Goal: Transaction & Acquisition: Purchase product/service

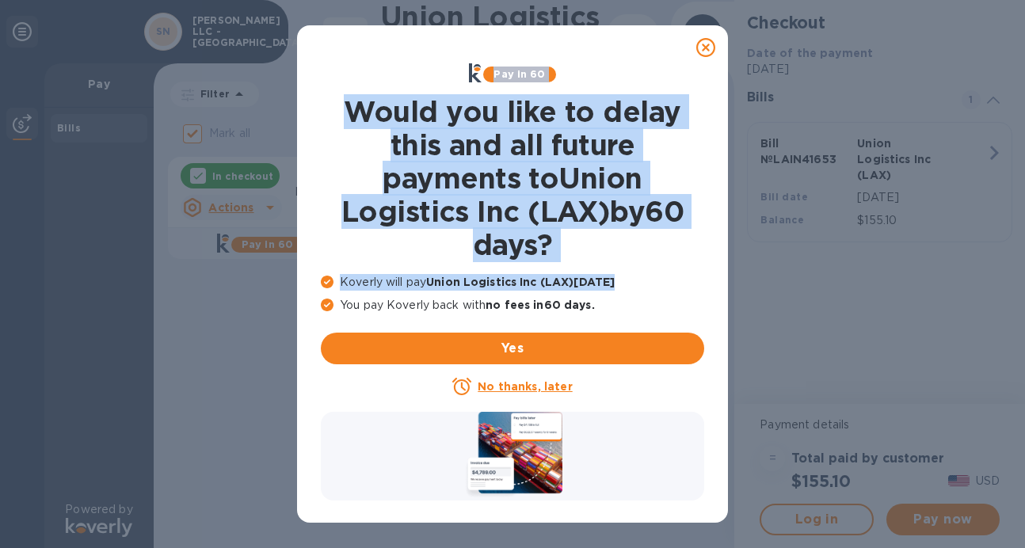
drag, startPoint x: 708, startPoint y: 44, endPoint x: 685, endPoint y: 328, distance: 284.5
click at [703, 303] on div "Pay in 60 Would you like to delay this and all future payments to Union Logisti…" at bounding box center [512, 274] width 431 height 498
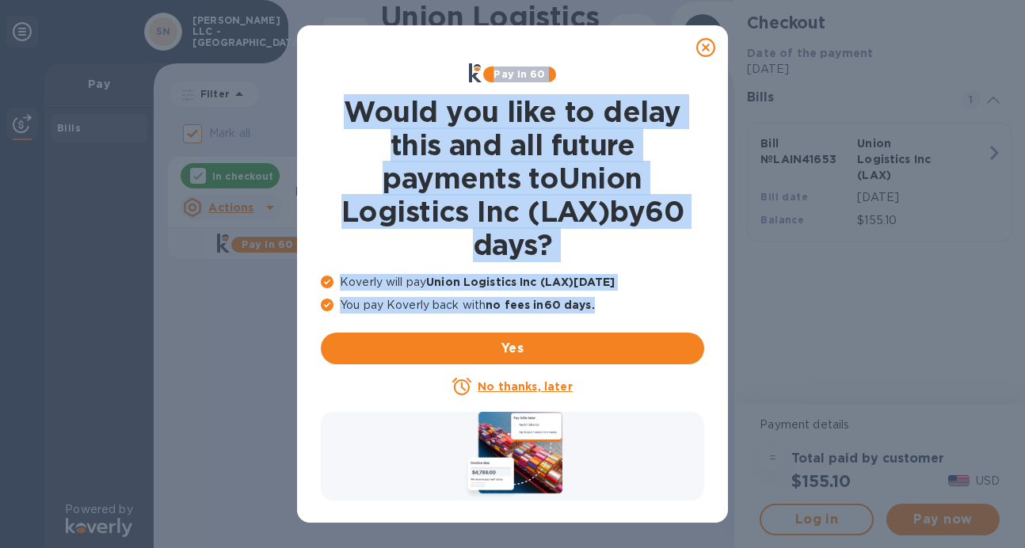
click at [559, 388] on u "No thanks, later" at bounding box center [525, 386] width 94 height 13
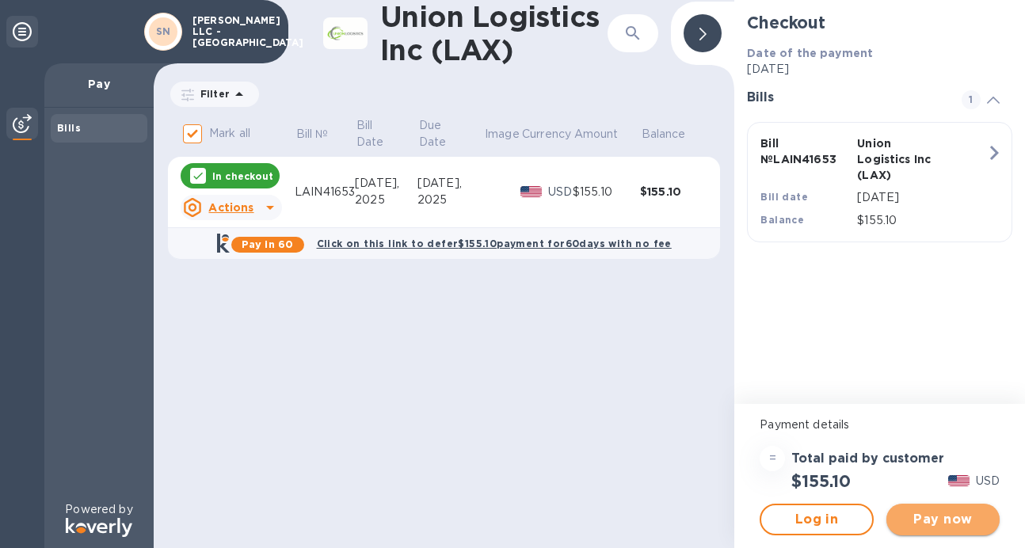
click at [929, 523] on span "Pay now" at bounding box center [943, 519] width 88 height 19
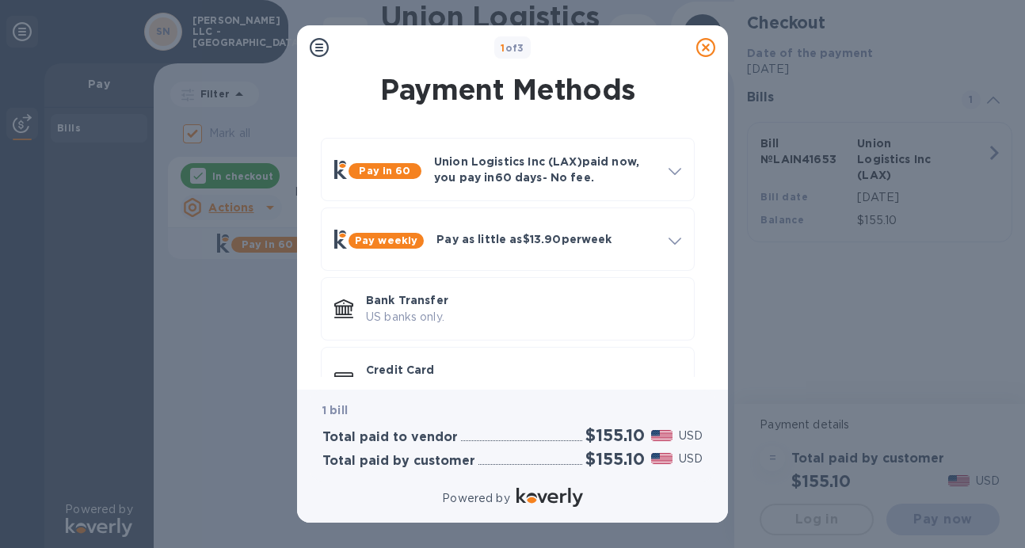
scroll to position [45, 0]
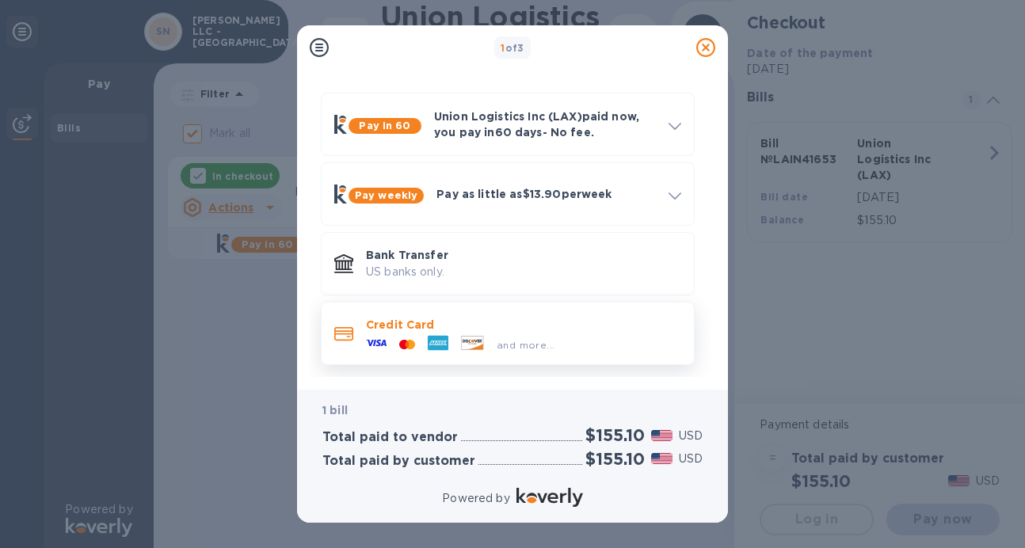
click at [376, 342] on icon at bounding box center [376, 343] width 21 height 21
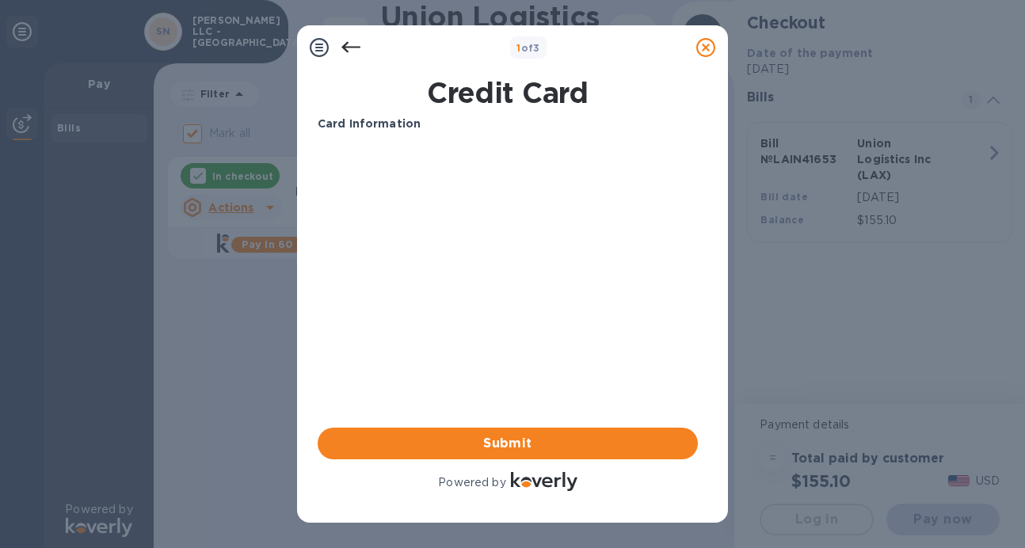
scroll to position [0, 0]
click at [515, 443] on span "Submit" at bounding box center [507, 443] width 355 height 19
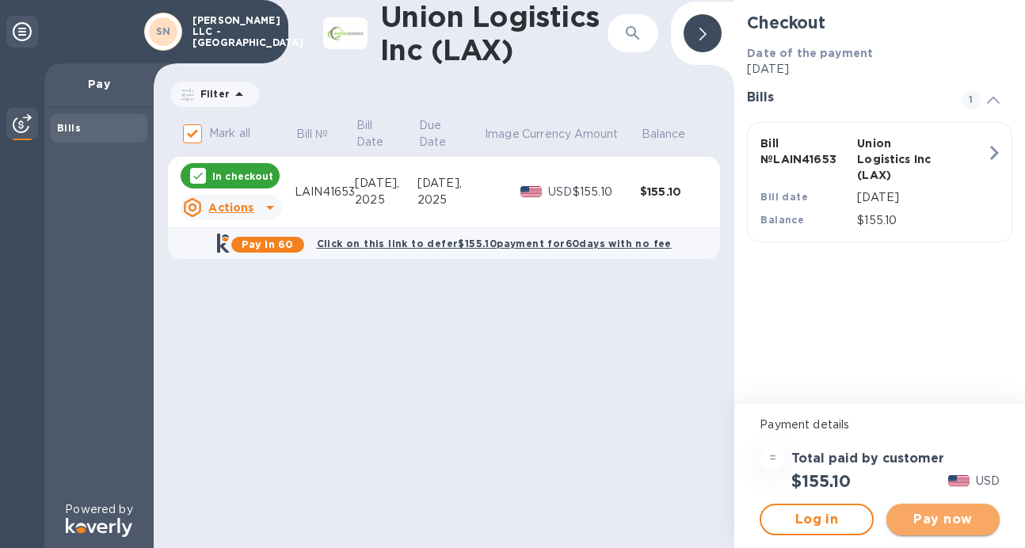
drag, startPoint x: 939, startPoint y: 521, endPoint x: 887, endPoint y: 512, distance: 52.4
click at [938, 521] on span "Pay now" at bounding box center [943, 519] width 88 height 19
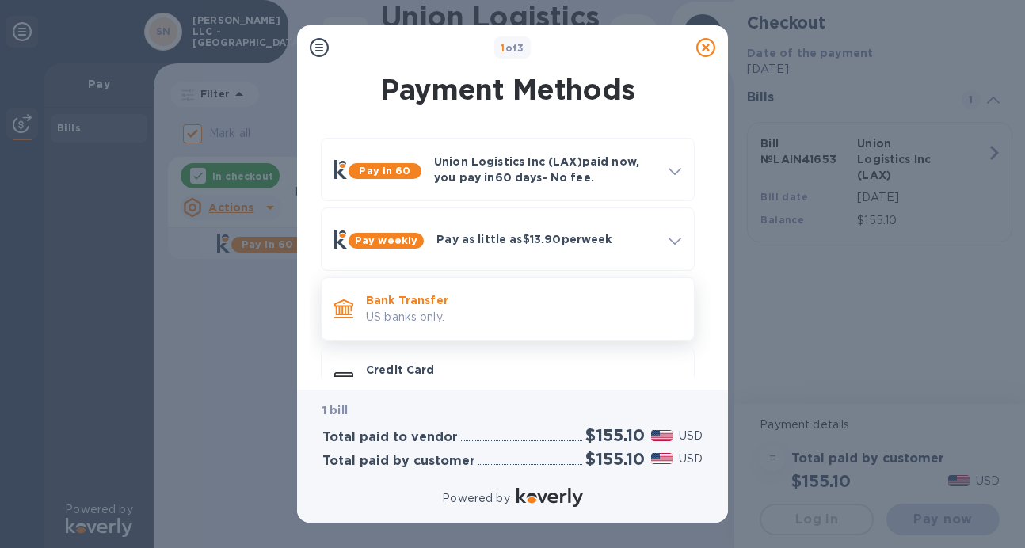
click at [581, 307] on p "Bank Transfer" at bounding box center [523, 300] width 315 height 16
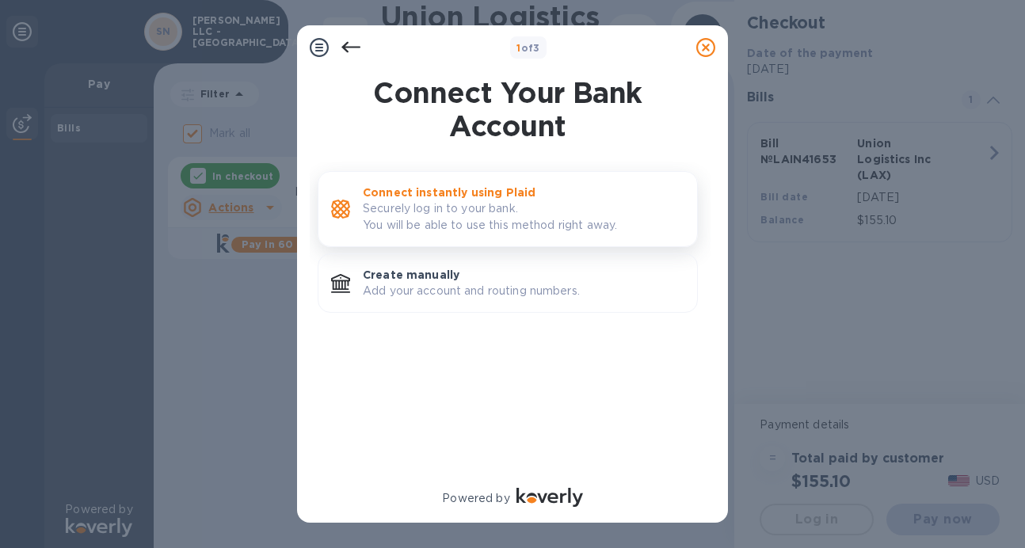
click at [539, 209] on p "Securely log in to your bank. You will be able to use this method right away." at bounding box center [524, 216] width 322 height 33
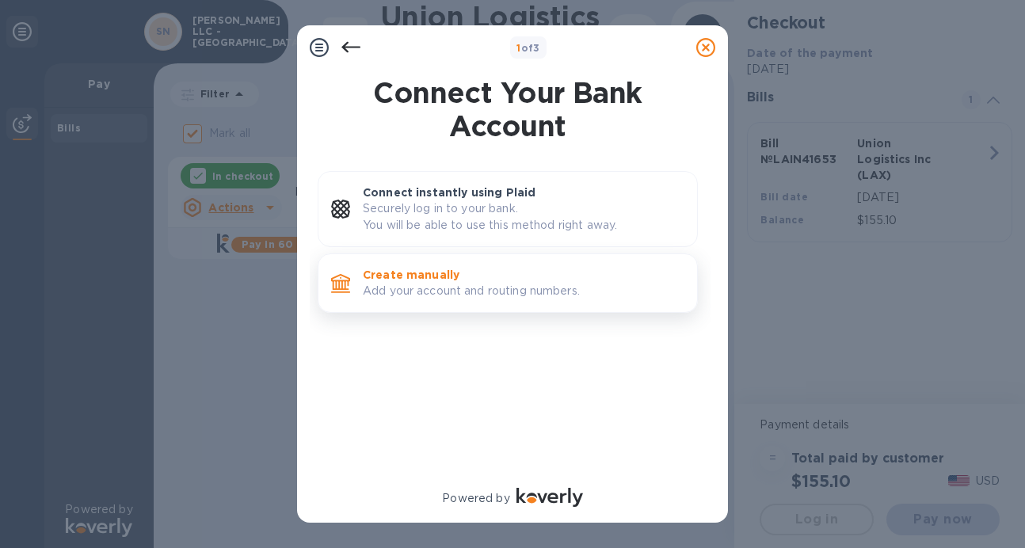
click at [501, 271] on p "Create manually" at bounding box center [524, 275] width 322 height 16
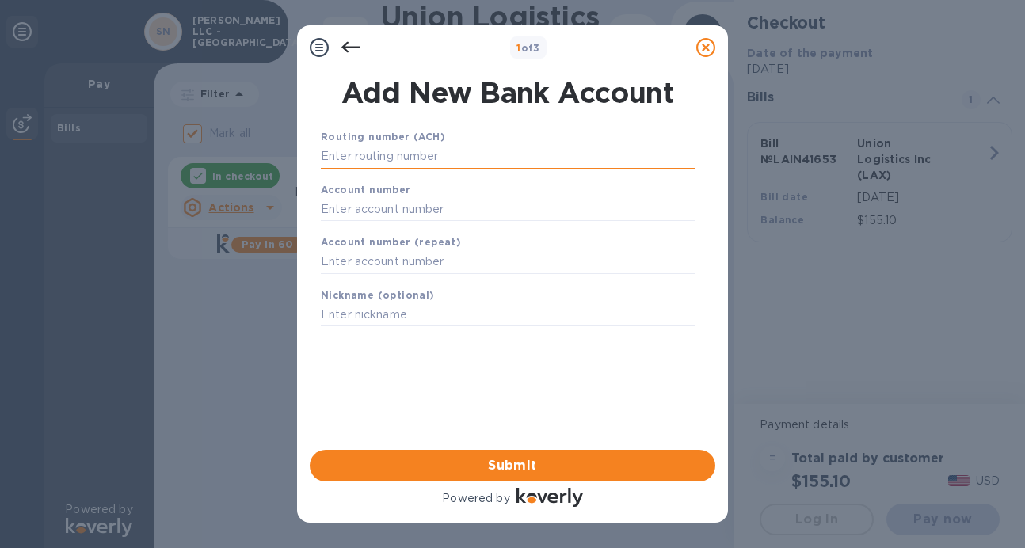
click at [426, 156] on input "text" at bounding box center [508, 157] width 374 height 24
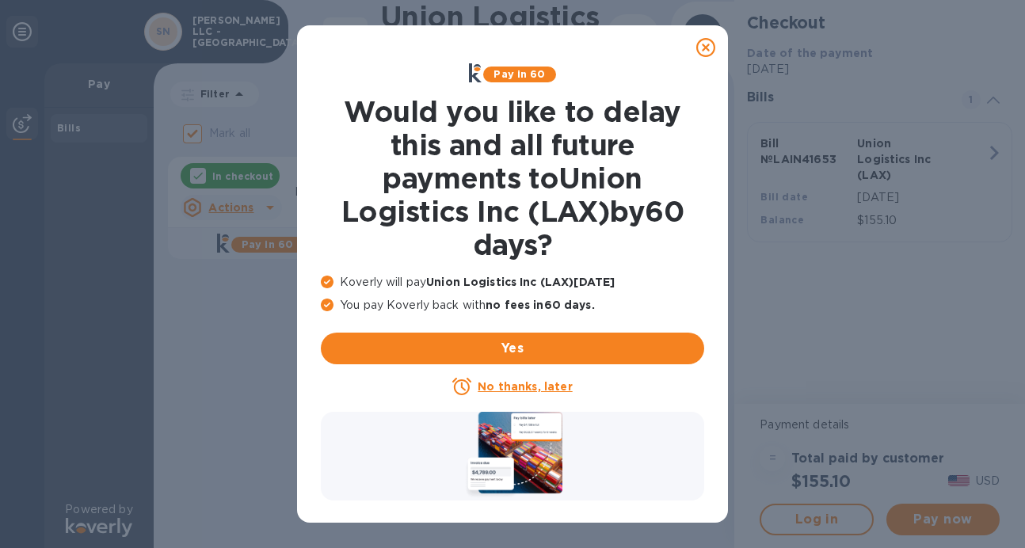
drag, startPoint x: 555, startPoint y: 384, endPoint x: 564, endPoint y: 387, distance: 9.3
click at [555, 384] on u "No thanks, later" at bounding box center [525, 386] width 94 height 13
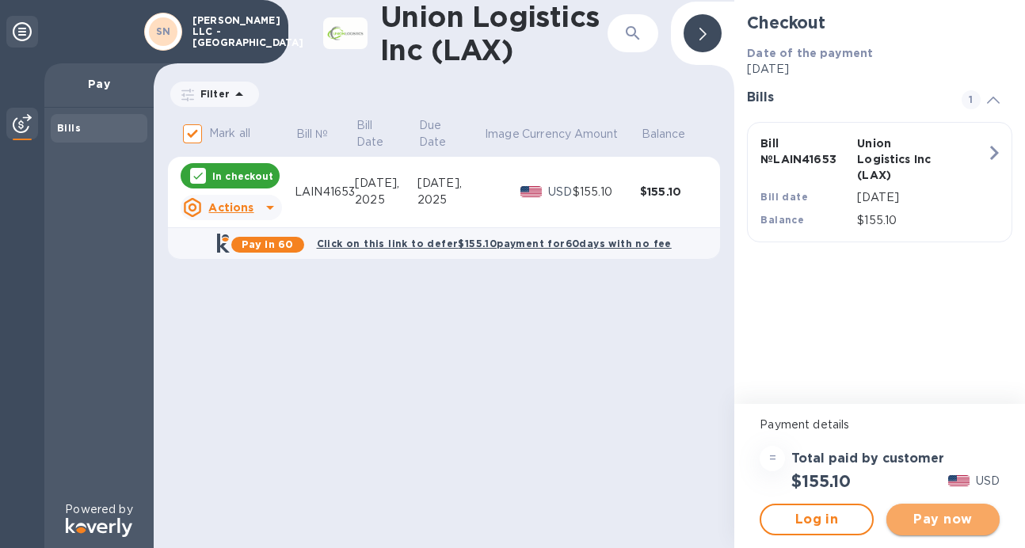
click at [955, 518] on span "Pay now" at bounding box center [943, 519] width 88 height 19
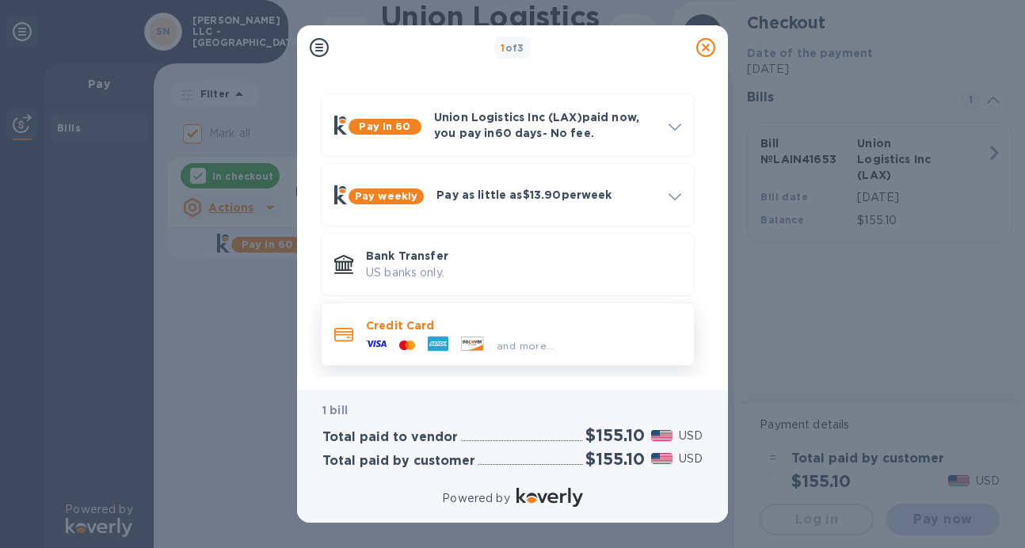
scroll to position [45, 0]
click at [547, 334] on div "and more..." at bounding box center [460, 345] width 201 height 24
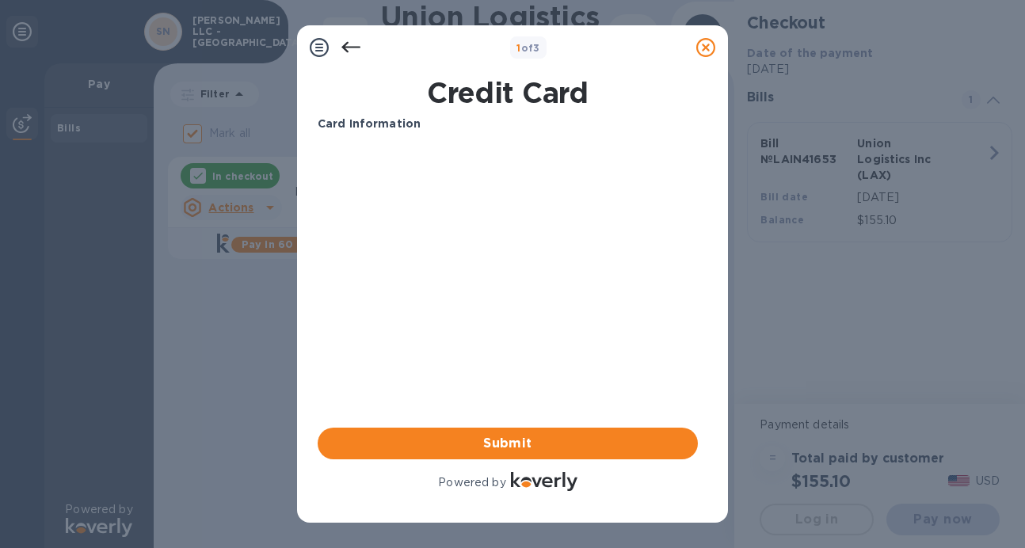
click at [348, 49] on icon at bounding box center [350, 47] width 19 height 19
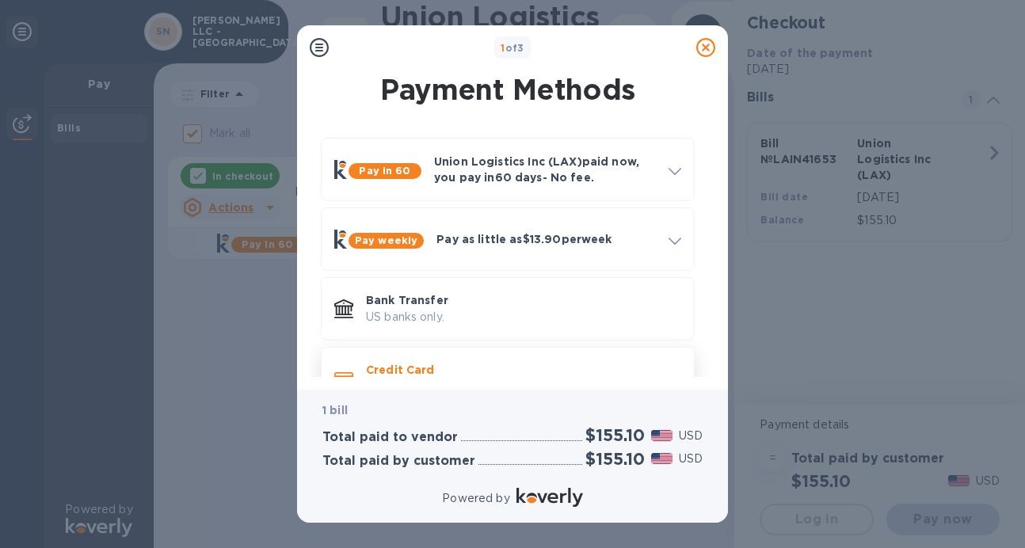
click at [528, 366] on p "Credit Card" at bounding box center [523, 370] width 315 height 16
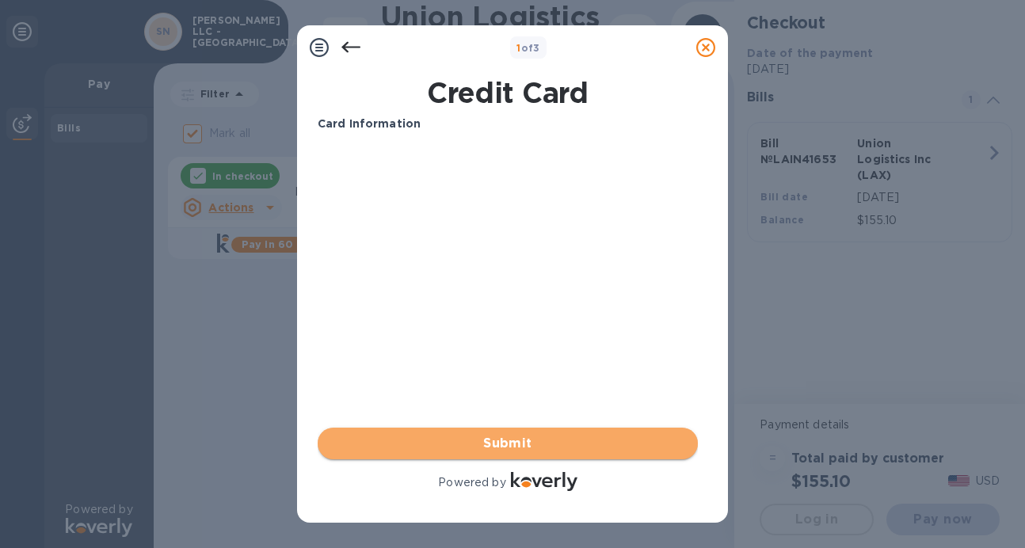
click at [522, 444] on span "Submit" at bounding box center [507, 443] width 355 height 19
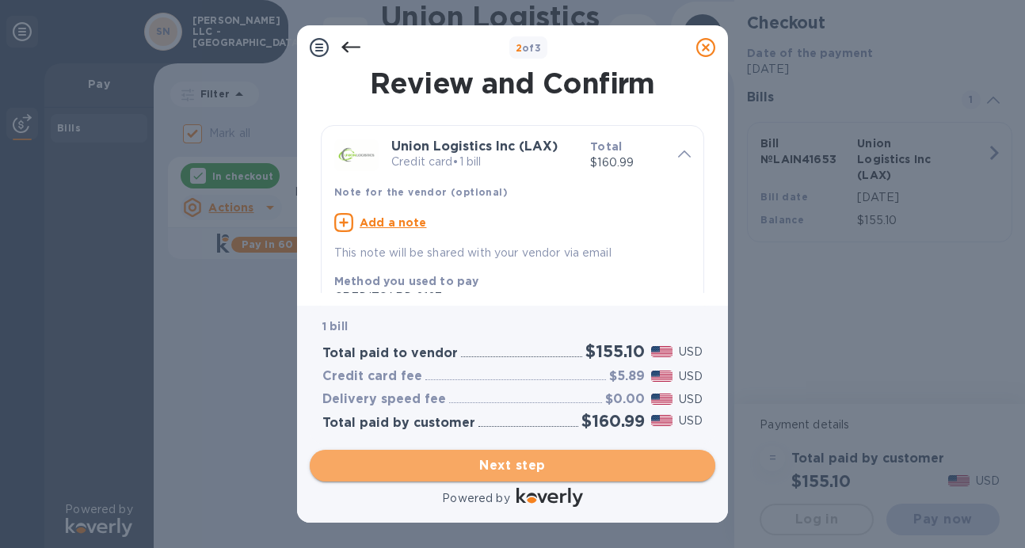
drag, startPoint x: 529, startPoint y: 468, endPoint x: 520, endPoint y: 465, distance: 10.0
click at [529, 468] on span "Next step" at bounding box center [512, 465] width 380 height 19
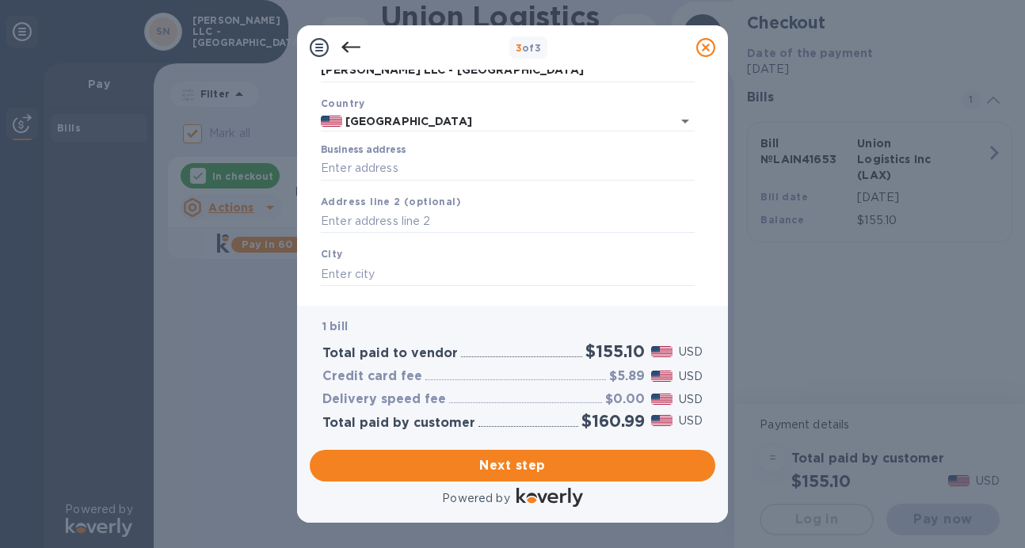
scroll to position [91, 0]
click at [437, 169] on input "Business address" at bounding box center [508, 168] width 374 height 24
type input "4 [PERSON_NAME] court"
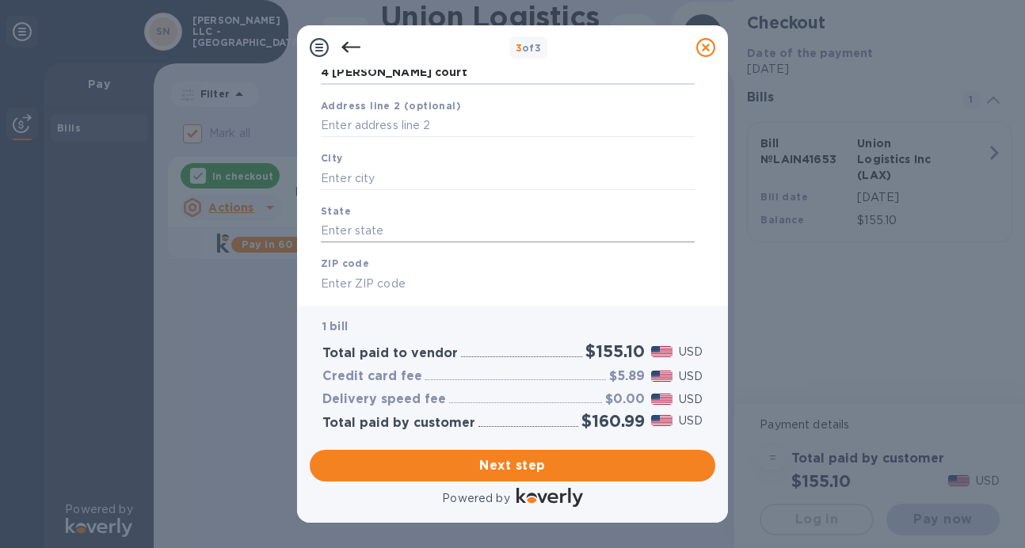
scroll to position [219, 0]
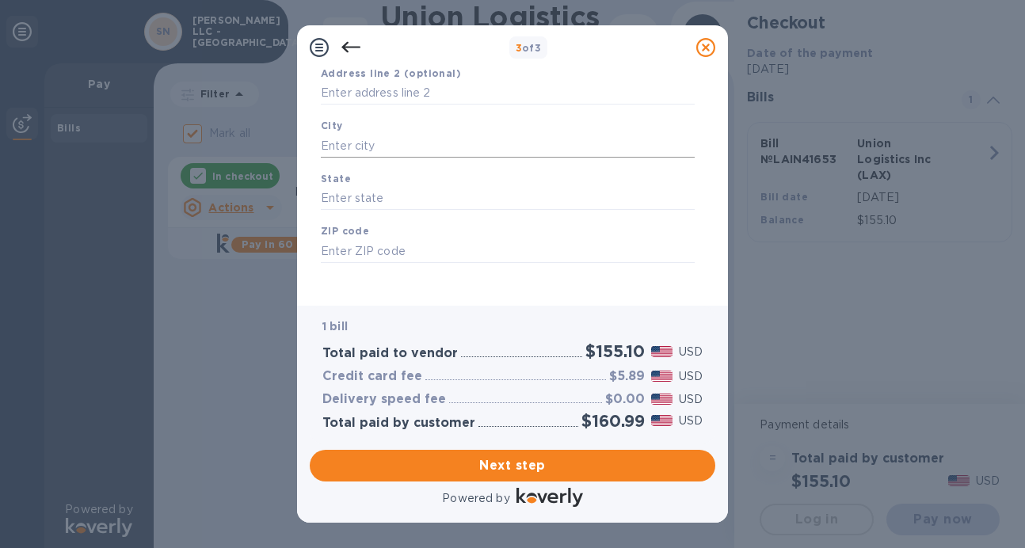
click at [421, 140] on input "text" at bounding box center [508, 146] width 374 height 24
click at [433, 147] on input "text" at bounding box center [508, 146] width 374 height 24
type input "somerset"
click at [429, 190] on input "text" at bounding box center [508, 199] width 374 height 24
type input "NJ"
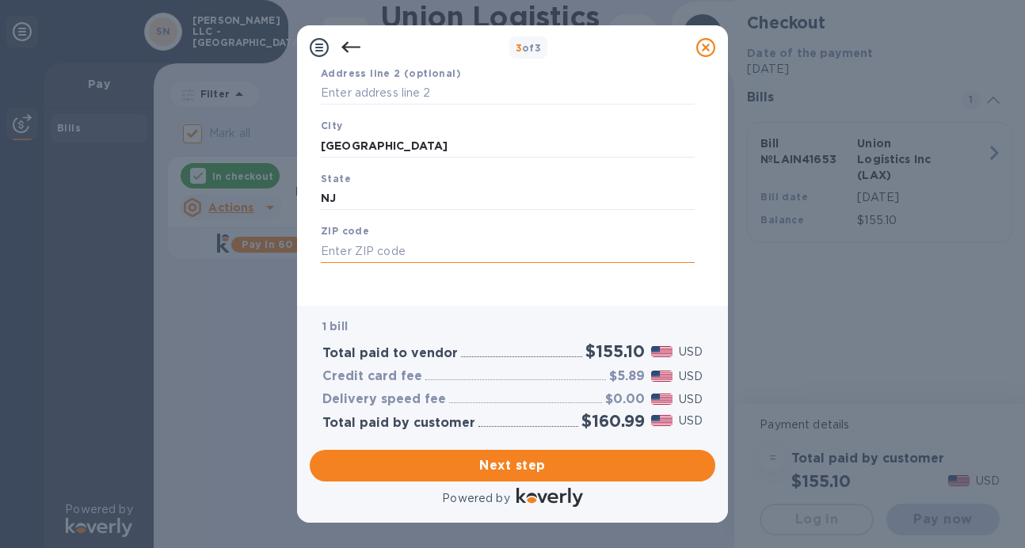
click at [442, 257] on input "text" at bounding box center [508, 251] width 374 height 24
type input "08875"
drag, startPoint x: 503, startPoint y: 472, endPoint x: 476, endPoint y: 460, distance: 29.4
click at [503, 472] on span "Next step" at bounding box center [512, 465] width 380 height 19
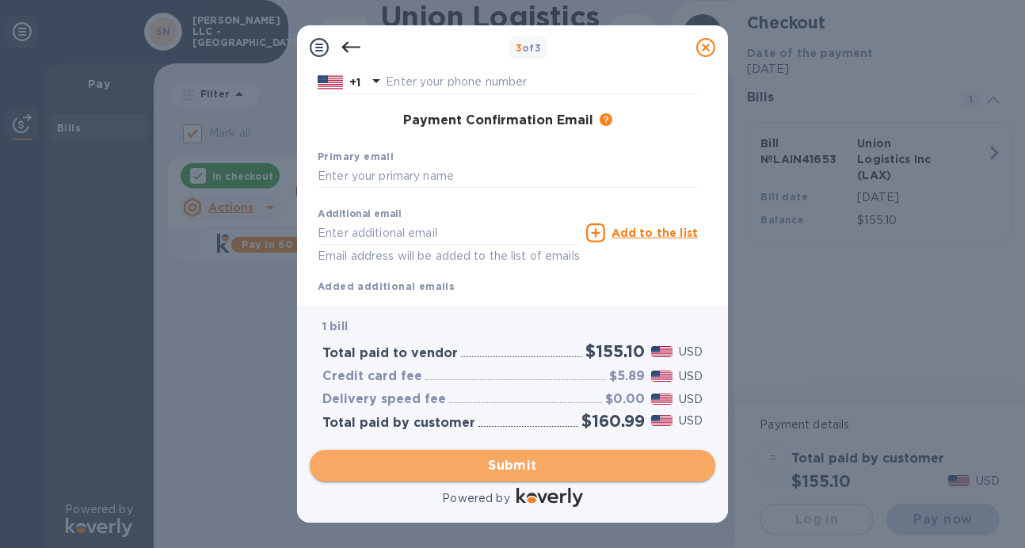
click at [553, 464] on span "Submit" at bounding box center [512, 465] width 380 height 19
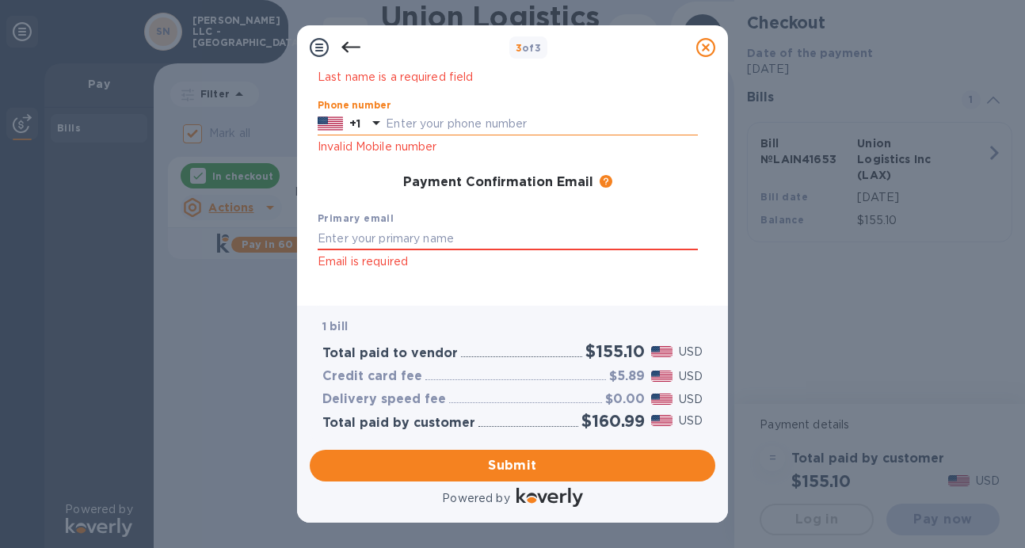
click at [441, 125] on input "text" at bounding box center [542, 124] width 312 height 24
type input "6462507511"
type input "Ram"
type input "[PERSON_NAME]"
type input "[EMAIL_ADDRESS][DOMAIN_NAME]"
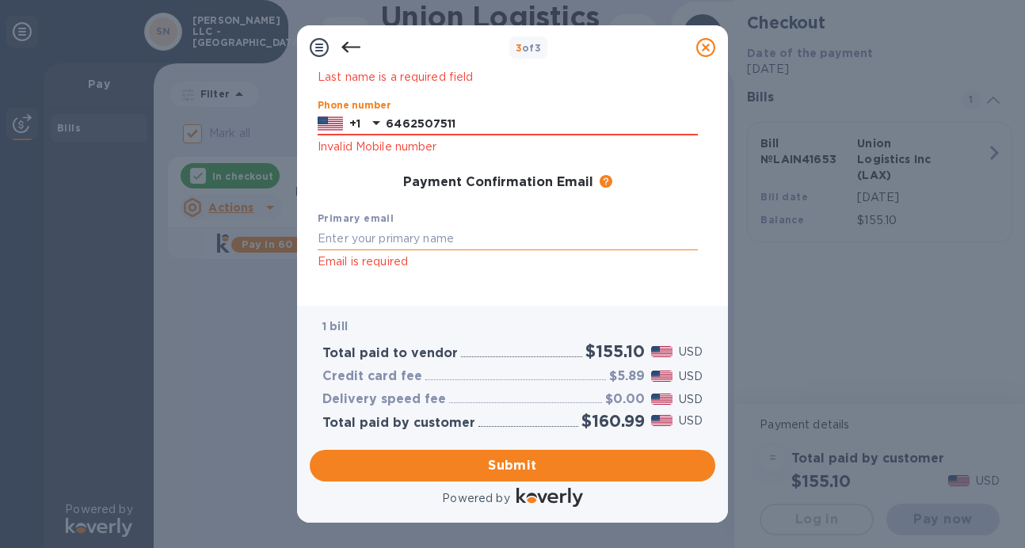
click at [428, 238] on input "text" at bounding box center [508, 239] width 380 height 24
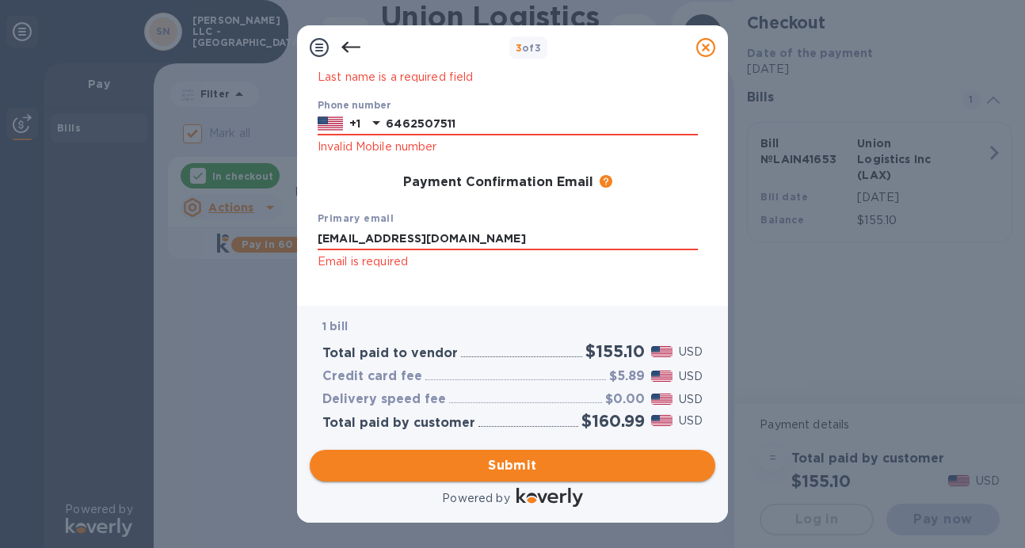
type input "[EMAIL_ADDRESS][DOMAIN_NAME]"
click at [523, 473] on span "Submit" at bounding box center [512, 465] width 380 height 19
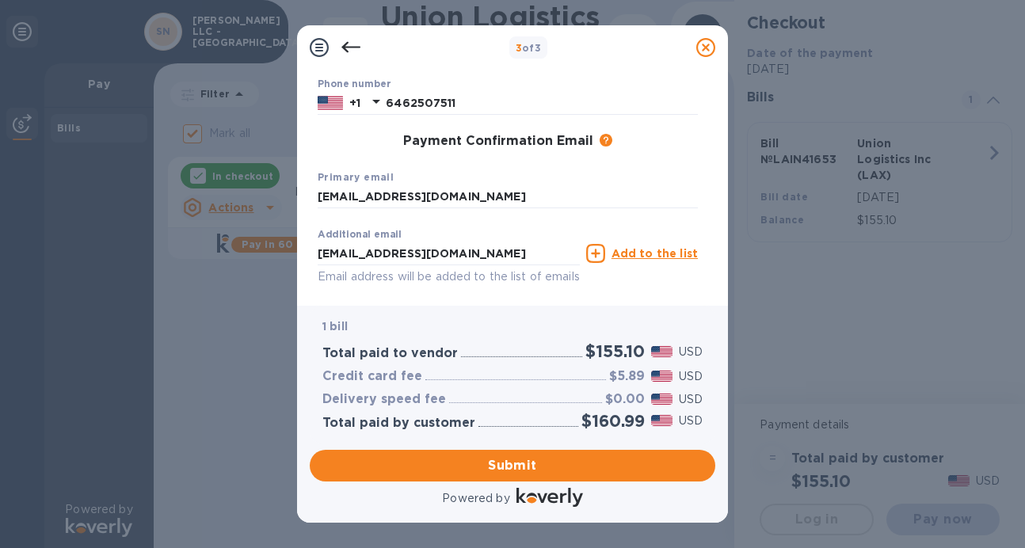
click at [652, 254] on u "Add to the list" at bounding box center [655, 253] width 86 height 13
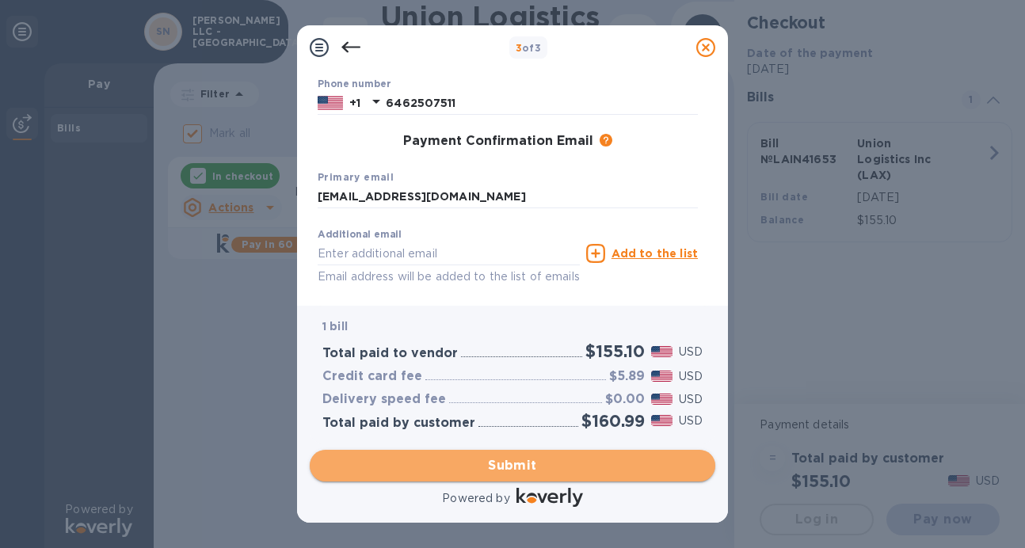
click at [505, 468] on span "Submit" at bounding box center [512, 465] width 380 height 19
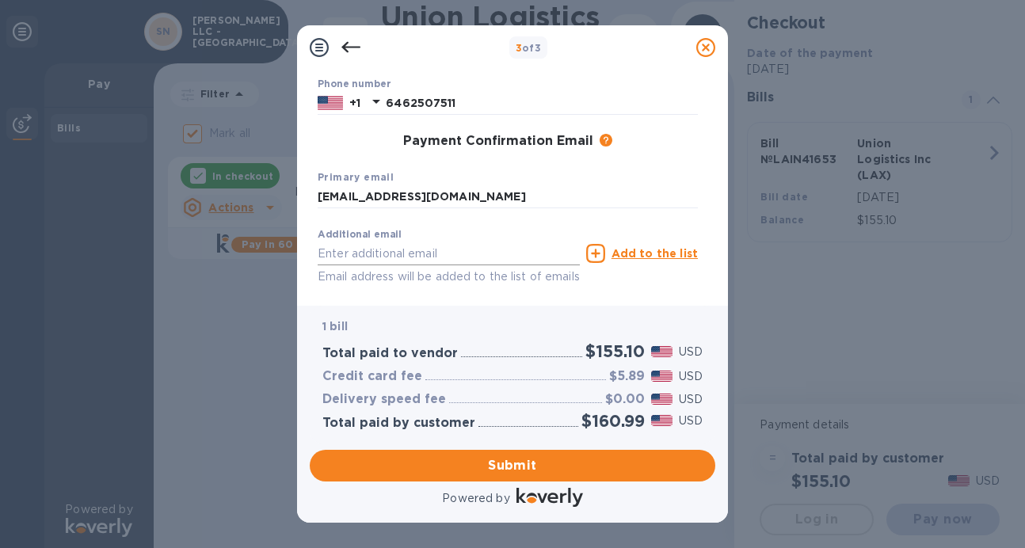
click at [410, 257] on input "text" at bounding box center [449, 254] width 262 height 24
type input "[EMAIL_ADDRESS][DOMAIN_NAME]"
click at [654, 255] on u "Add to the list" at bounding box center [655, 252] width 86 height 13
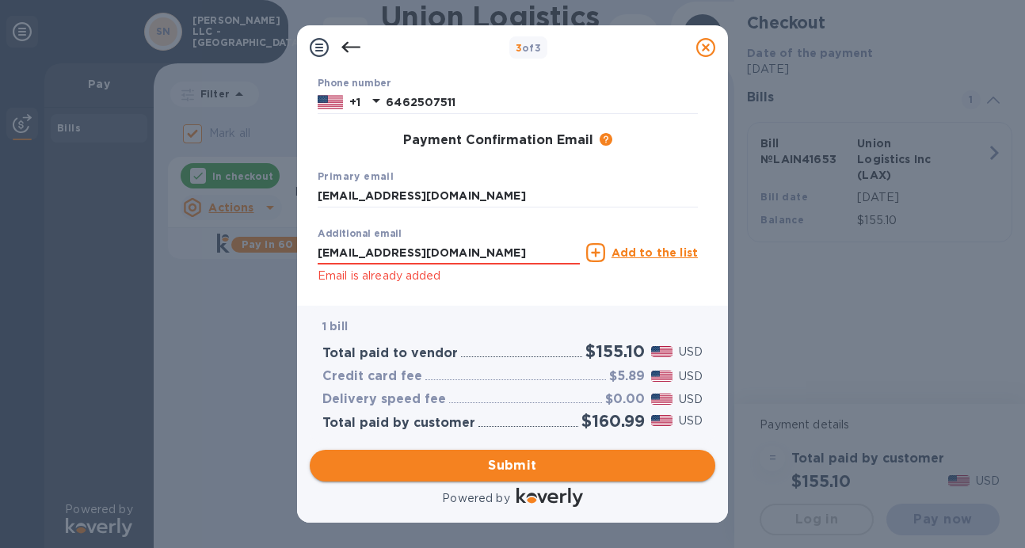
click at [533, 466] on span "Submit" at bounding box center [512, 465] width 380 height 19
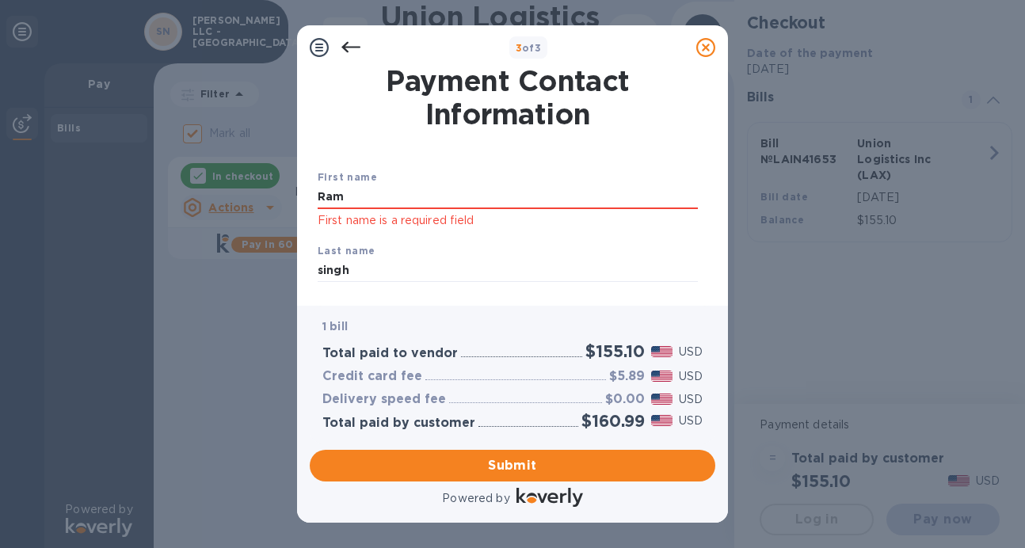
scroll to position [0, 0]
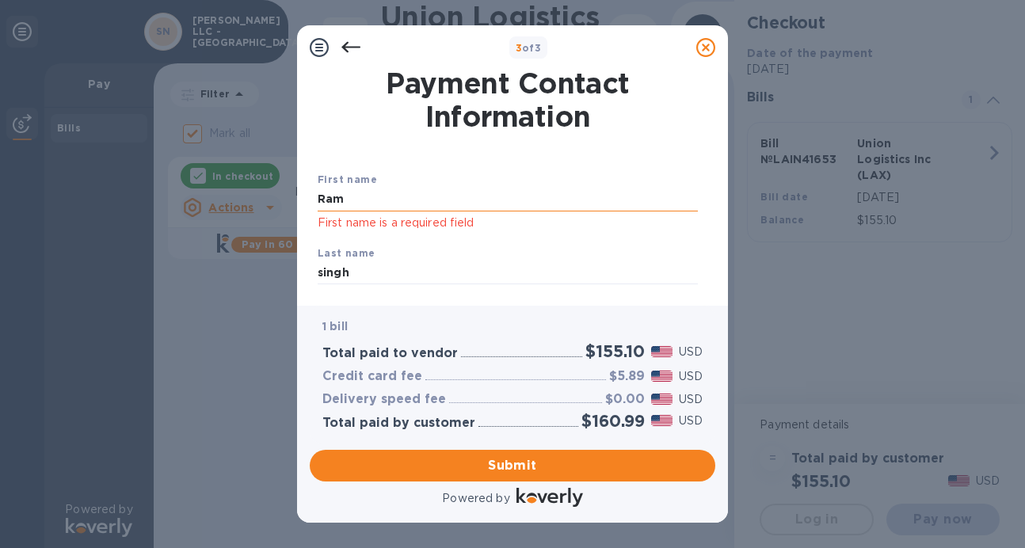
drag, startPoint x: 391, startPoint y: 196, endPoint x: 408, endPoint y: 200, distance: 17.9
click at [391, 196] on input "Ram" at bounding box center [508, 200] width 380 height 24
click at [608, 240] on div "Last name singh" at bounding box center [507, 264] width 393 height 53
click at [401, 202] on input "Ram" at bounding box center [508, 200] width 380 height 24
type input "[PERSON_NAME]"
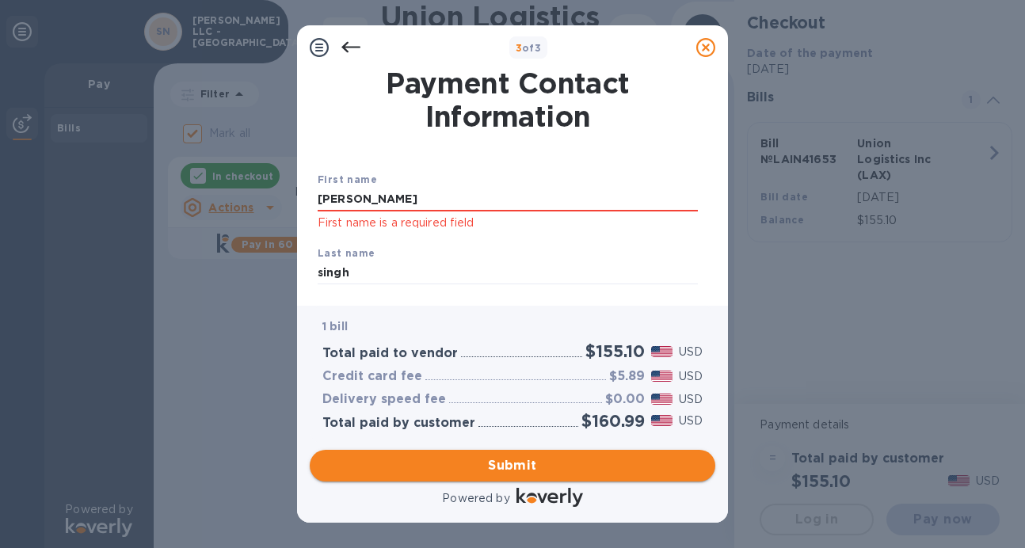
click at [520, 471] on span "Submit" at bounding box center [512, 465] width 380 height 19
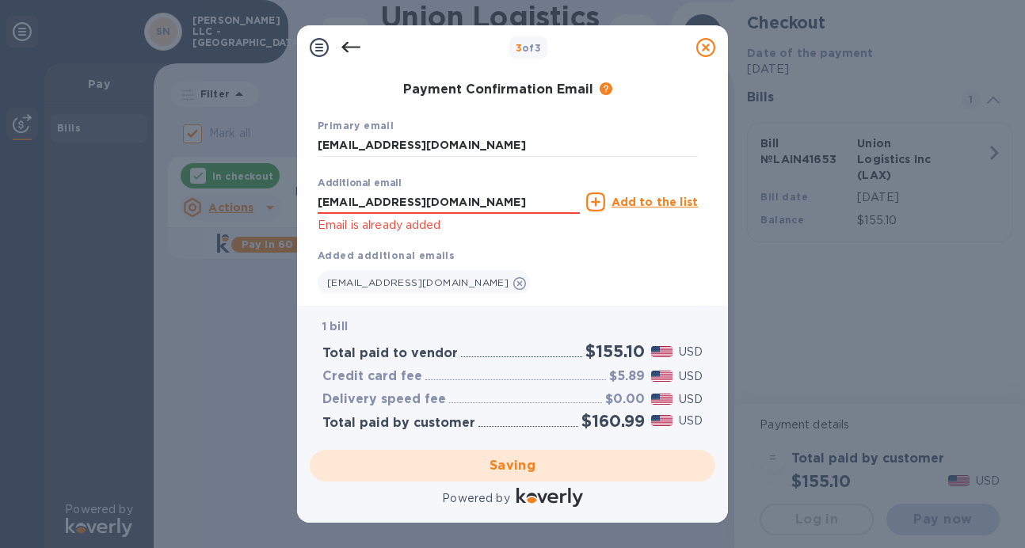
scroll to position [278, 0]
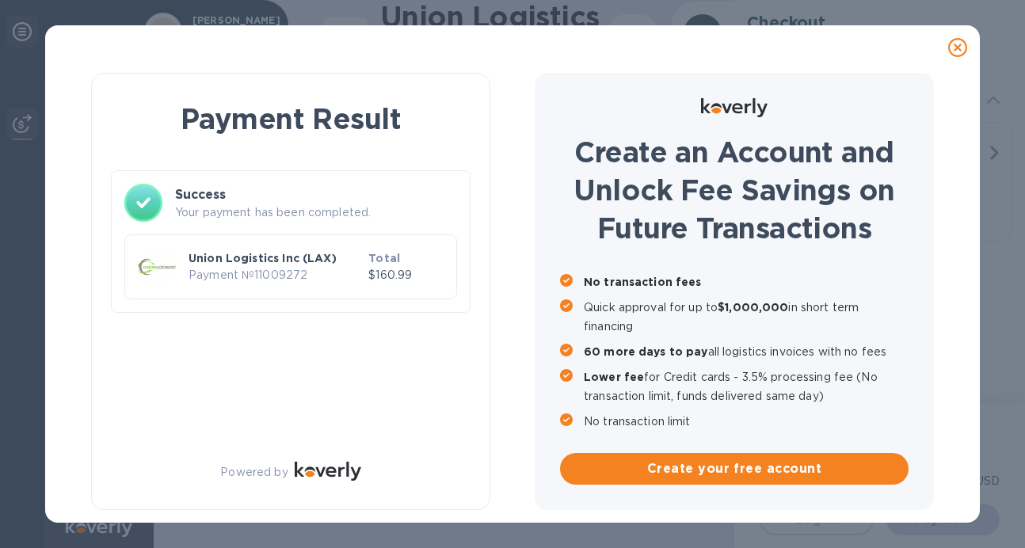
checkbox input "false"
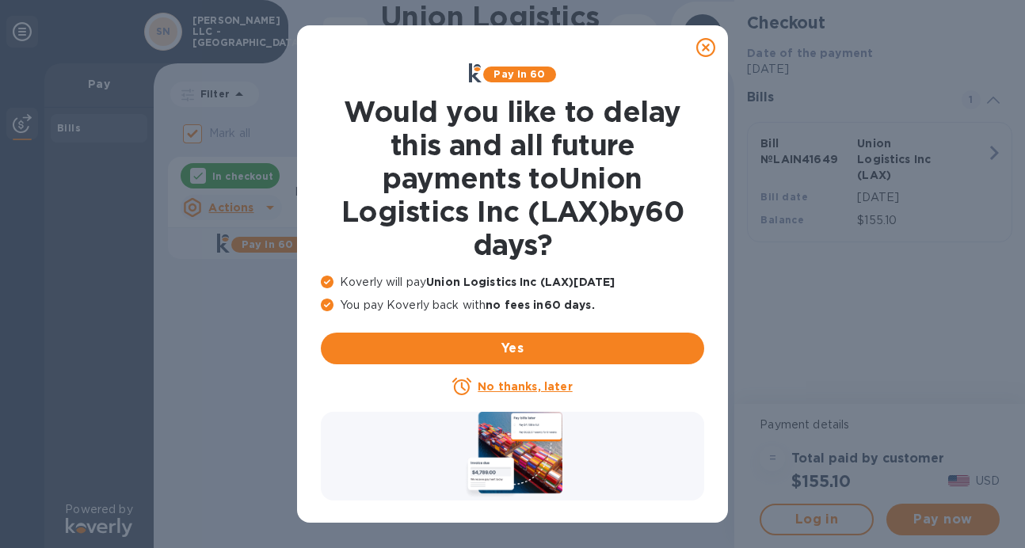
click at [560, 387] on u "No thanks, later" at bounding box center [525, 386] width 94 height 13
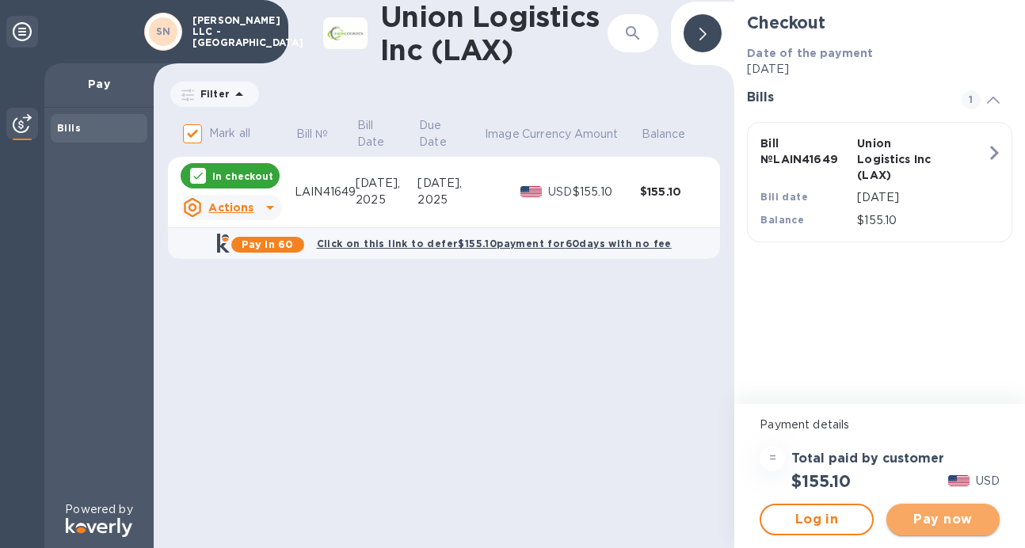
click at [940, 517] on span "Pay now" at bounding box center [943, 519] width 88 height 19
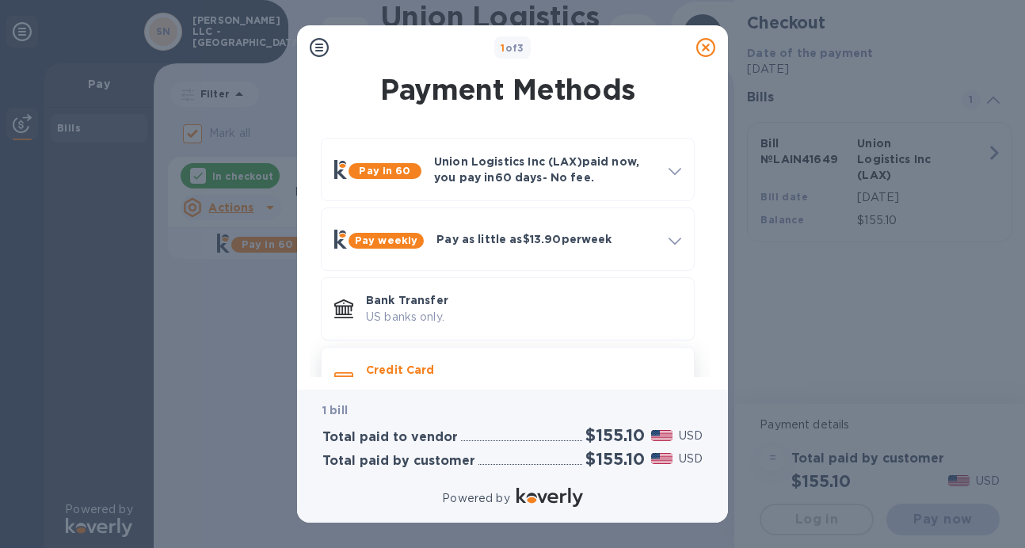
click at [570, 364] on p "Credit Card" at bounding box center [523, 370] width 315 height 16
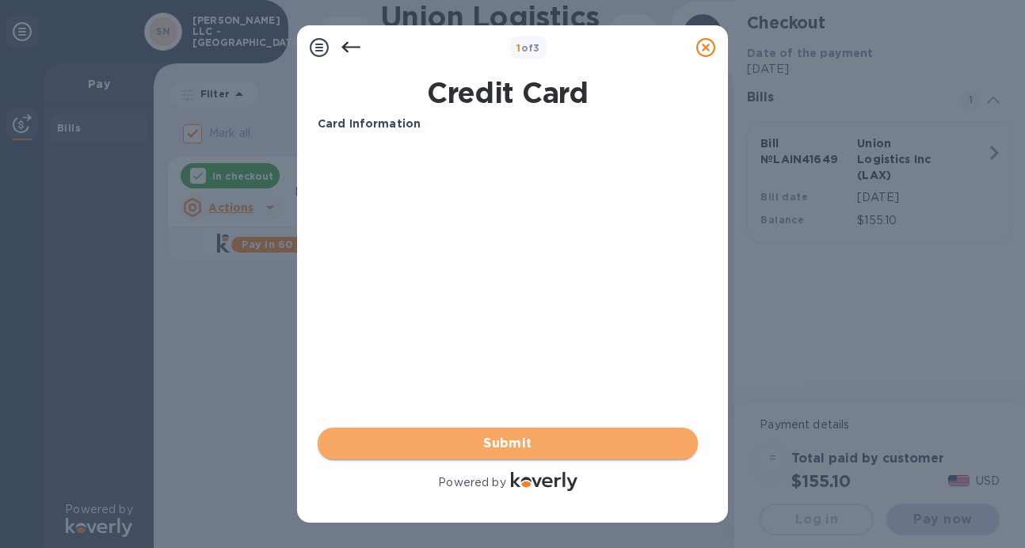
click at [532, 437] on span "Submit" at bounding box center [507, 443] width 355 height 19
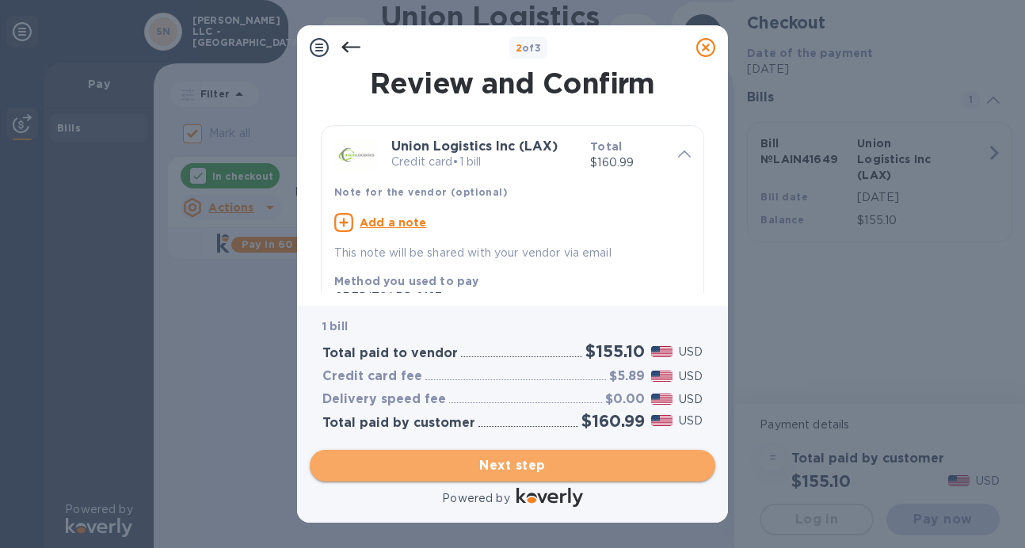
click at [542, 473] on span "Next step" at bounding box center [512, 465] width 380 height 19
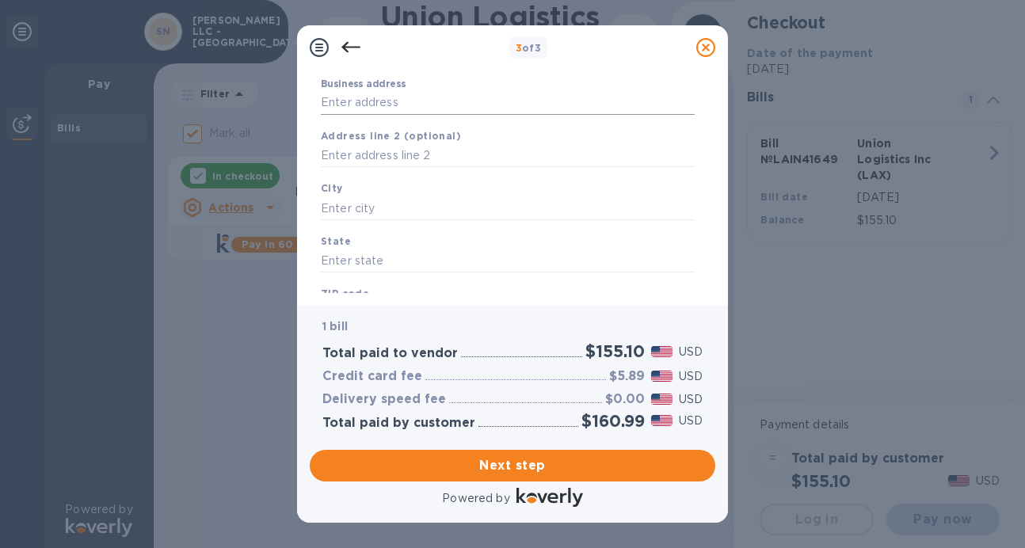
scroll to position [158, 0]
click at [419, 103] on input "Business address" at bounding box center [508, 102] width 374 height 24
type input "4 [PERSON_NAME] court"
click at [390, 204] on input "text" at bounding box center [508, 207] width 374 height 24
type input "Somerset"
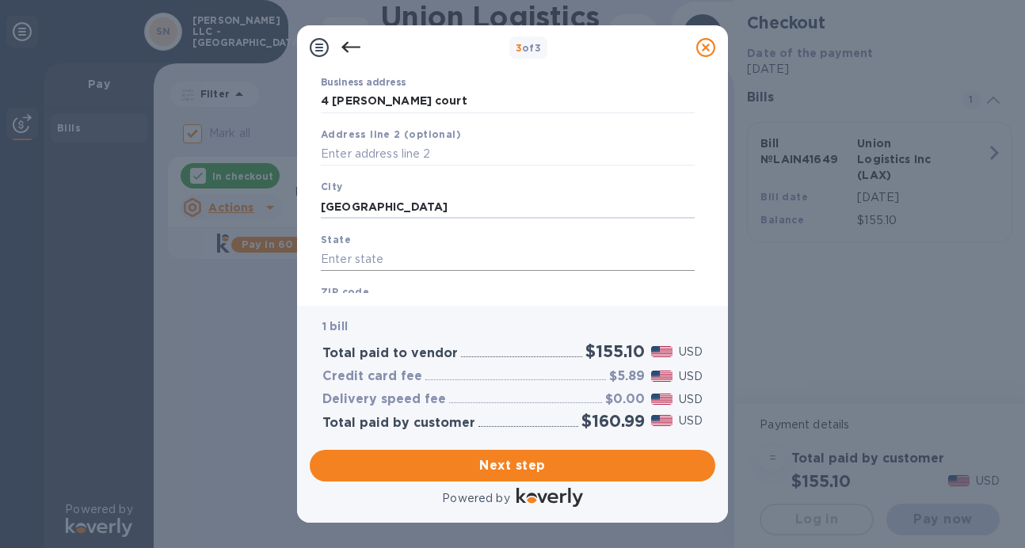
click at [387, 260] on input "text" at bounding box center [508, 260] width 374 height 24
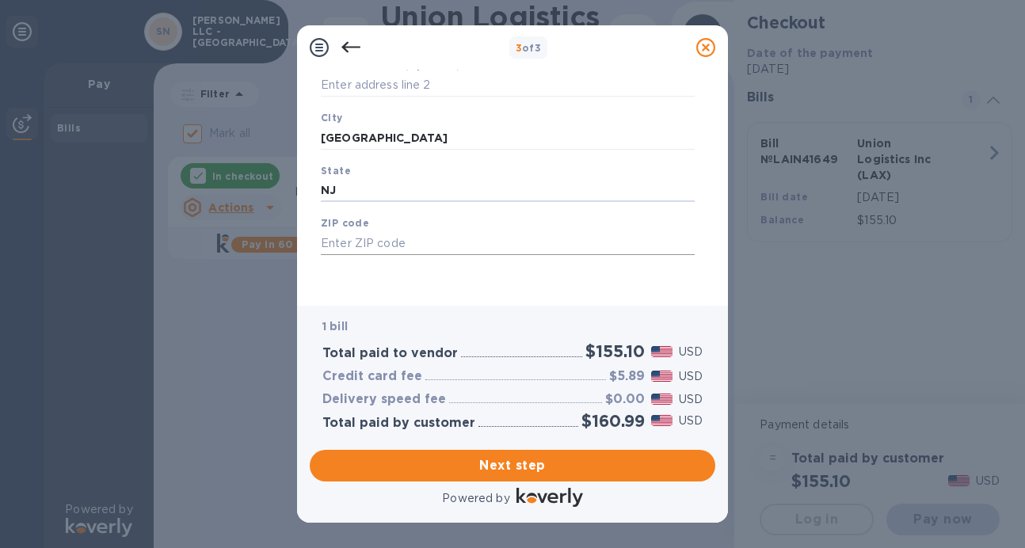
type input "NJ"
click at [379, 235] on input "text" at bounding box center [508, 243] width 374 height 24
type input "08873"
click at [547, 466] on span "Next step" at bounding box center [512, 465] width 380 height 19
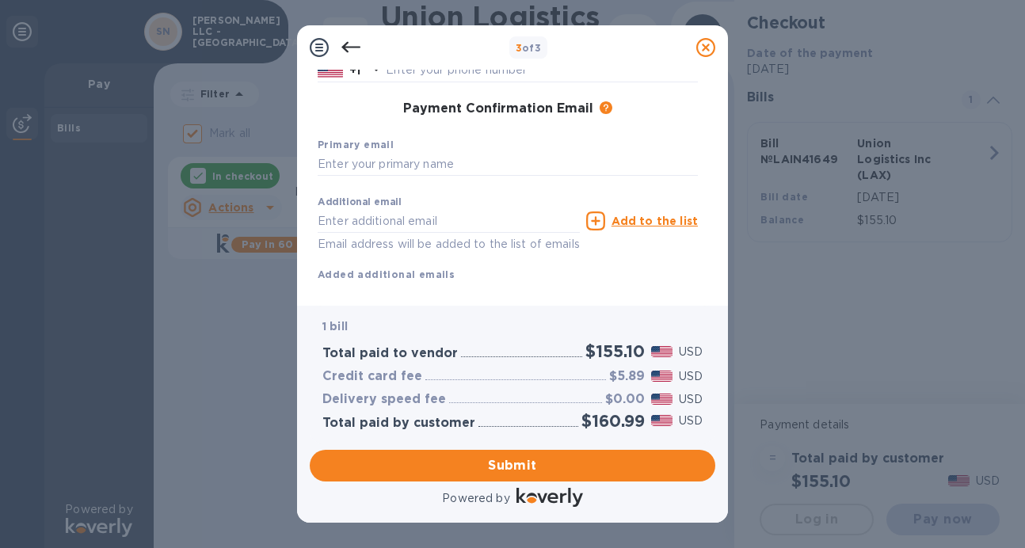
scroll to position [231, 0]
click at [467, 166] on input "text" at bounding box center [508, 164] width 380 height 24
type input "[EMAIL_ADDRESS][DOMAIN_NAME]"
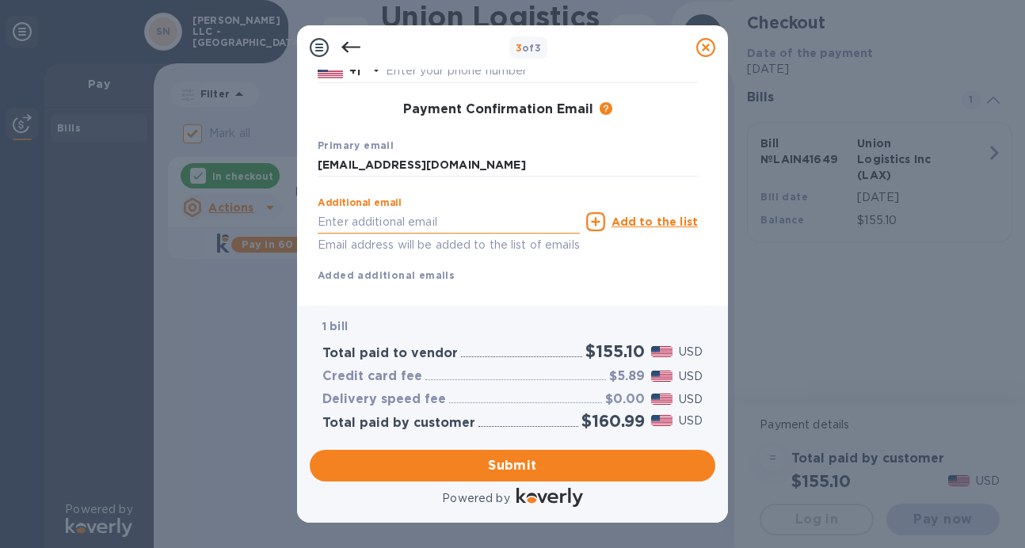
click at [476, 224] on input "text" at bounding box center [449, 222] width 262 height 24
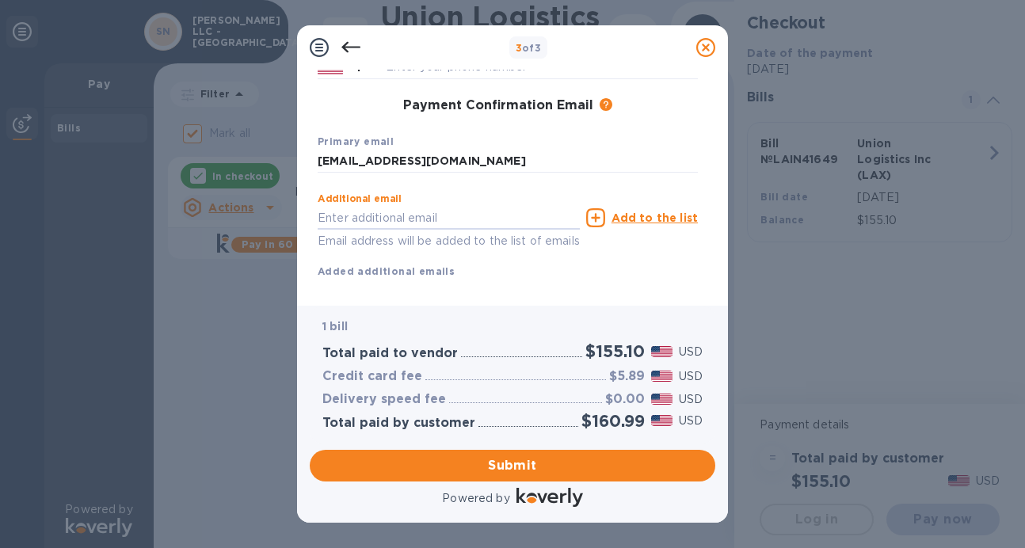
click at [599, 289] on div "First name Last name Phone number +1 Payment Confirmation Email The added email…" at bounding box center [508, 121] width 380 height 368
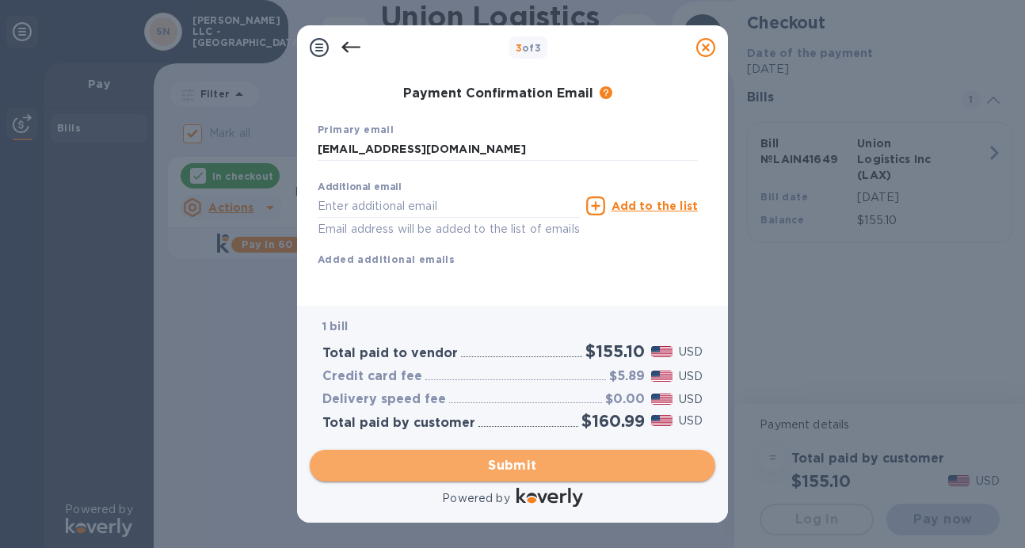
click at [513, 471] on span "Submit" at bounding box center [512, 465] width 380 height 19
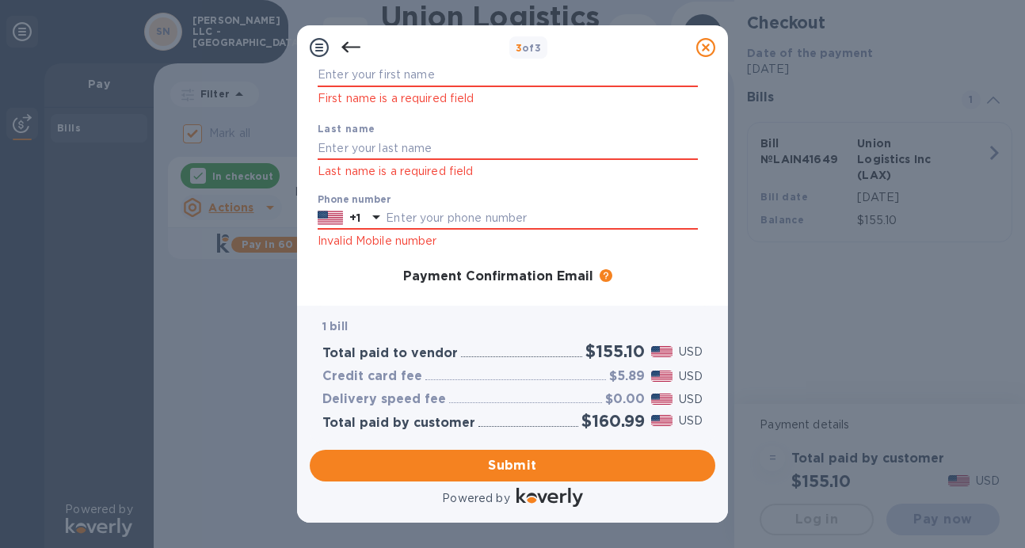
scroll to position [0, 0]
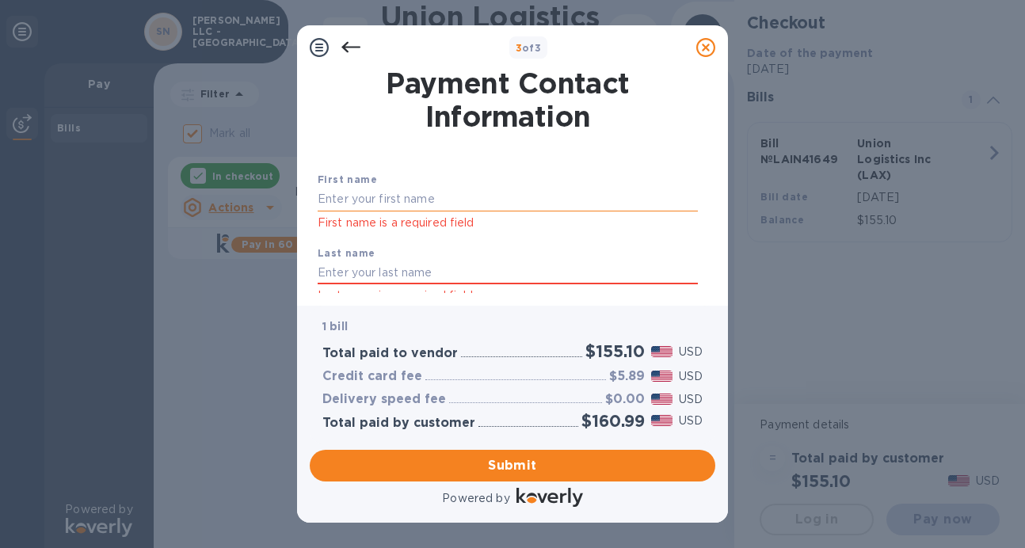
click at [432, 198] on input "text" at bounding box center [508, 200] width 380 height 24
type input "Ram"
type input "singh"
type input "6462507511"
type input "[EMAIL_ADDRESS][DOMAIN_NAME]"
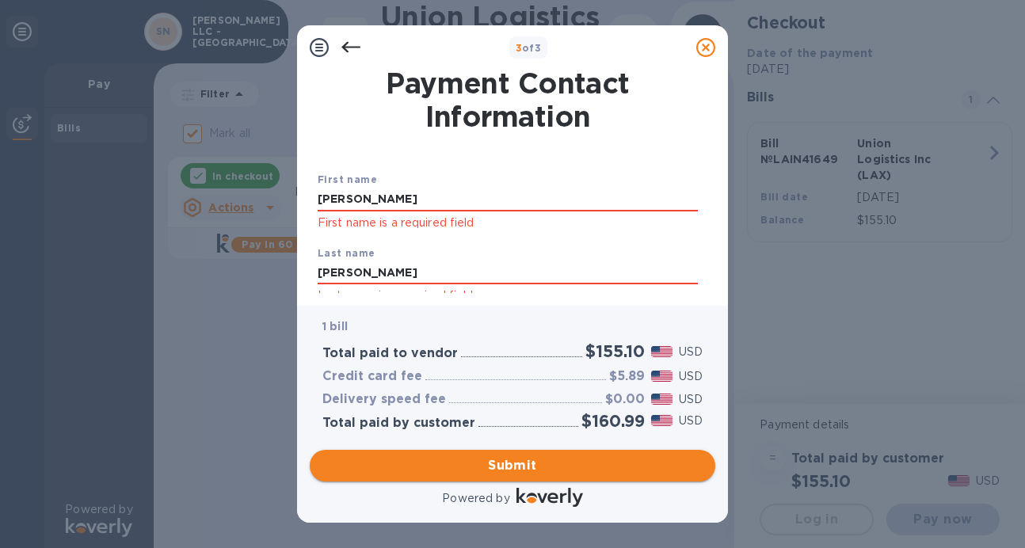
type input "[PERSON_NAME]"
click at [500, 463] on span "Submit" at bounding box center [512, 465] width 380 height 19
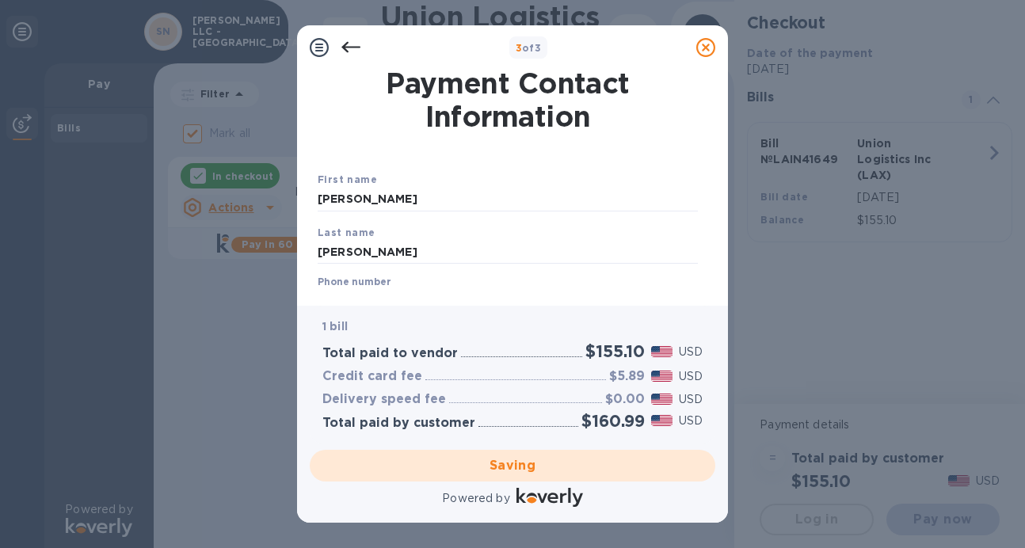
checkbox input "false"
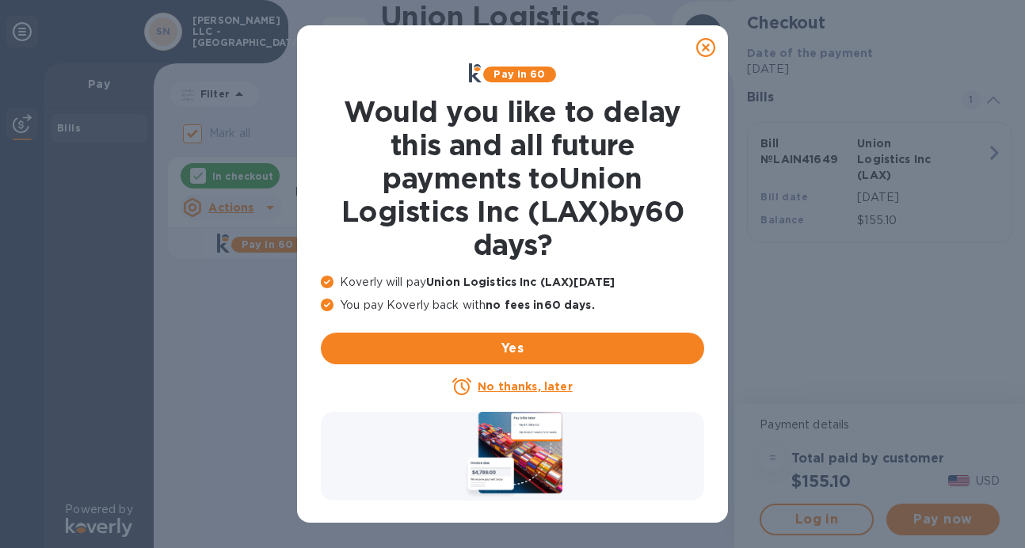
click at [529, 390] on u "No thanks, later" at bounding box center [525, 386] width 94 height 13
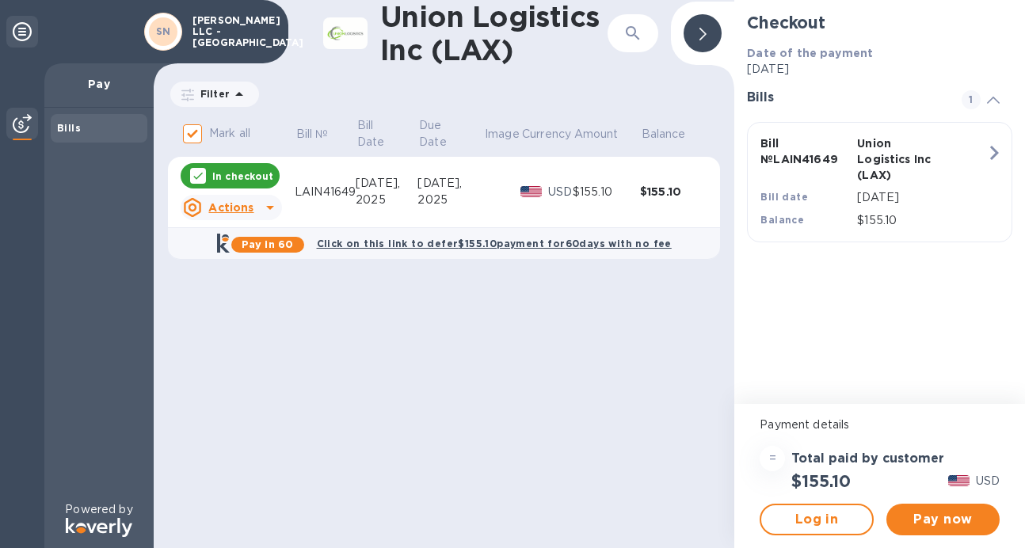
click at [528, 241] on b "Click on this link to defer $155.10 payment for 60 days with no fee" at bounding box center [494, 244] width 355 height 12
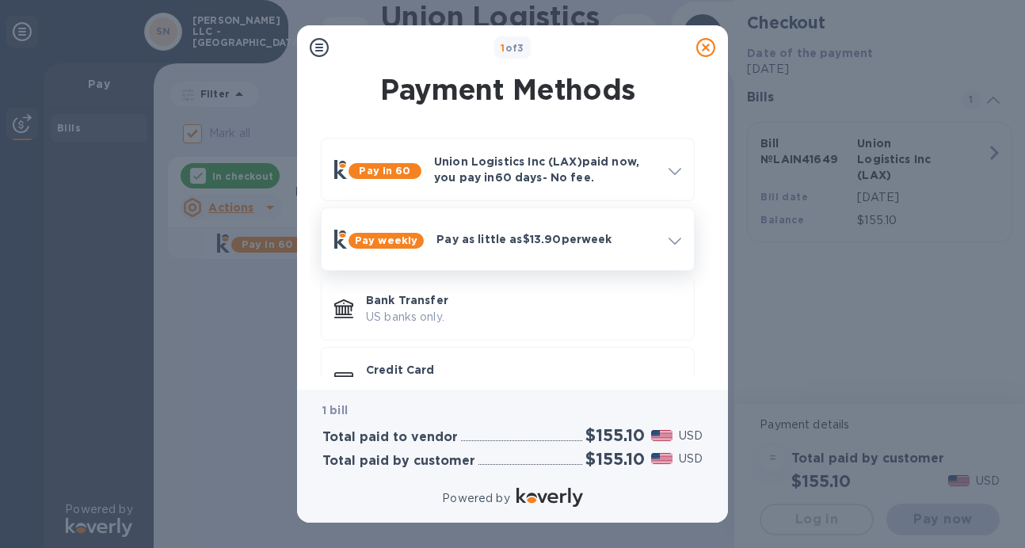
scroll to position [16, 0]
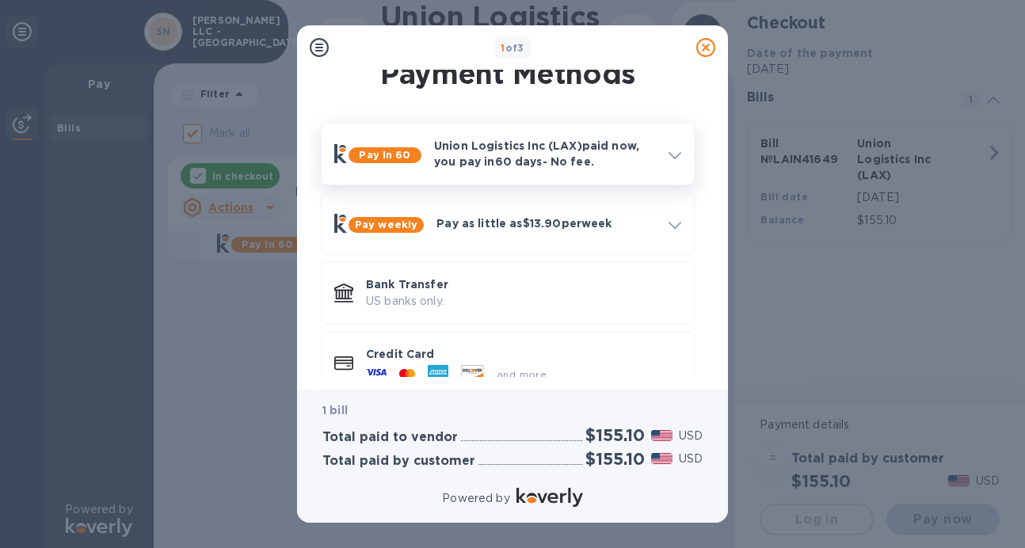
click at [532, 147] on p "Union Logistics Inc (LAX) paid now, you pay in 60 days - No fee." at bounding box center [545, 154] width 222 height 32
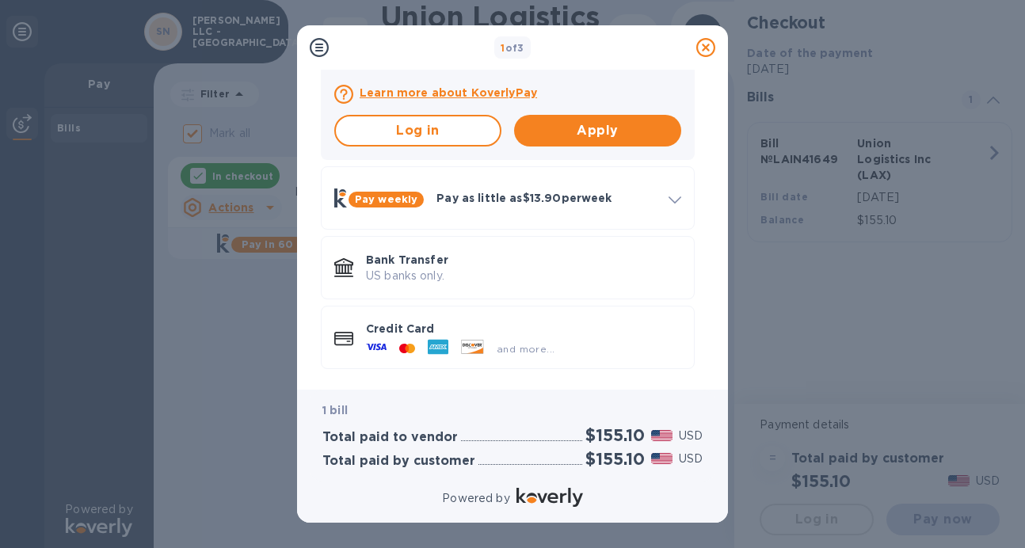
scroll to position [402, 0]
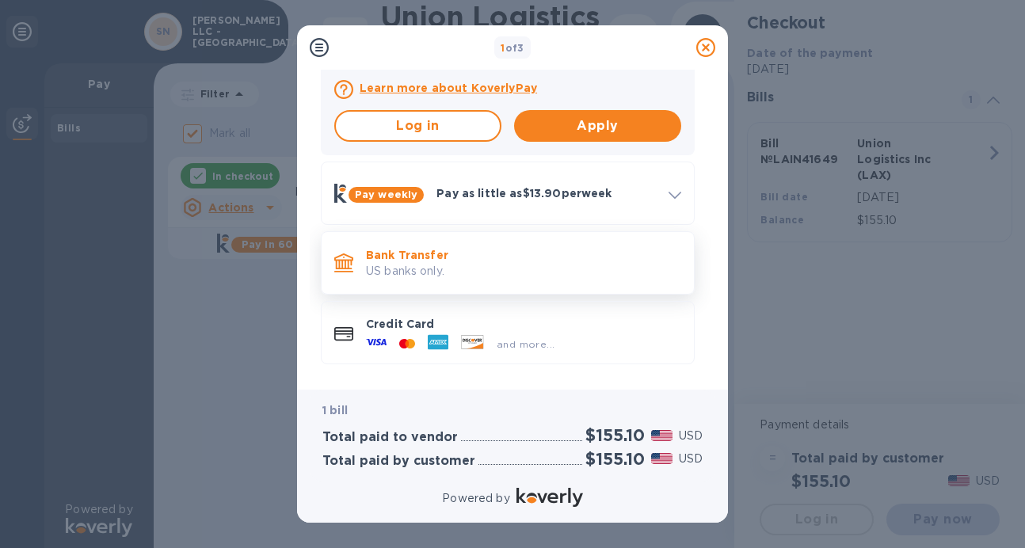
click at [439, 257] on p "Bank Transfer" at bounding box center [523, 255] width 315 height 16
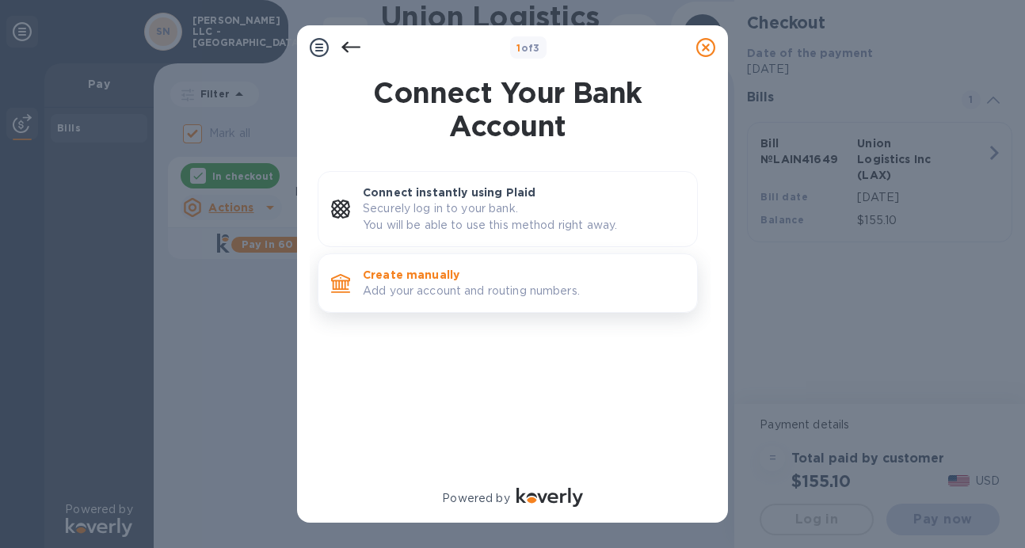
click at [513, 288] on p "Add your account and routing numbers." at bounding box center [524, 291] width 322 height 17
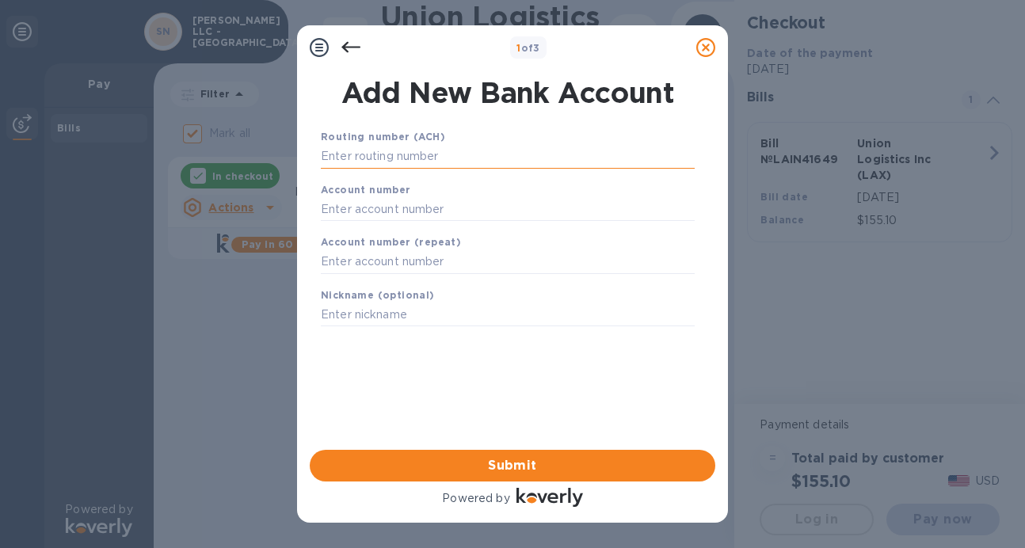
click at [478, 154] on input "text" at bounding box center [508, 157] width 374 height 24
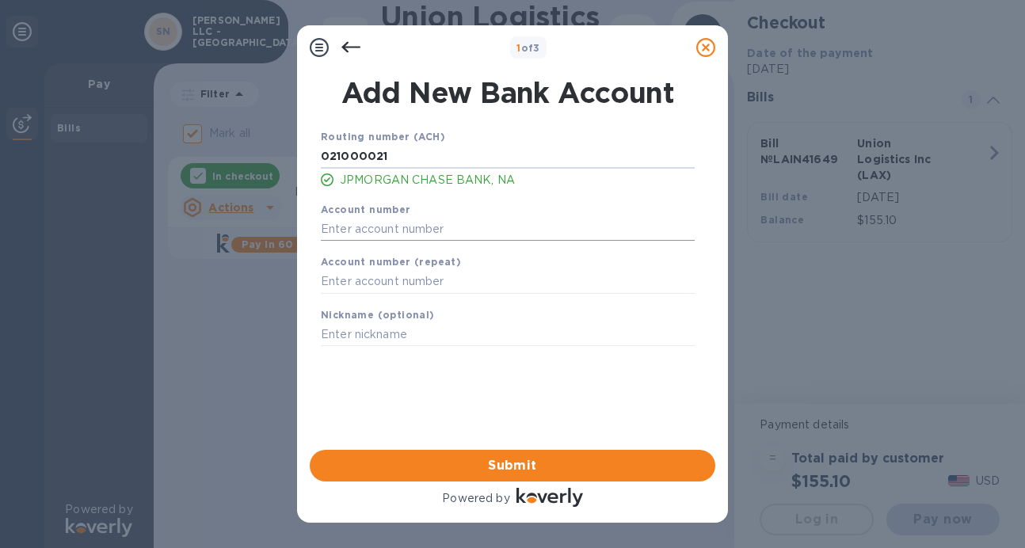
type input "021000021"
click at [440, 227] on input "text" at bounding box center [508, 229] width 374 height 24
type input "637995835"
click at [446, 287] on input "text" at bounding box center [508, 282] width 374 height 24
type input "637995835"
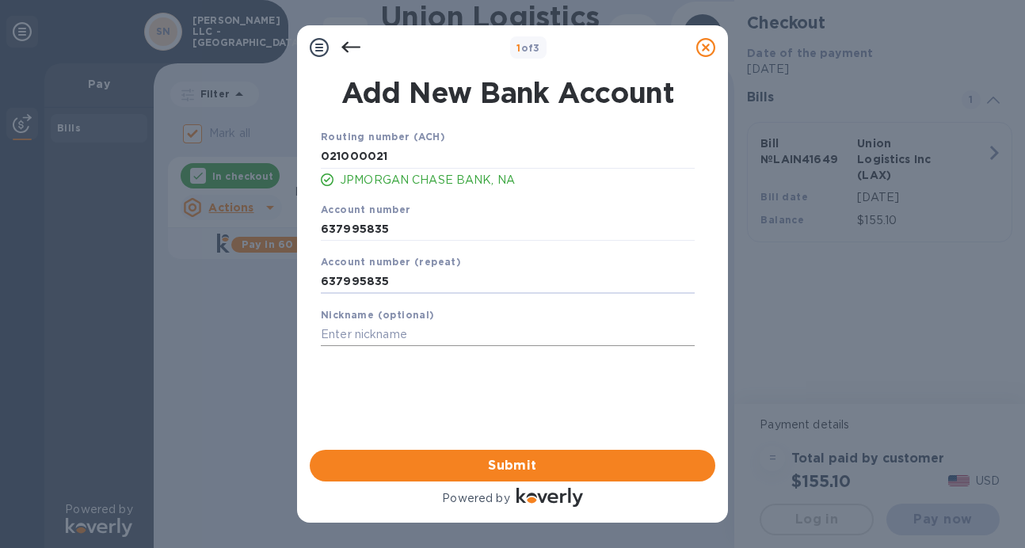
click at [441, 336] on input "text" at bounding box center [508, 335] width 374 height 24
type input "Sahej"
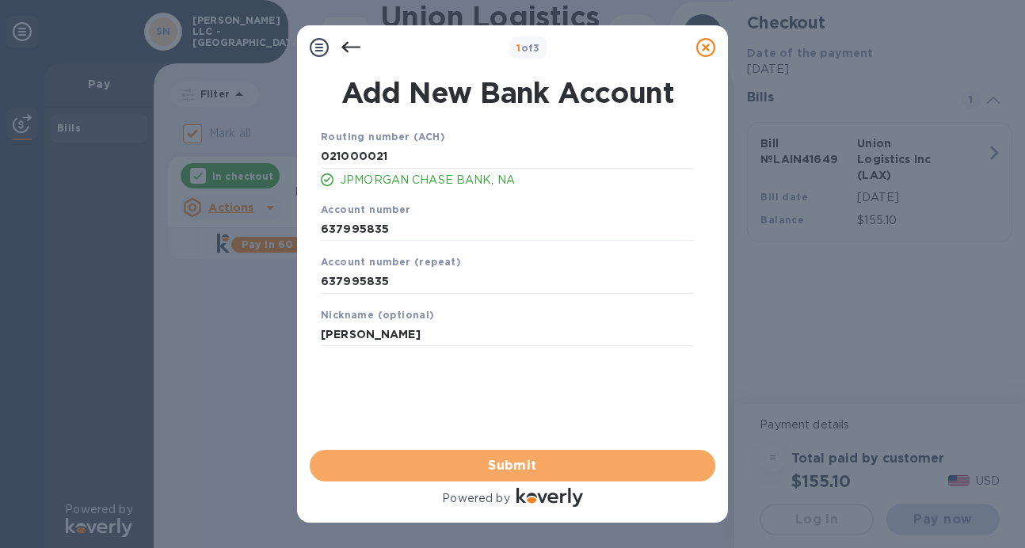
click at [484, 467] on span "Submit" at bounding box center [512, 465] width 380 height 19
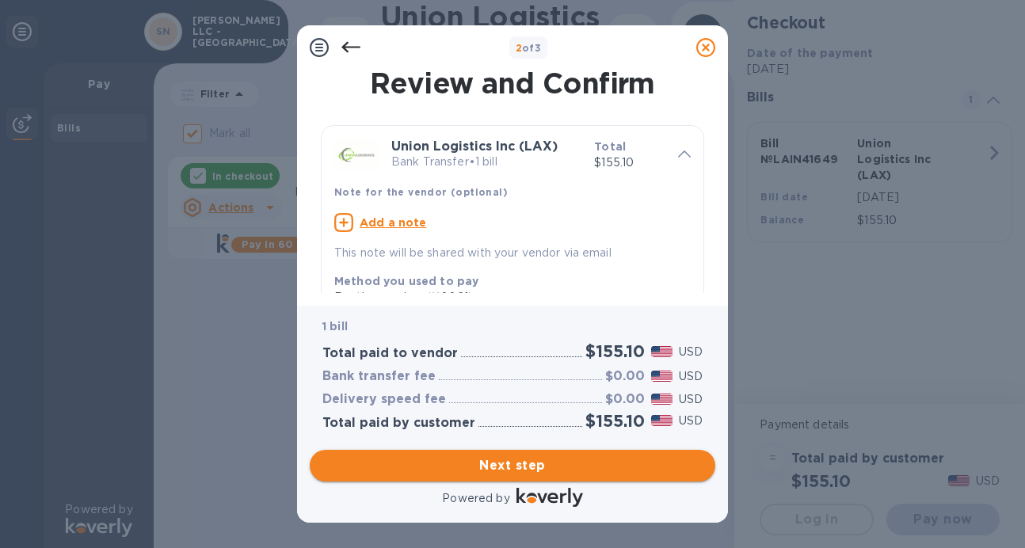
click at [575, 471] on span "Next step" at bounding box center [512, 465] width 380 height 19
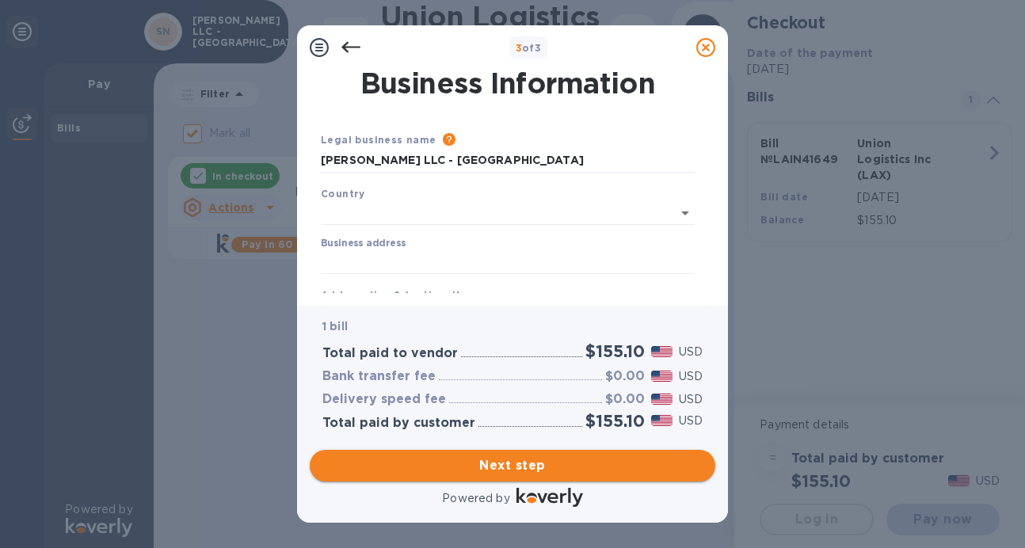
type input "[GEOGRAPHIC_DATA]"
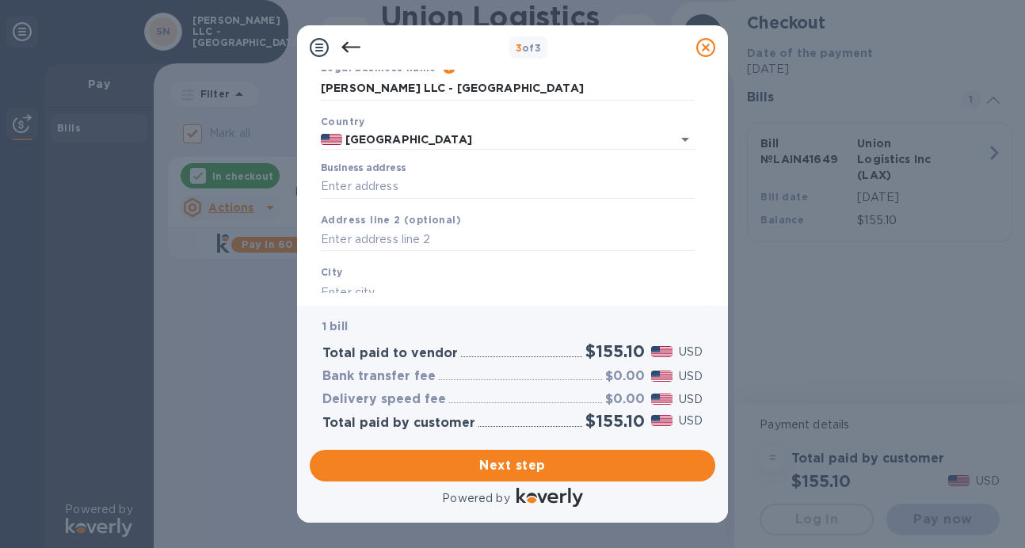
scroll to position [76, 0]
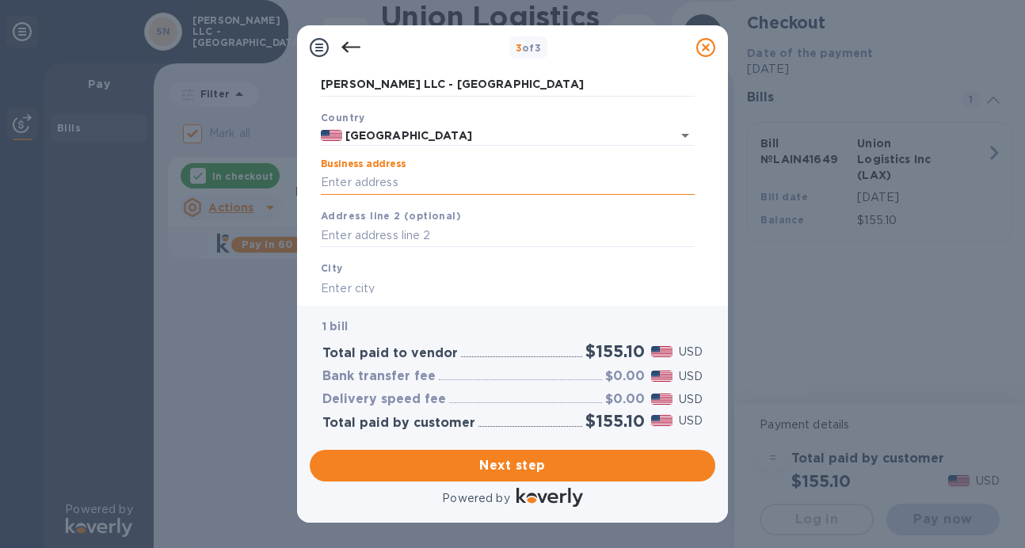
click at [452, 184] on input "Business address" at bounding box center [508, 183] width 374 height 24
type input "4 [PERSON_NAME] court"
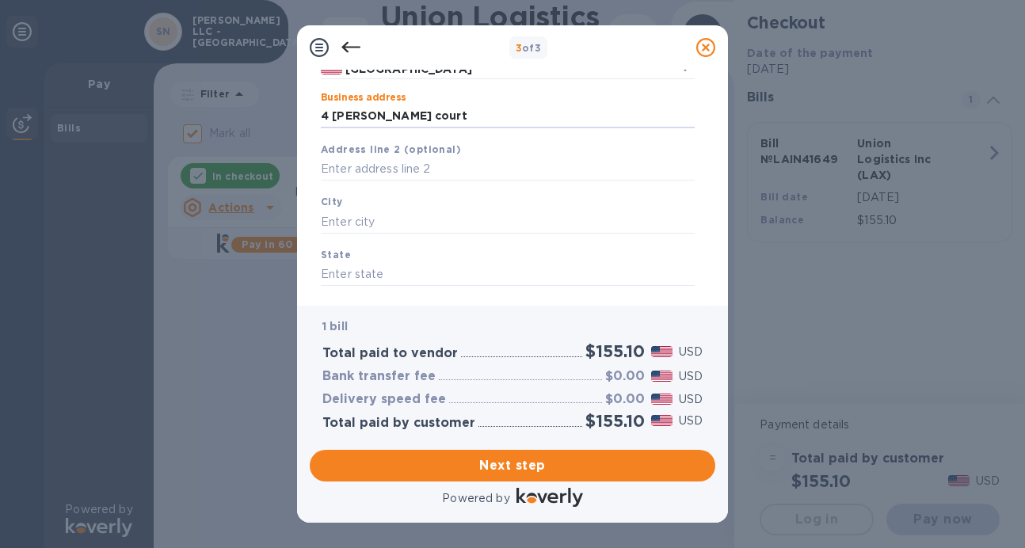
scroll to position [153, 0]
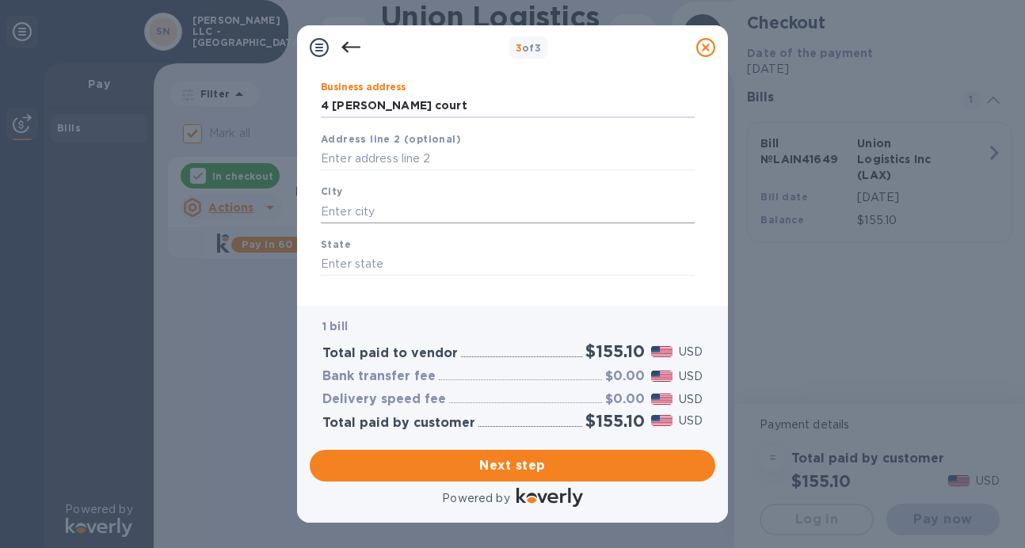
click at [435, 209] on input "text" at bounding box center [508, 212] width 374 height 24
type input "[GEOGRAPHIC_DATA]"
click at [426, 269] on input "text" at bounding box center [508, 265] width 374 height 24
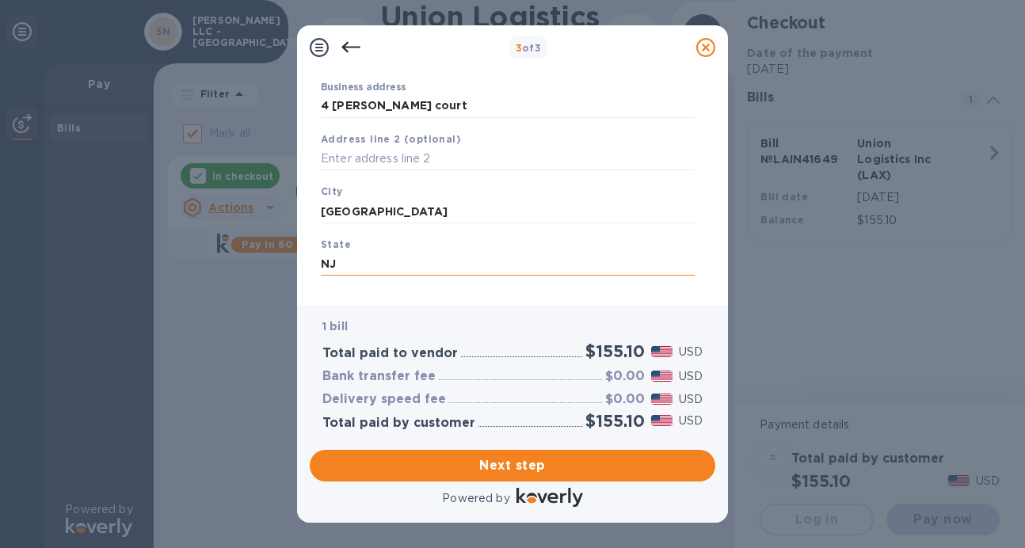
scroll to position [228, 0]
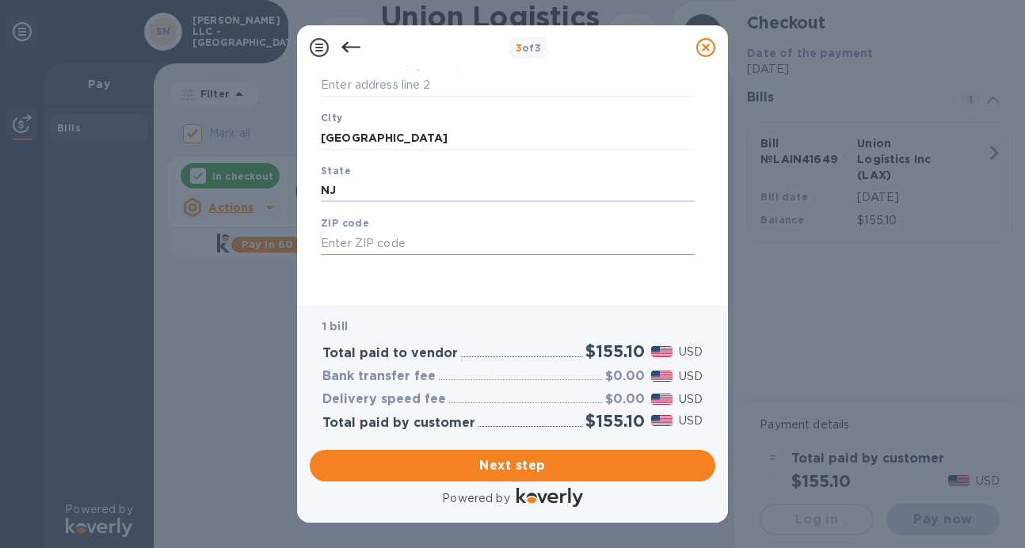
type input "NJ"
click at [404, 240] on input "text" at bounding box center [508, 243] width 374 height 24
type input "08873"
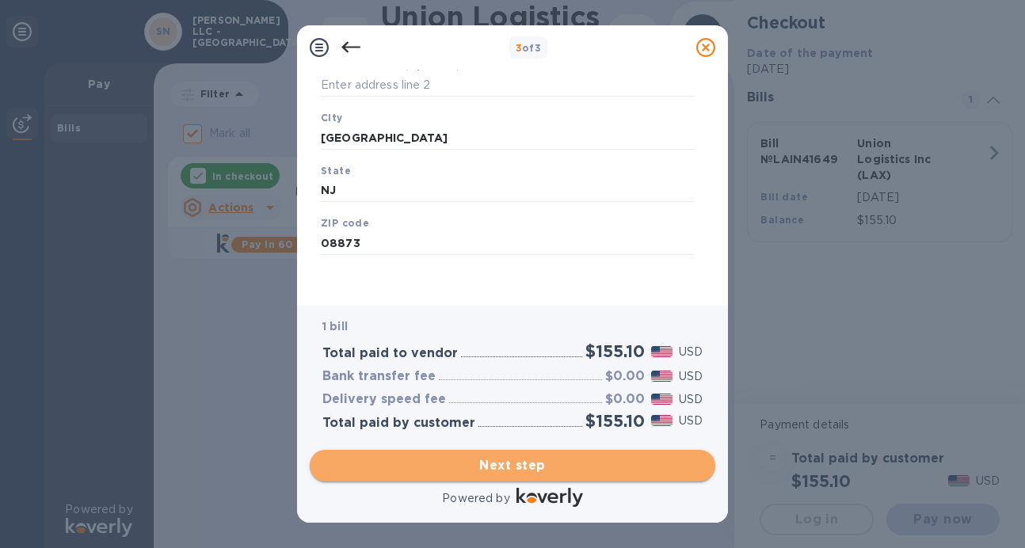
click at [486, 467] on span "Next step" at bounding box center [512, 465] width 380 height 19
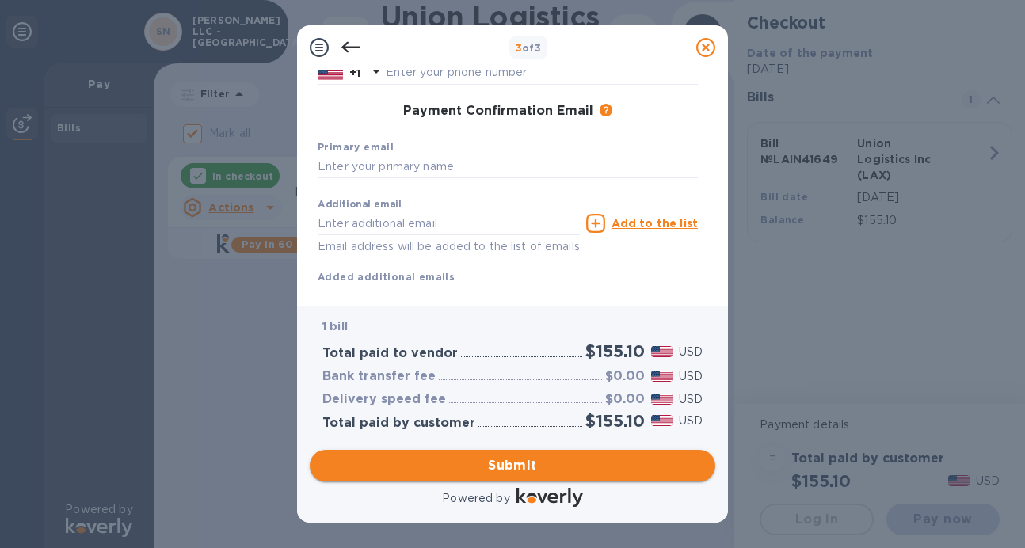
click at [556, 463] on span "Submit" at bounding box center [512, 465] width 380 height 19
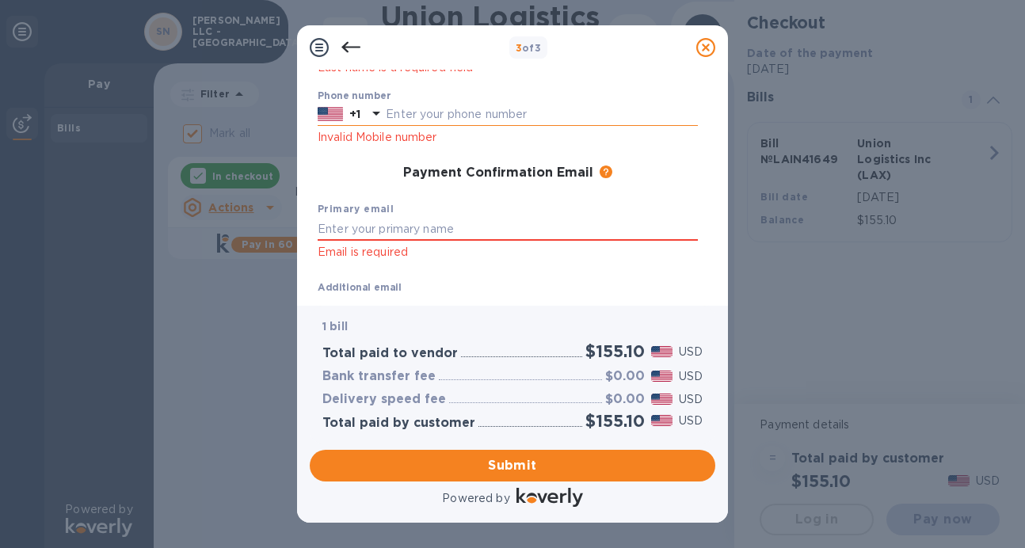
click at [417, 114] on input "text" at bounding box center [542, 115] width 312 height 24
type input "6462507511"
type input "Ram"
type input "singh"
type input "[EMAIL_ADDRESS][DOMAIN_NAME]"
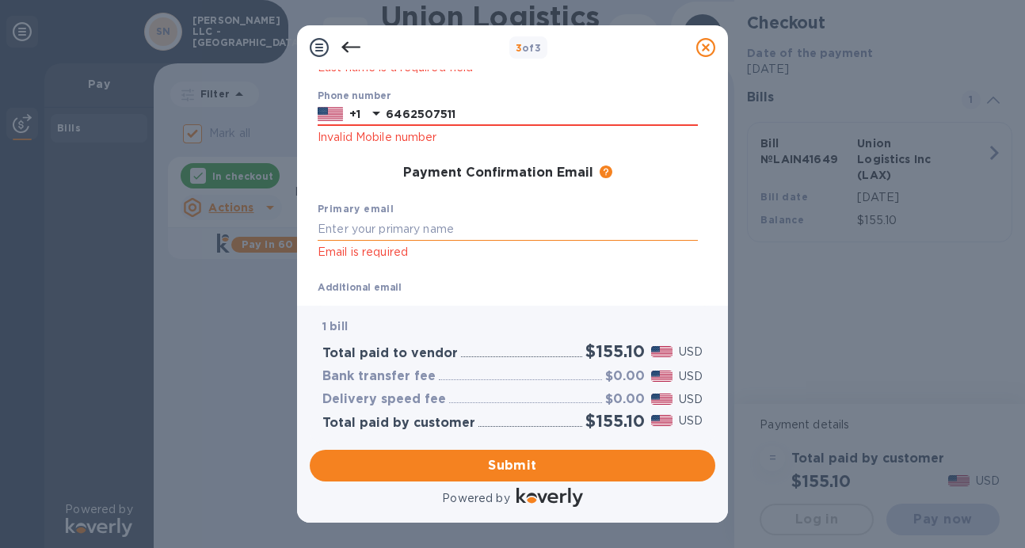
click at [419, 229] on input "text" at bounding box center [508, 229] width 380 height 24
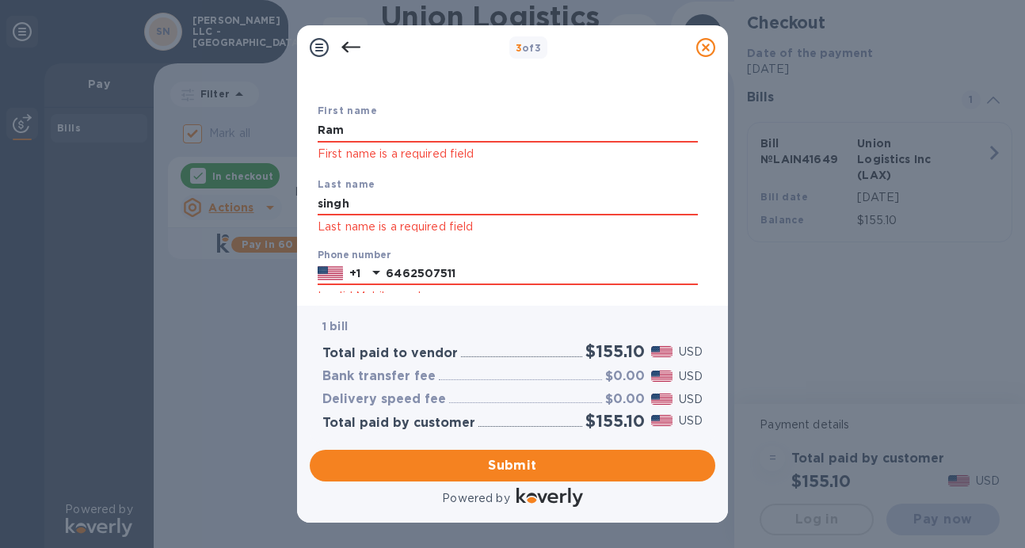
scroll to position [0, 0]
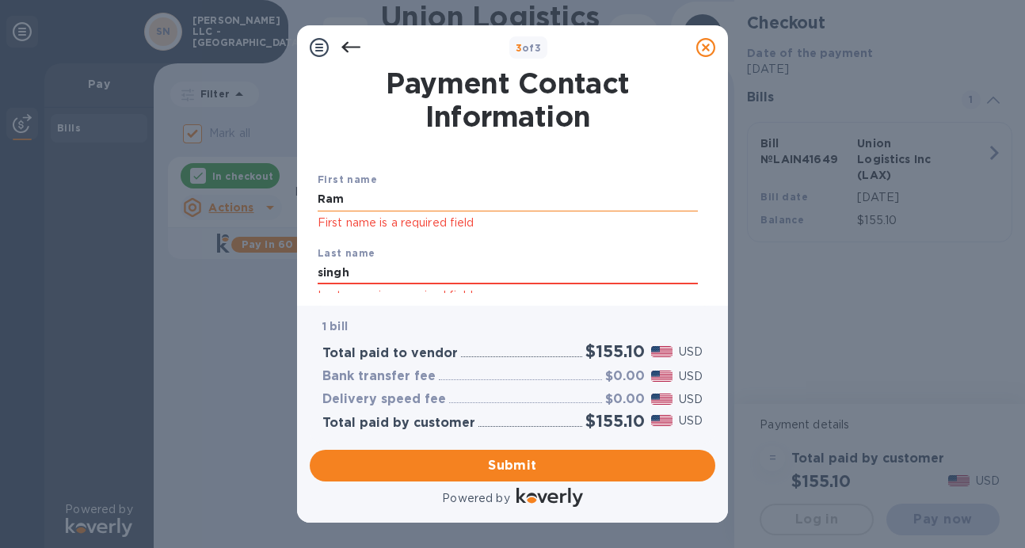
type input "[EMAIL_ADDRESS][DOMAIN_NAME]"
click at [430, 197] on input "Ram" at bounding box center [508, 200] width 380 height 24
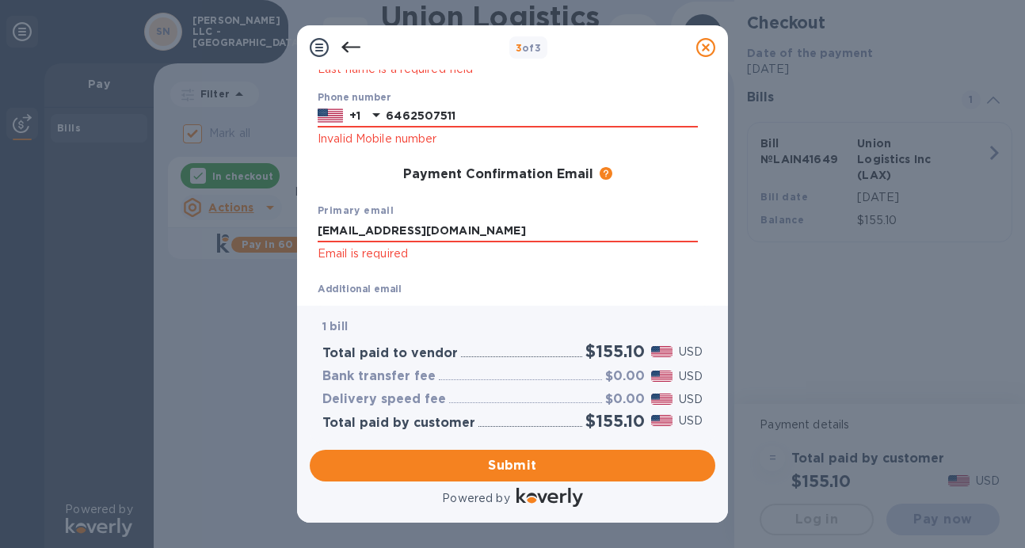
scroll to position [348, 0]
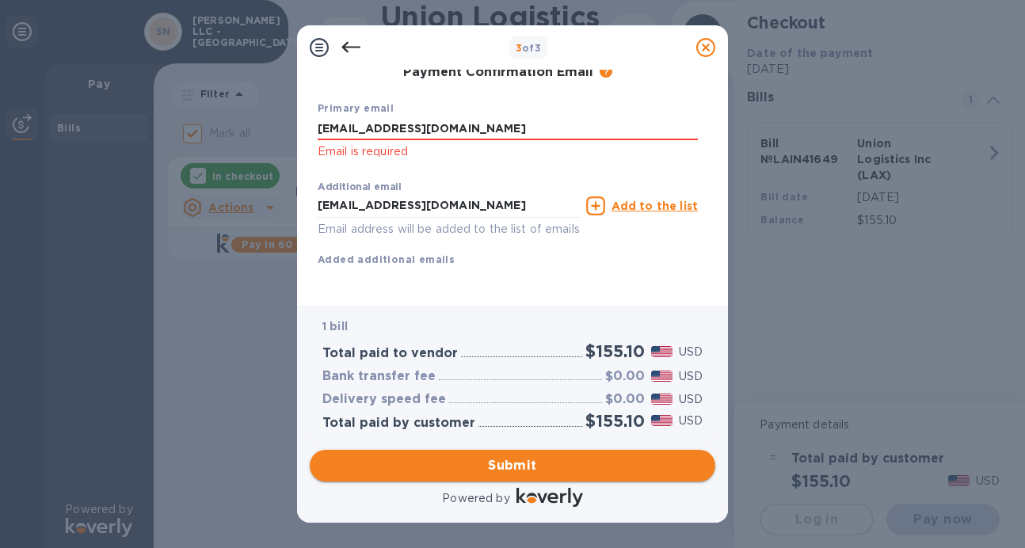
type input "[PERSON_NAME]"
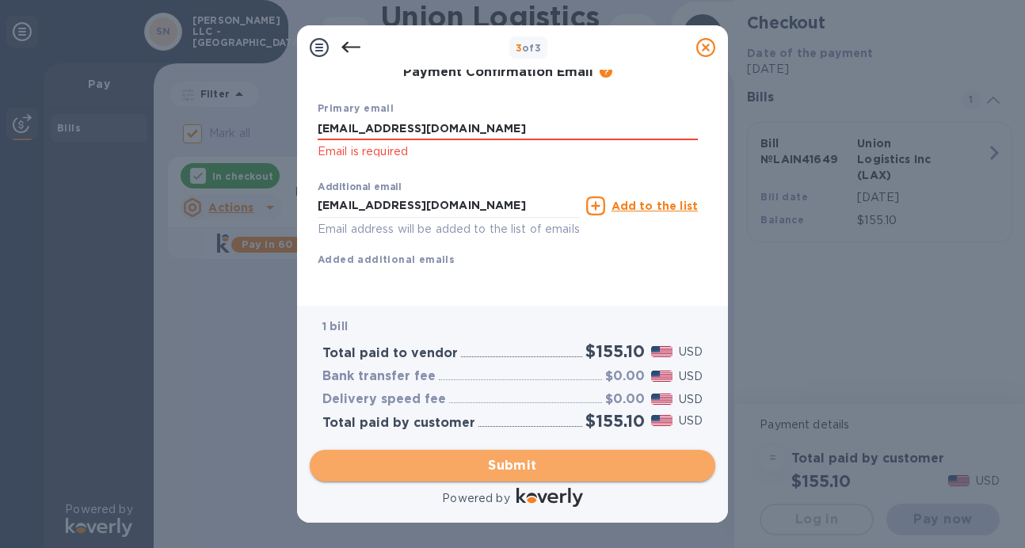
click at [506, 465] on span "Submit" at bounding box center [512, 465] width 380 height 19
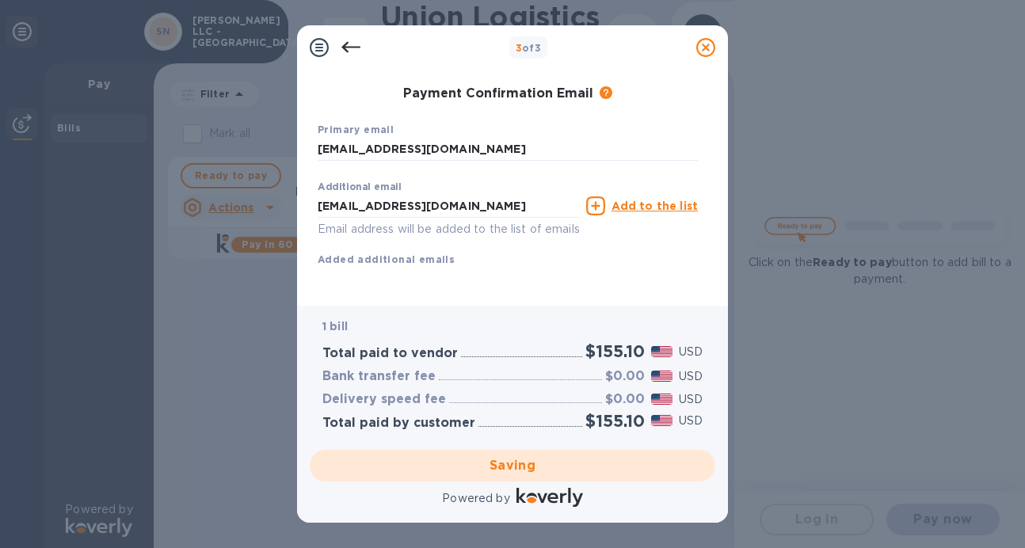
checkbox input "false"
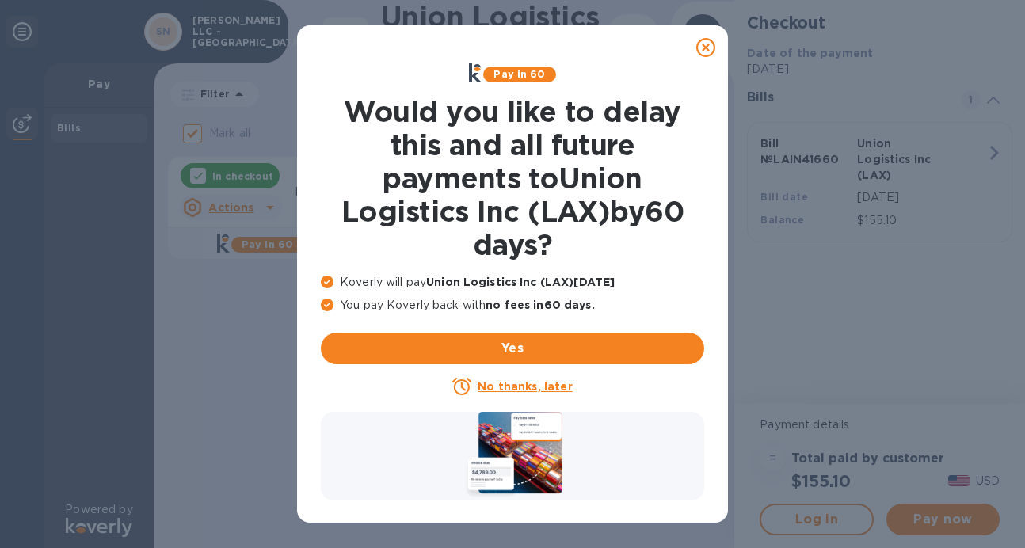
click at [555, 387] on u "No thanks, later" at bounding box center [525, 386] width 94 height 13
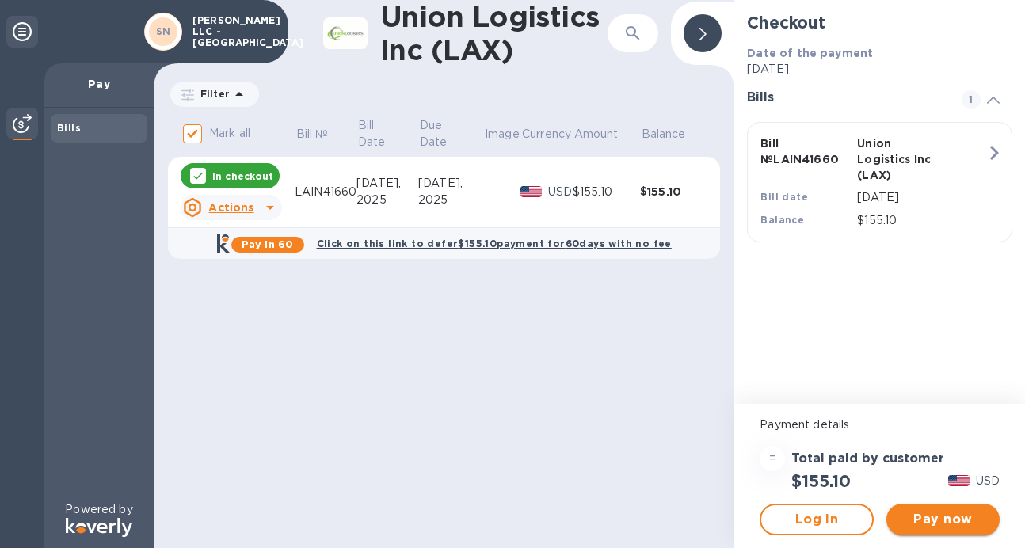
drag, startPoint x: 978, startPoint y: 521, endPoint x: 947, endPoint y: 509, distance: 33.4
click at [977, 520] on span "Pay now" at bounding box center [943, 519] width 88 height 19
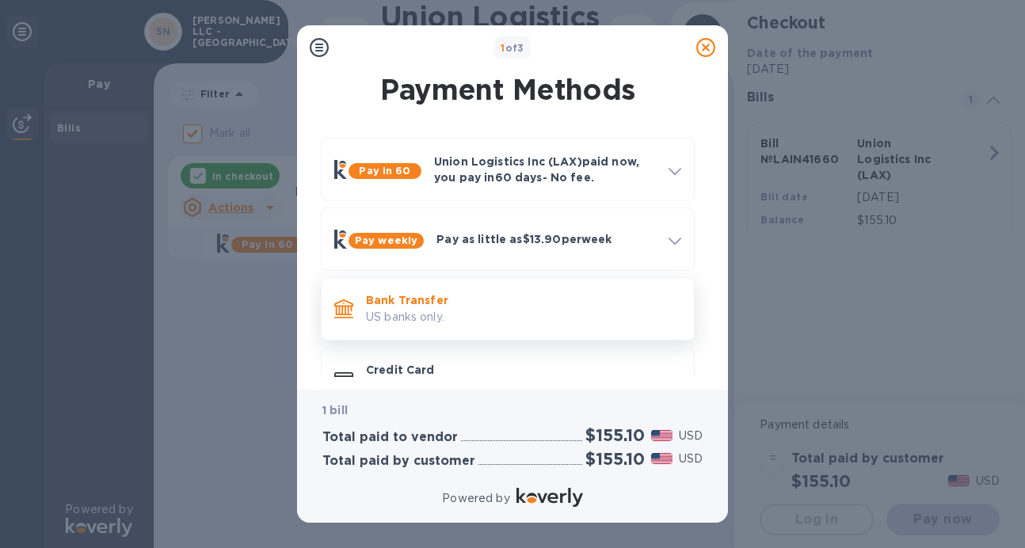
click at [598, 313] on p "US banks only." at bounding box center [523, 317] width 315 height 17
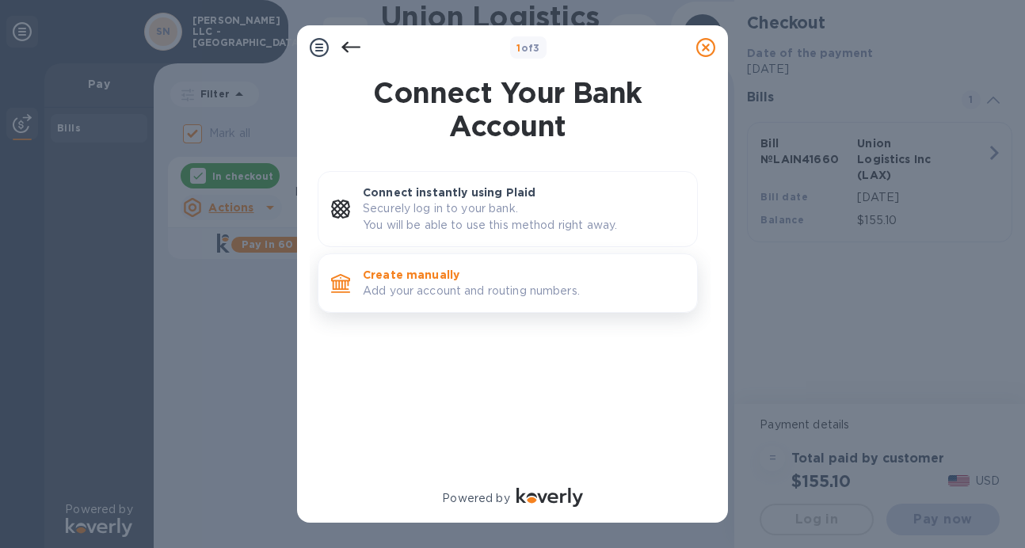
click at [512, 285] on p "Add your account and routing numbers." at bounding box center [524, 291] width 322 height 17
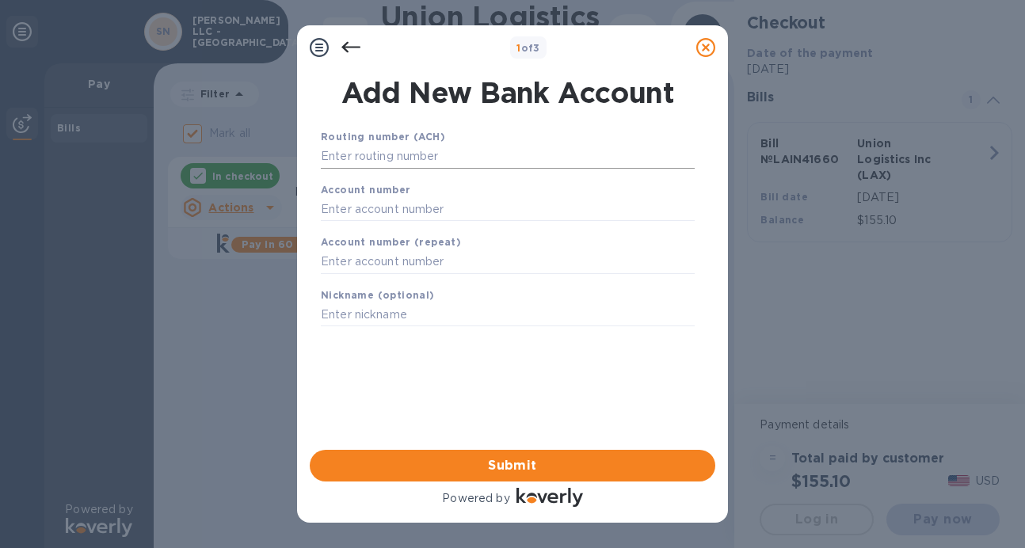
click at [432, 153] on input "text" at bounding box center [508, 157] width 374 height 24
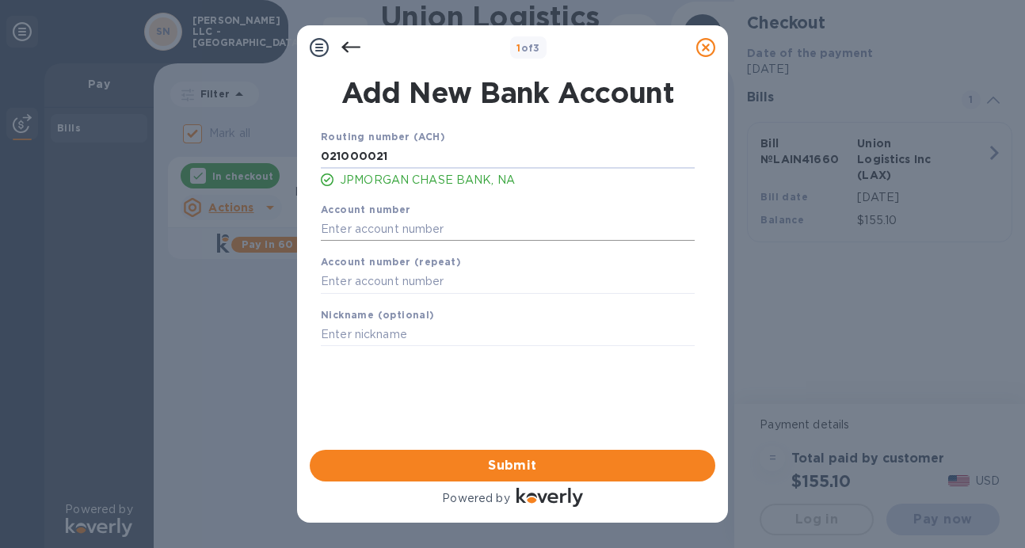
type input "021000021"
click at [412, 230] on input "text" at bounding box center [508, 229] width 374 height 24
type input "637995835"
click at [408, 285] on input "text" at bounding box center [508, 282] width 374 height 24
type input "637995835"
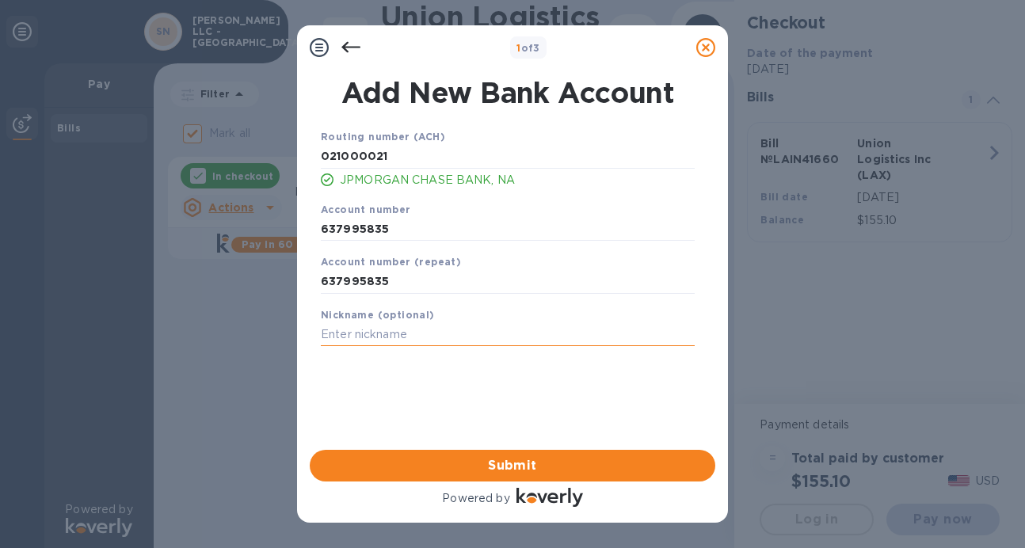
click at [404, 334] on input "text" at bounding box center [508, 335] width 374 height 24
type input "[PERSON_NAME]"
click at [476, 467] on span "Submit" at bounding box center [512, 465] width 380 height 19
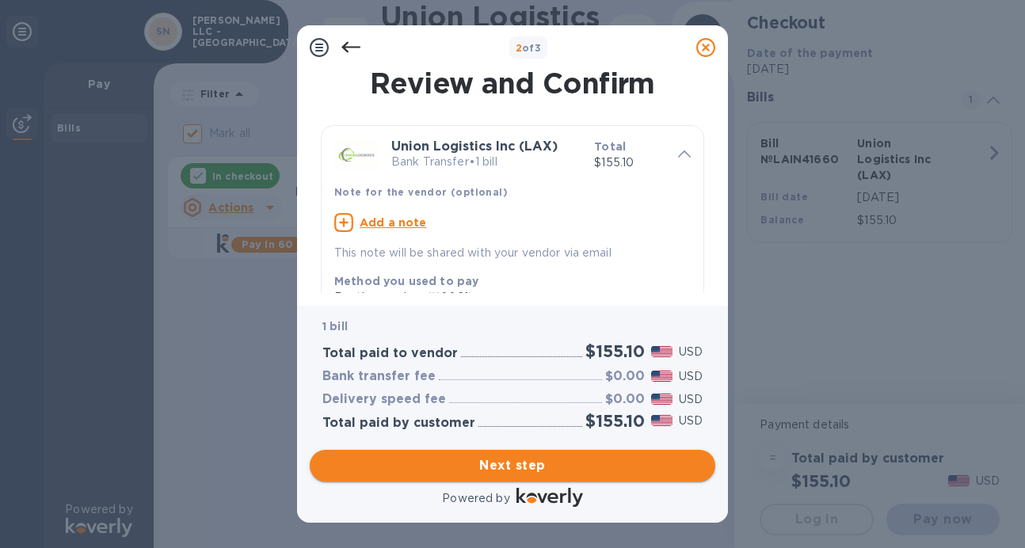
click at [538, 469] on span "Next step" at bounding box center [512, 465] width 380 height 19
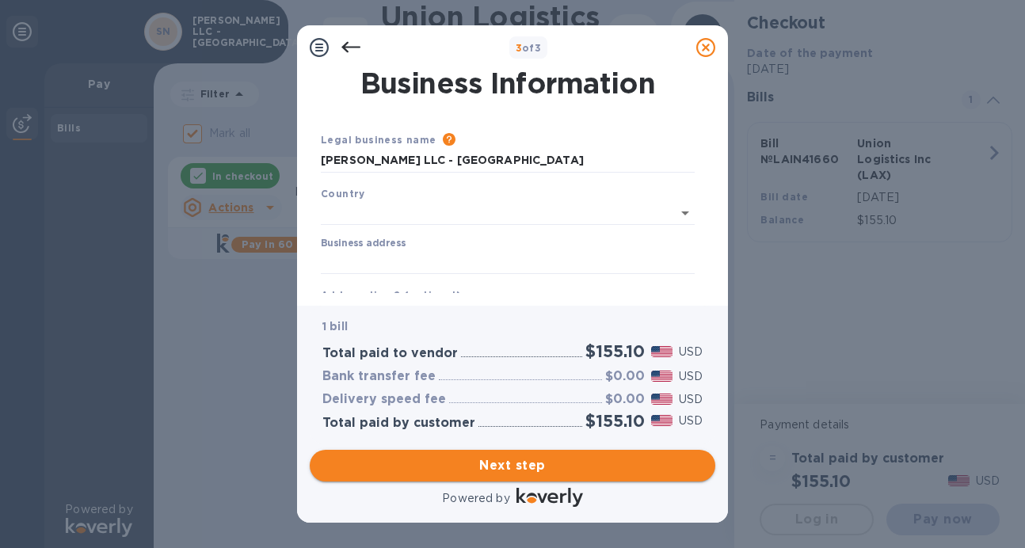
type input "[GEOGRAPHIC_DATA]"
click at [427, 257] on input "Business address" at bounding box center [508, 259] width 374 height 24
type input "4 [PERSON_NAME] court"
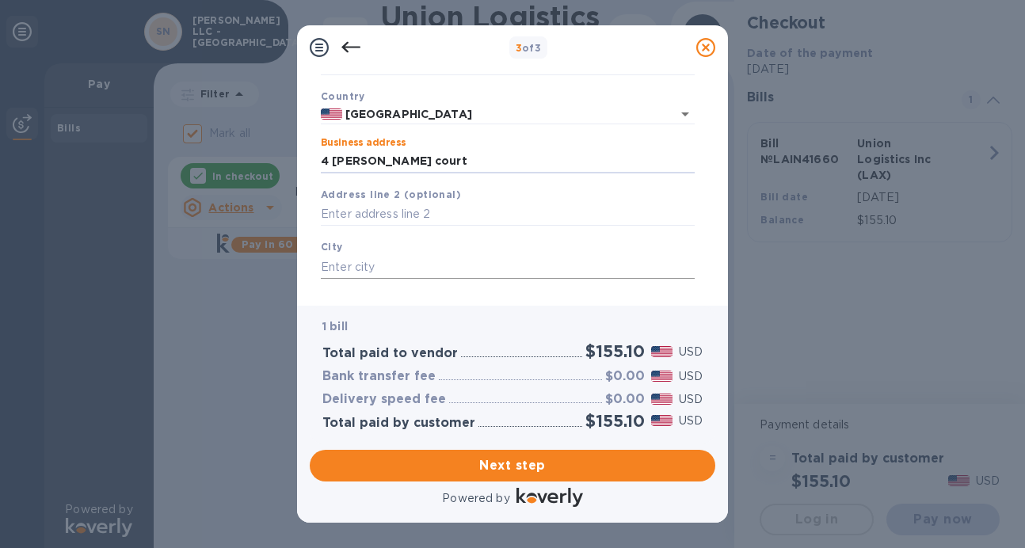
scroll to position [104, 0]
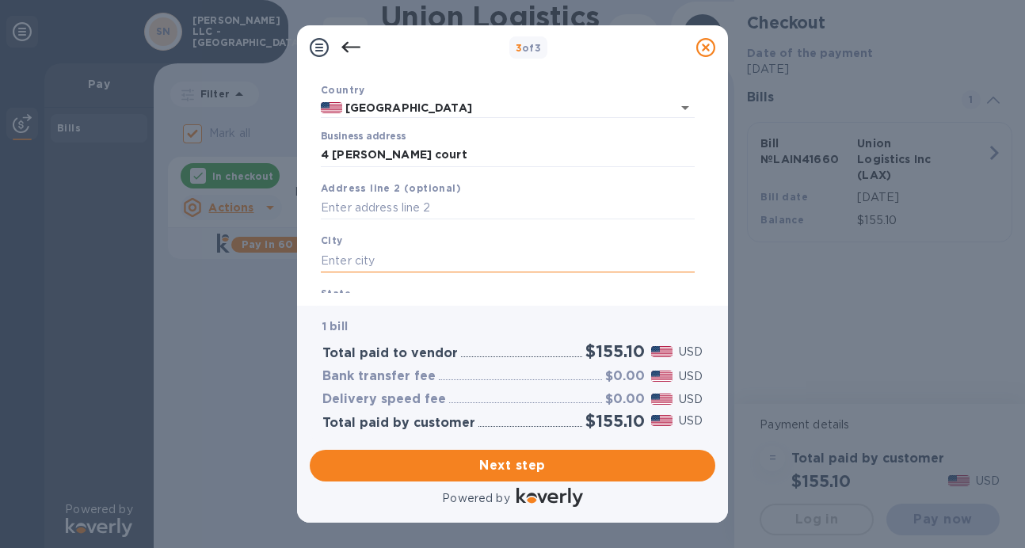
click at [388, 254] on input "text" at bounding box center [508, 261] width 374 height 24
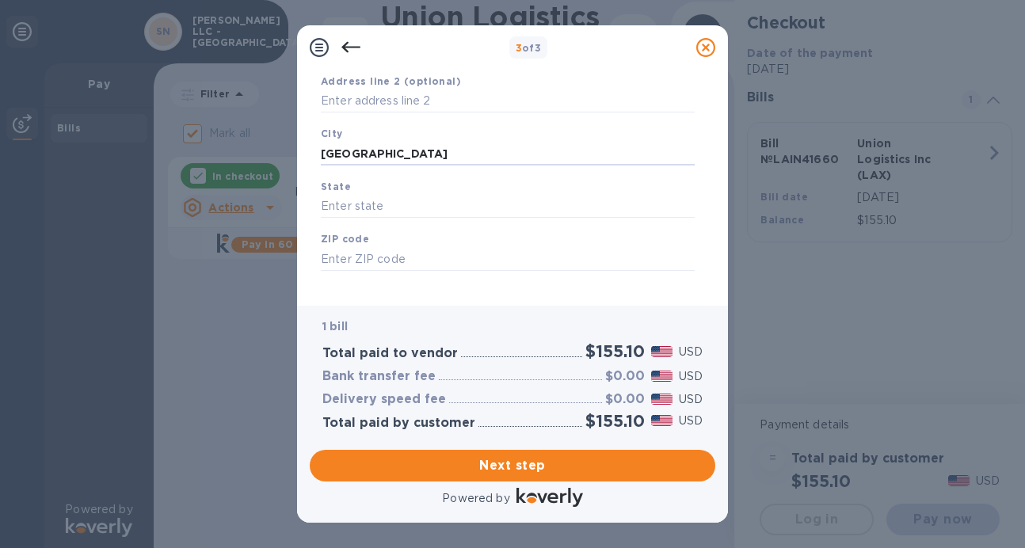
scroll to position [212, 0]
type input "somerset"
click at [444, 212] on input "text" at bounding box center [508, 205] width 374 height 24
type input "nj"
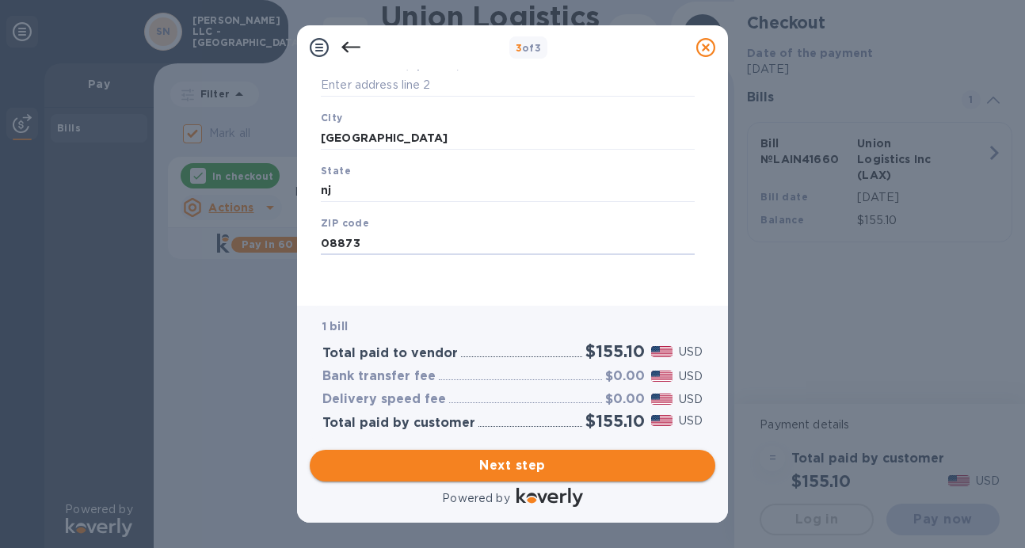
type input "08873"
click at [510, 468] on span "Next step" at bounding box center [512, 465] width 380 height 19
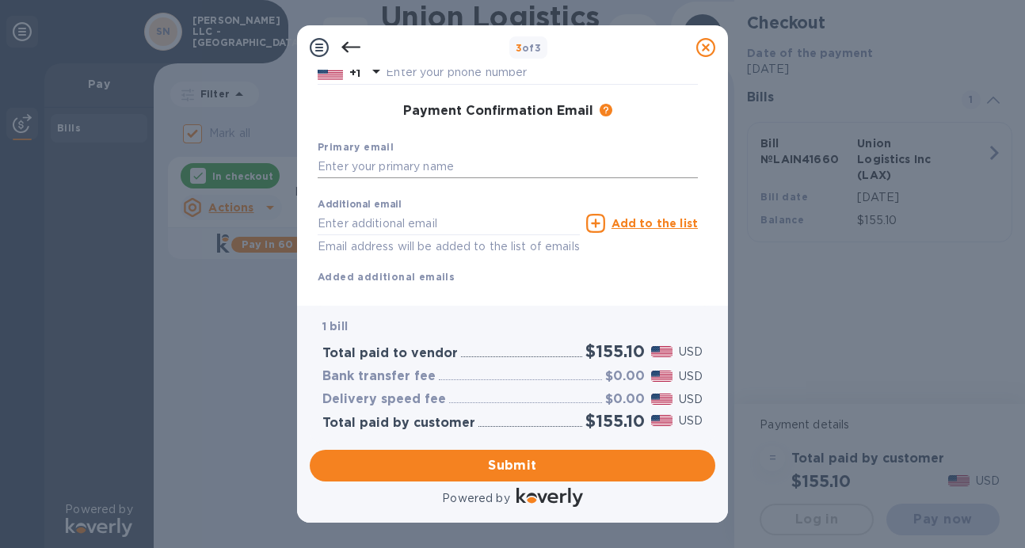
click at [421, 166] on input "text" at bounding box center [508, 167] width 380 height 24
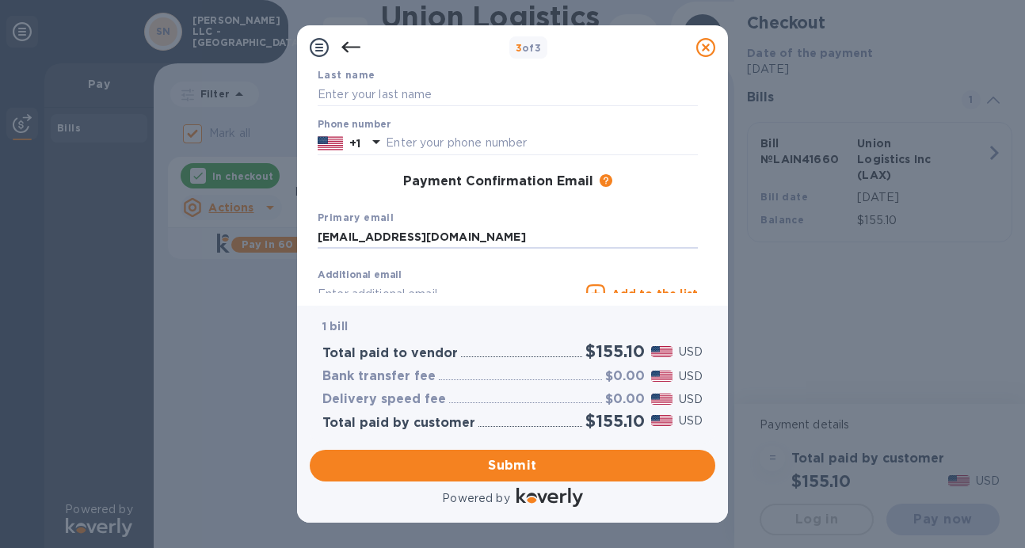
scroll to position [0, 0]
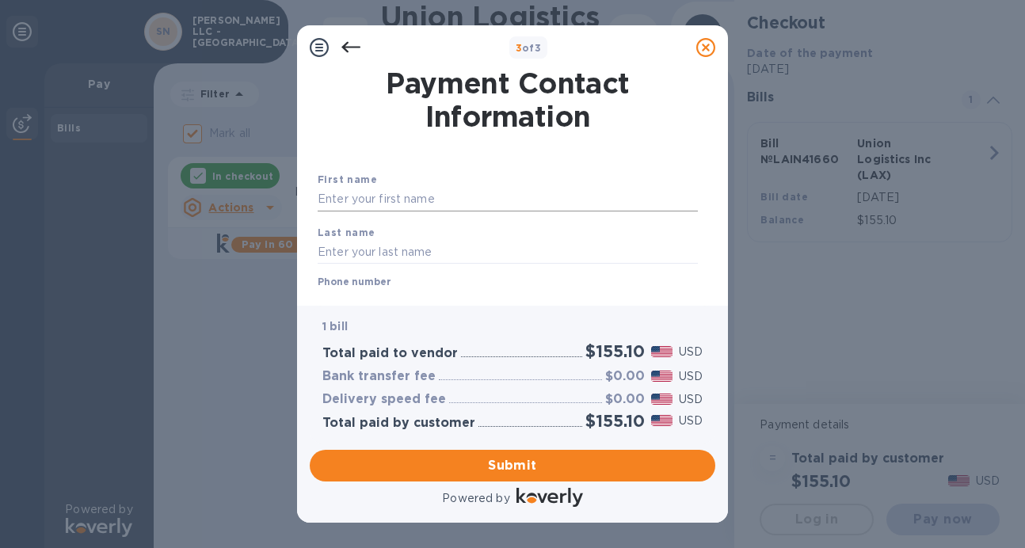
type input "[EMAIL_ADDRESS][DOMAIN_NAME]"
click at [402, 199] on input "text" at bounding box center [508, 200] width 380 height 24
type input "Ram"
type input "singh"
type input "6462507511"
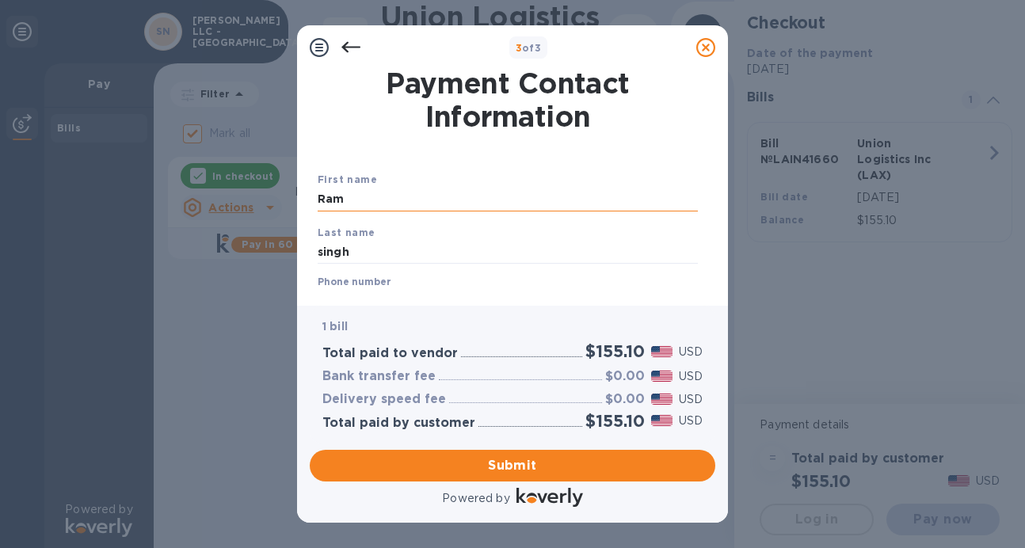
type input "[EMAIL_ADDRESS][DOMAIN_NAME]"
type input "[PERSON_NAME]"
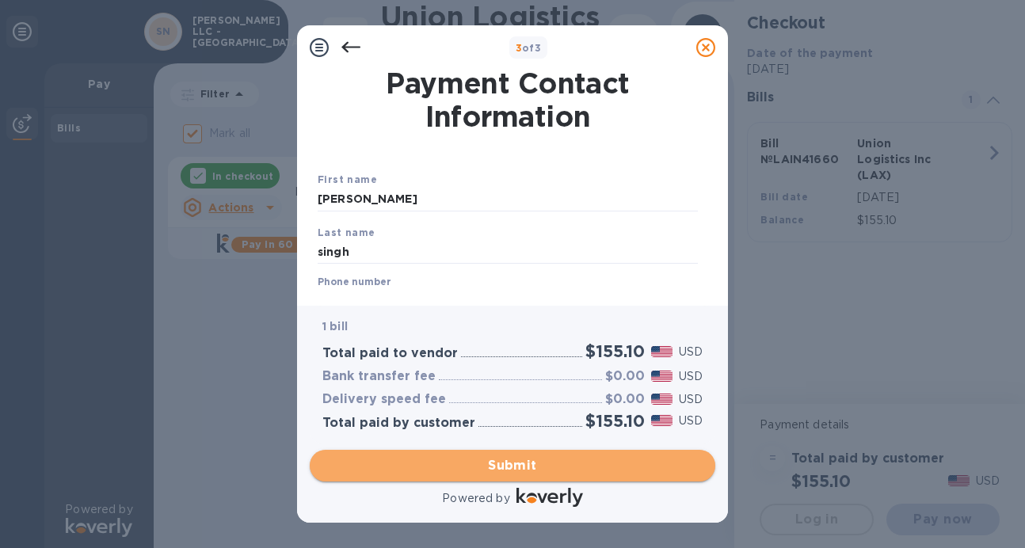
click at [463, 464] on span "Submit" at bounding box center [512, 465] width 380 height 19
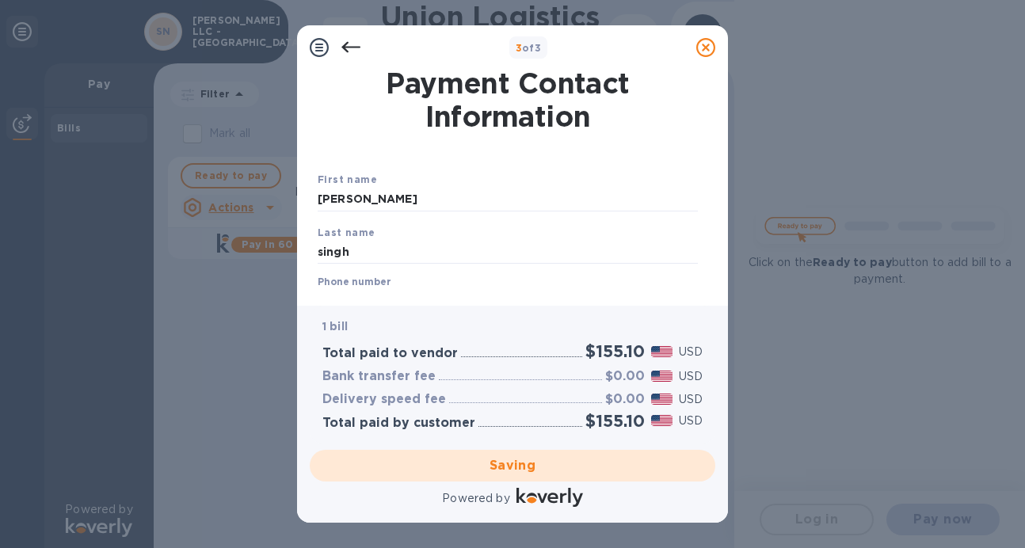
checkbox input "false"
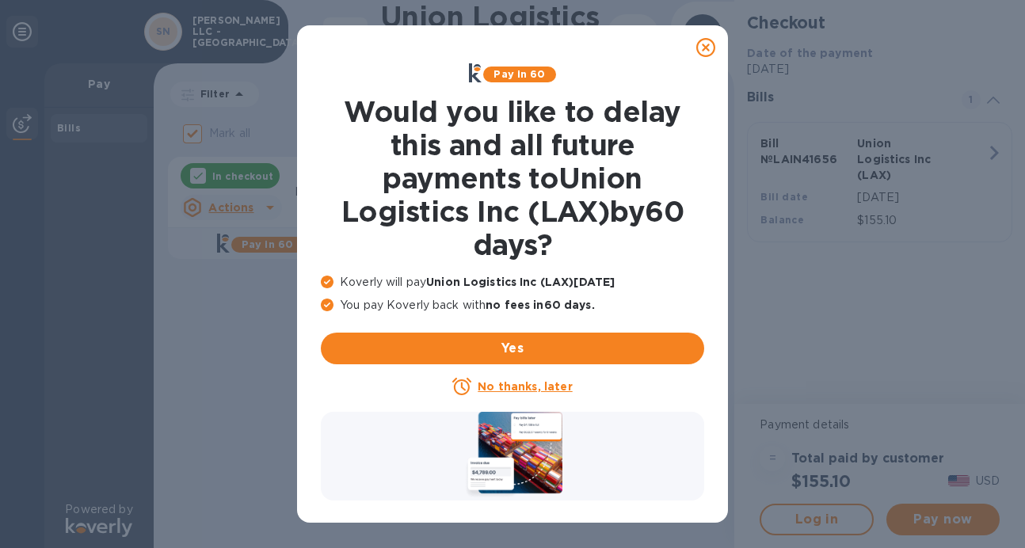
drag, startPoint x: 545, startPoint y: 384, endPoint x: 555, endPoint y: 386, distance: 10.4
click at [545, 384] on u "No thanks, later" at bounding box center [525, 386] width 94 height 13
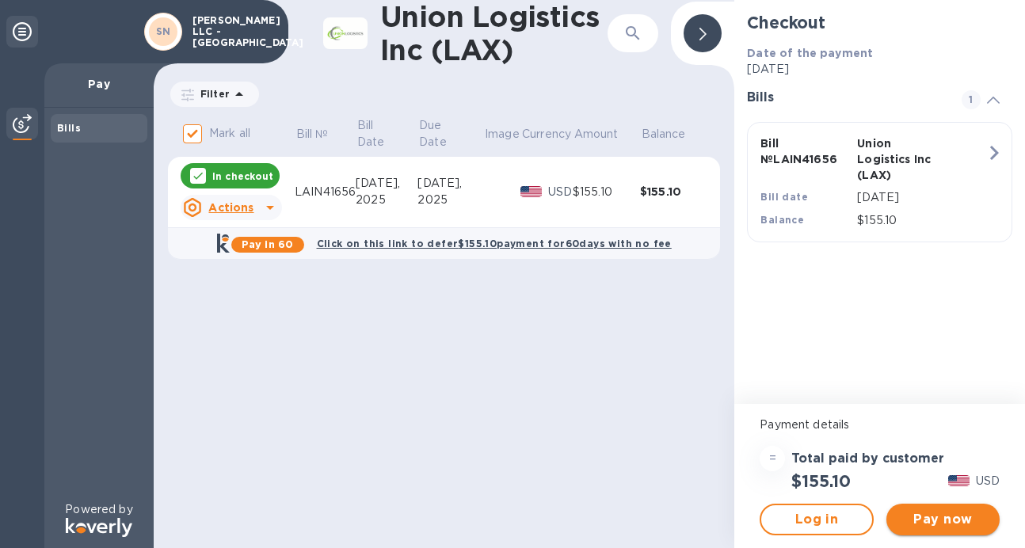
click at [942, 523] on span "Pay now" at bounding box center [943, 519] width 88 height 19
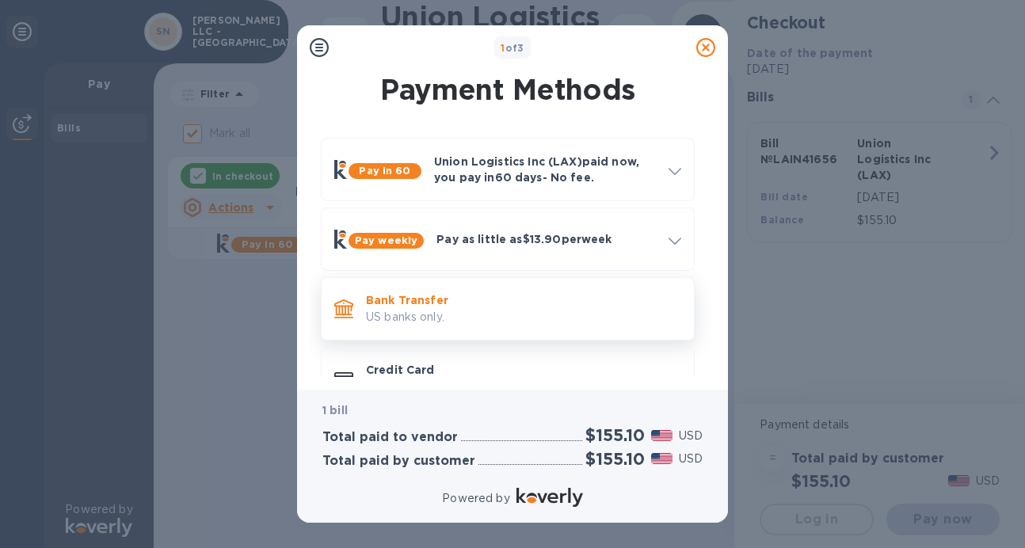
click at [498, 304] on p "Bank Transfer" at bounding box center [523, 300] width 315 height 16
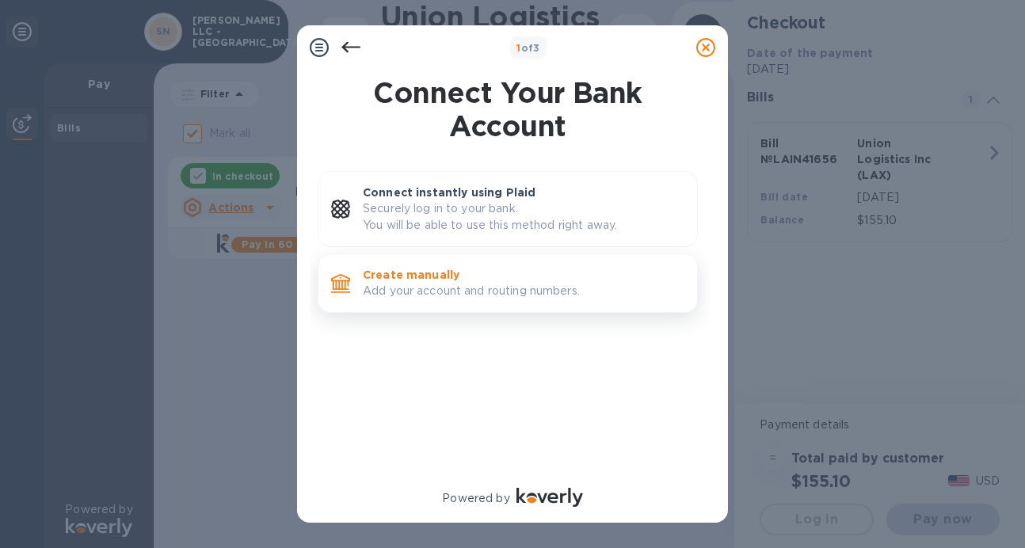
click at [513, 288] on p "Add your account and routing numbers." at bounding box center [524, 291] width 322 height 17
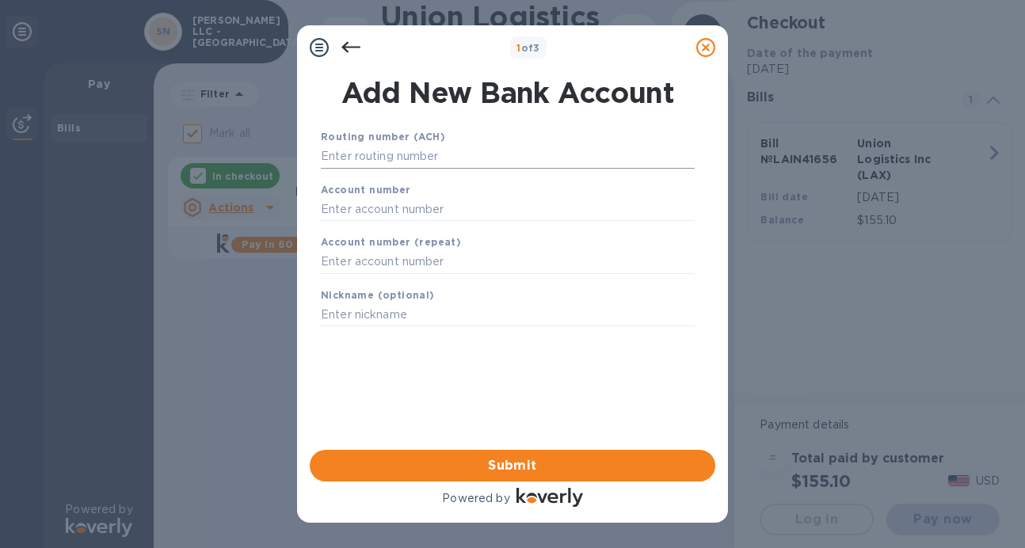
click at [450, 159] on input "text" at bounding box center [508, 157] width 374 height 24
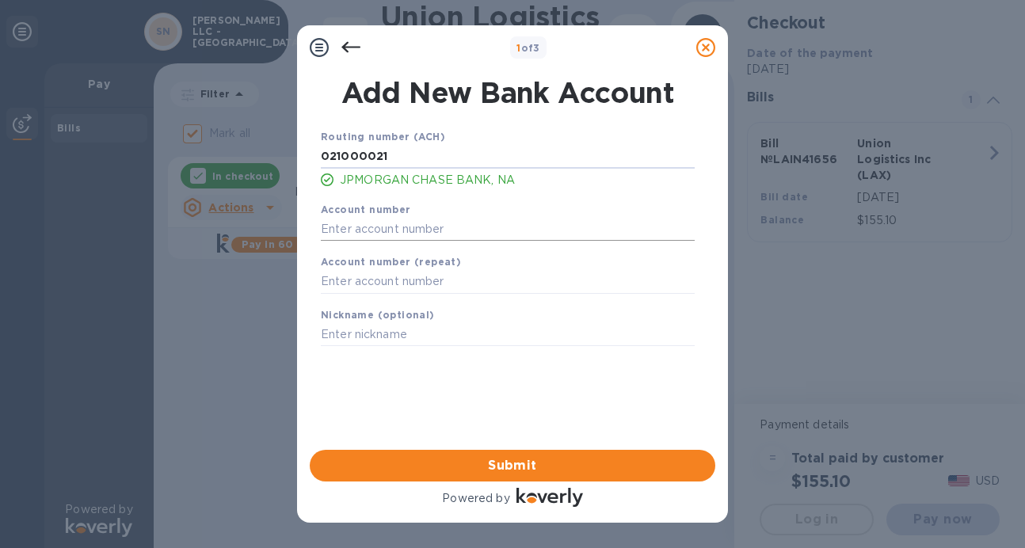
type input "021000021"
click at [443, 227] on input "text" at bounding box center [508, 229] width 374 height 24
type input "637995835"
click at [435, 287] on input "text" at bounding box center [508, 282] width 374 height 24
type input "637995835"
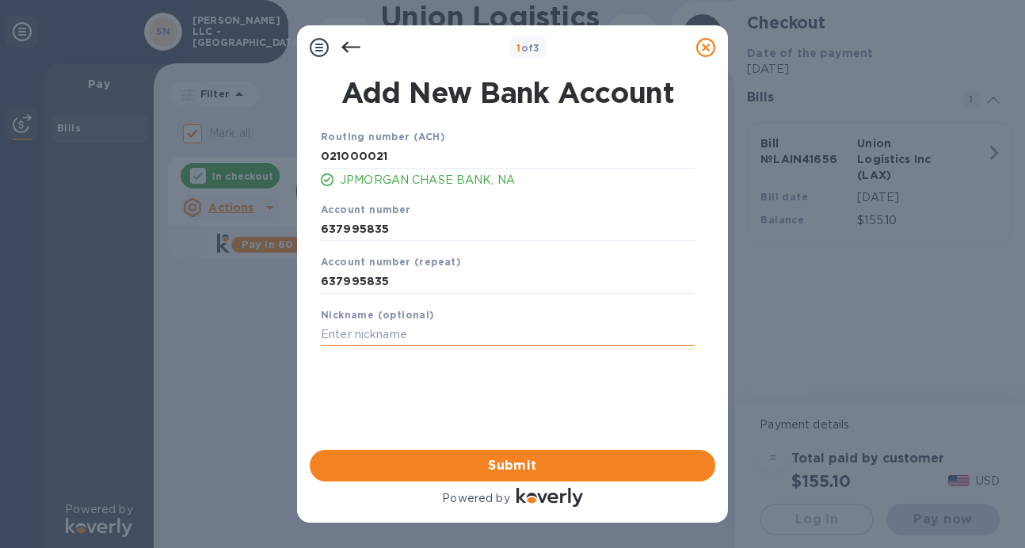
click at [435, 333] on input "text" at bounding box center [508, 335] width 374 height 24
type input "[PERSON_NAME]"
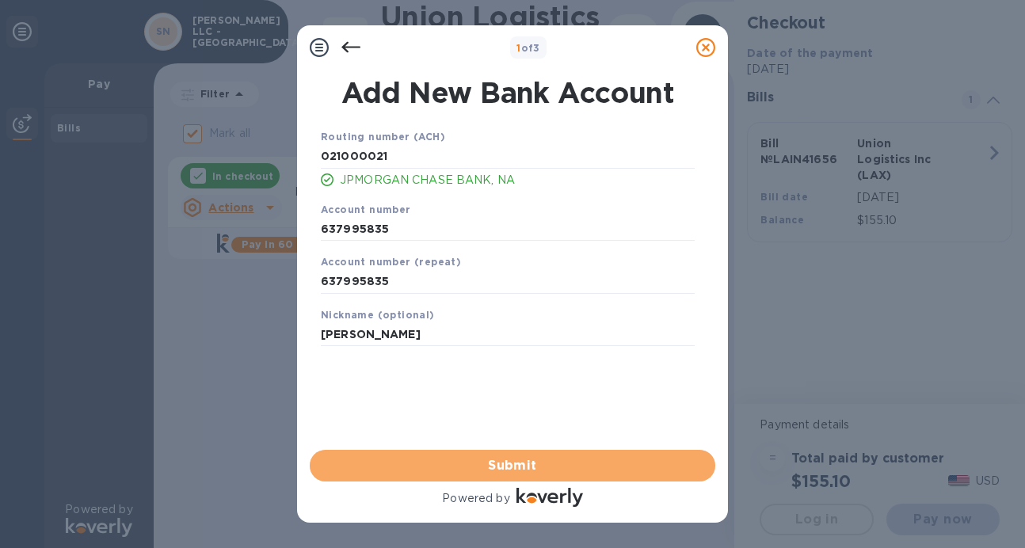
click at [495, 461] on span "Submit" at bounding box center [512, 465] width 380 height 19
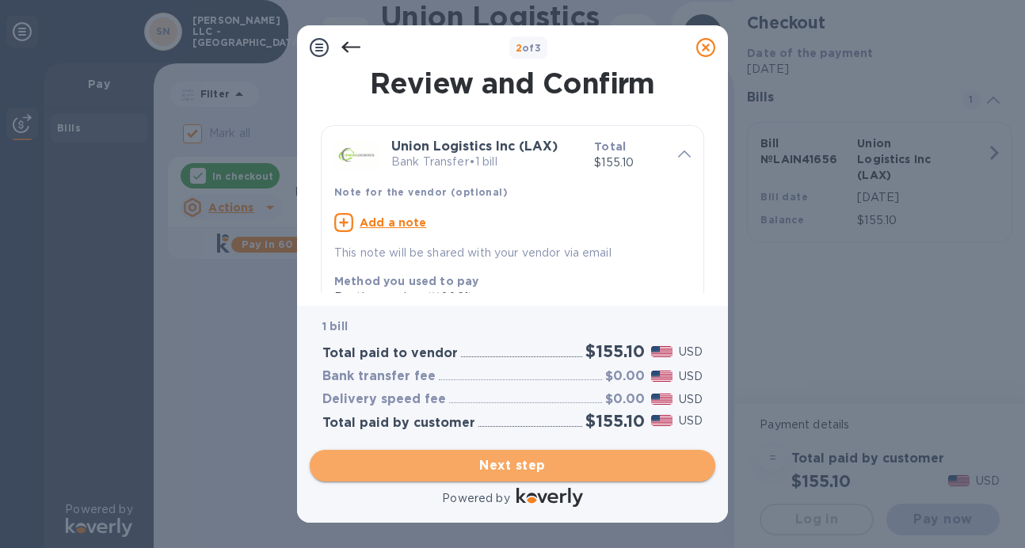
click at [532, 460] on span "Next step" at bounding box center [512, 465] width 380 height 19
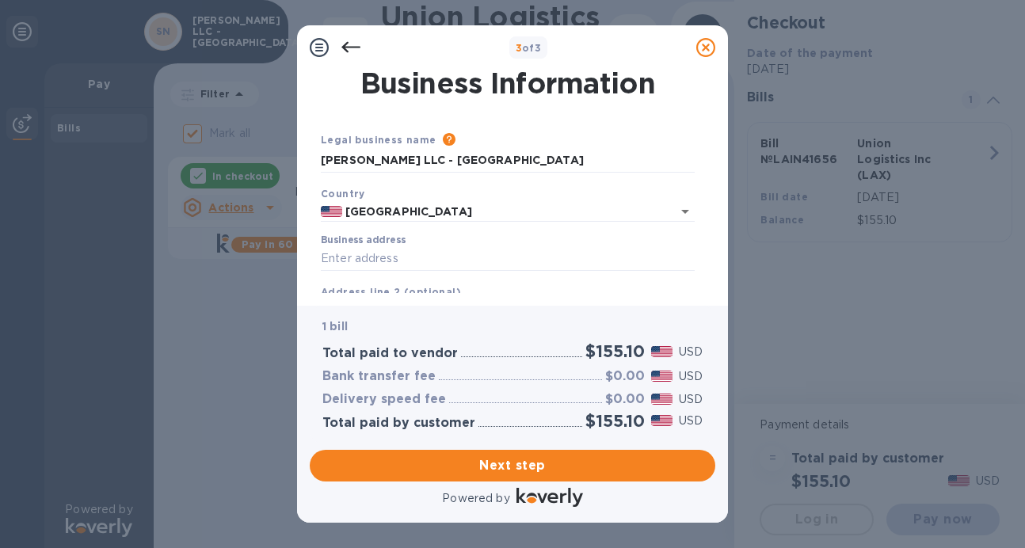
scroll to position [37, 0]
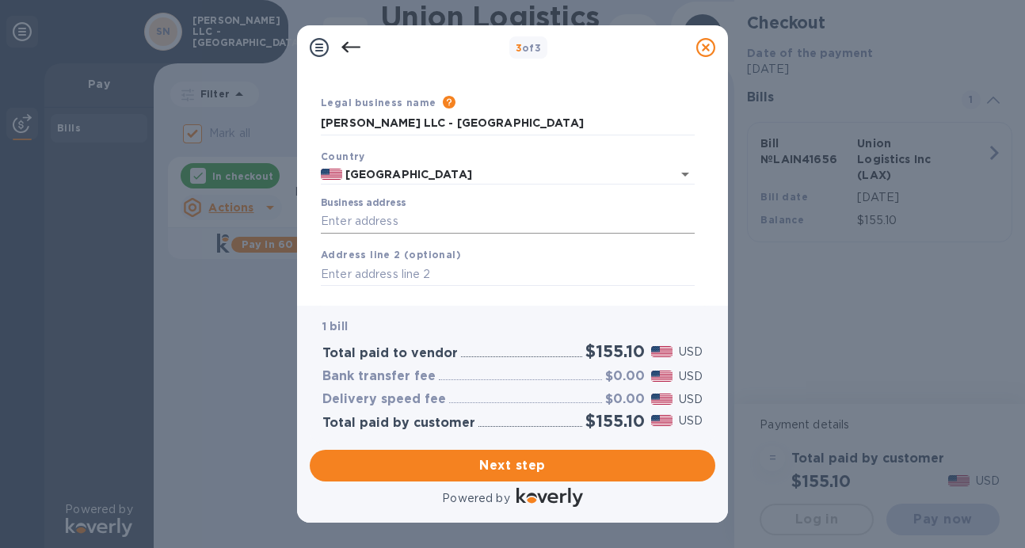
click at [433, 221] on input "Business address" at bounding box center [508, 222] width 374 height 24
type input "4 [PERSON_NAME] court"
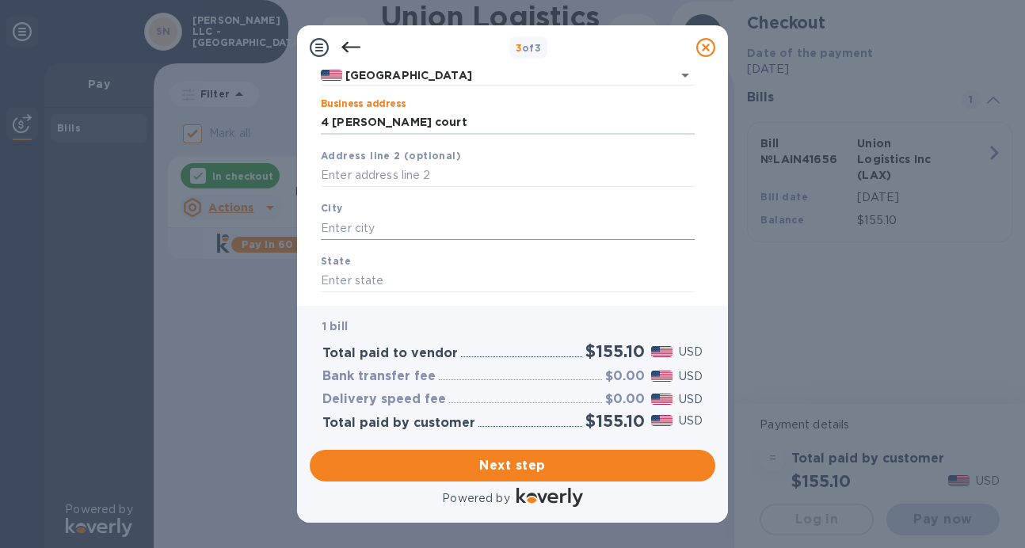
scroll to position [144, 0]
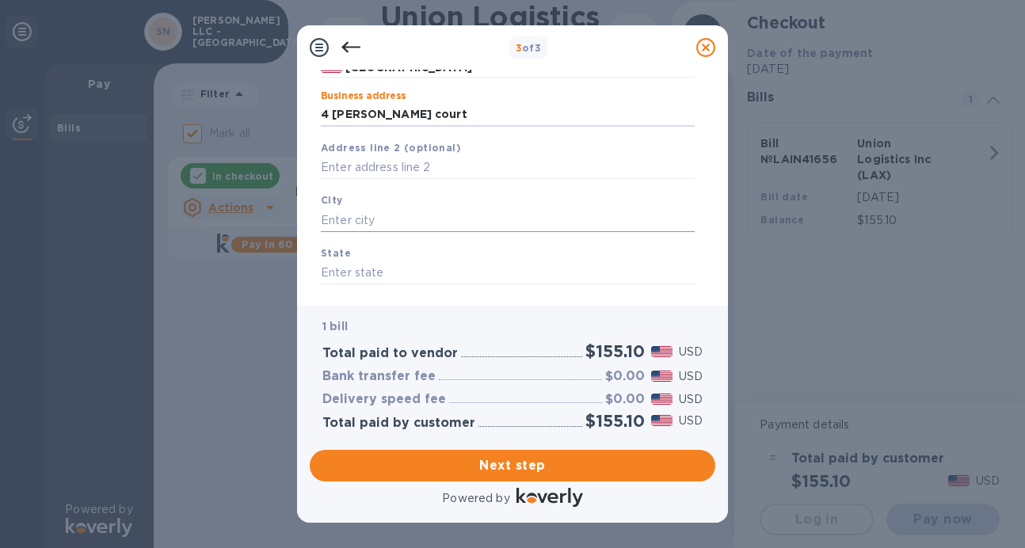
click at [403, 219] on input "text" at bounding box center [508, 220] width 374 height 24
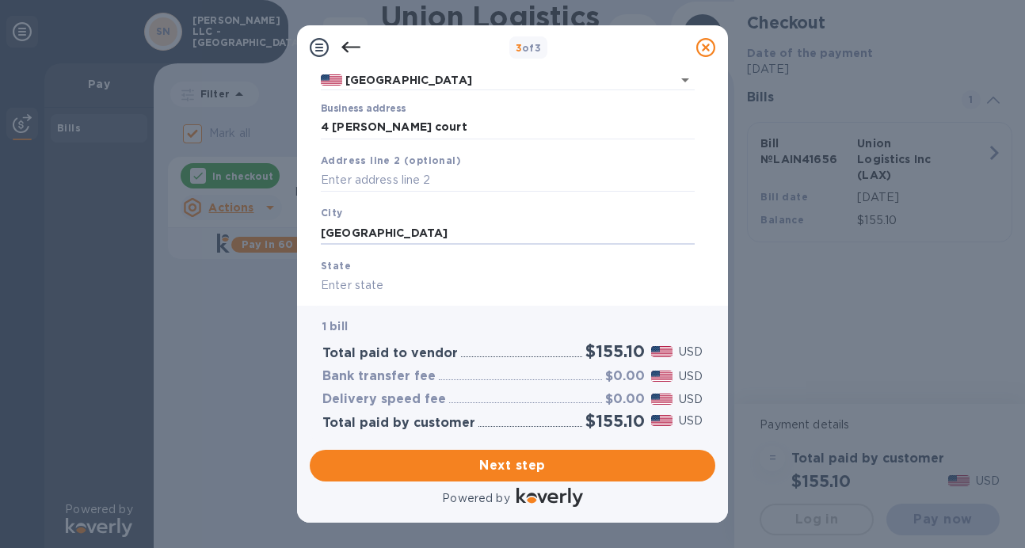
type input "Somerset"
click at [403, 280] on input "text" at bounding box center [508, 286] width 374 height 24
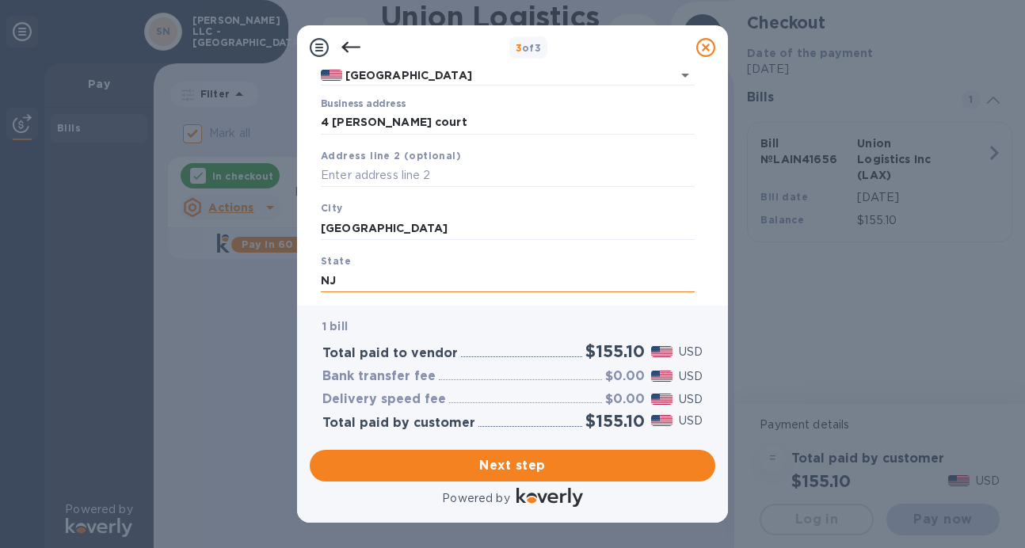
scroll to position [228, 0]
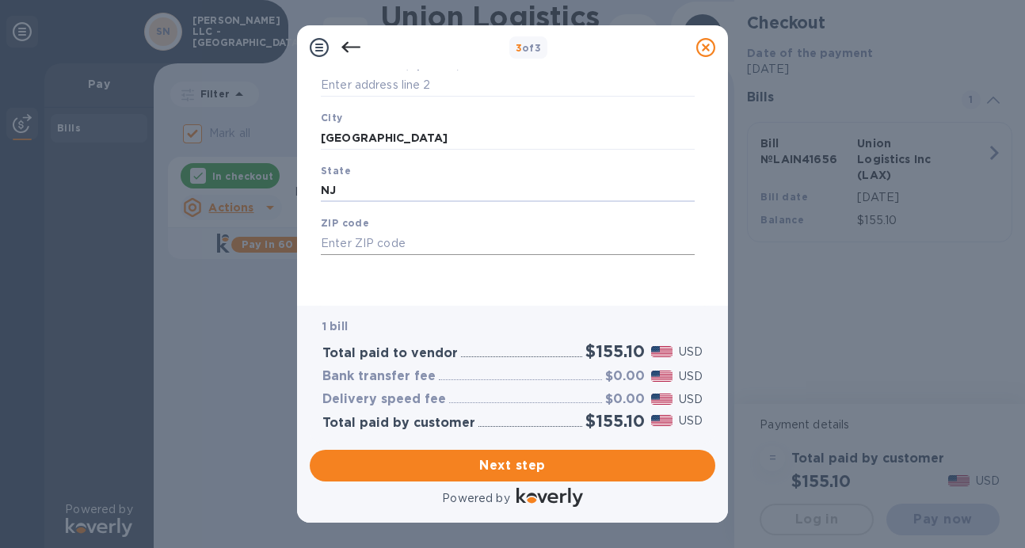
type input "NJ"
click at [381, 242] on input "text" at bounding box center [508, 243] width 374 height 24
type input "08873"
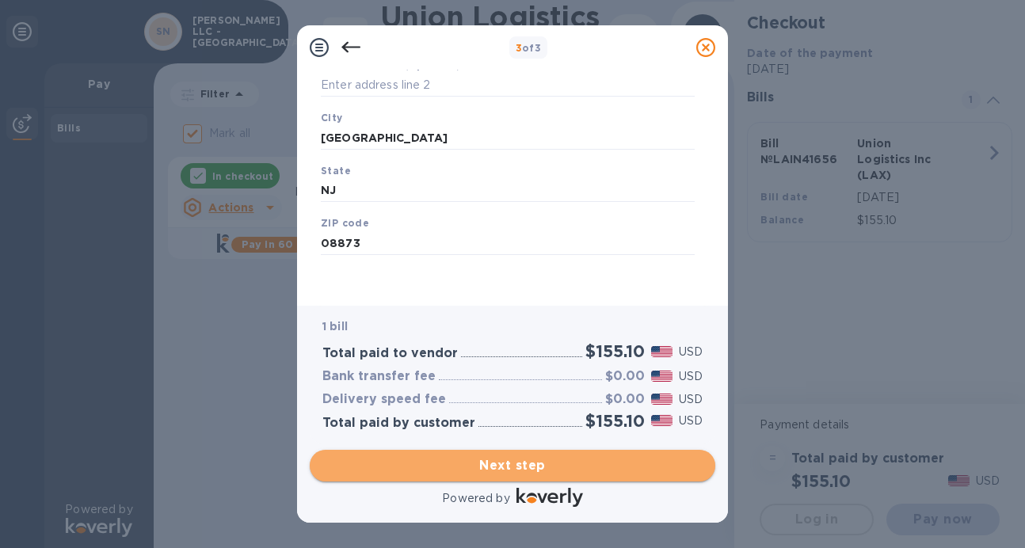
drag, startPoint x: 486, startPoint y: 461, endPoint x: 482, endPoint y: 452, distance: 9.9
click at [486, 460] on span "Next step" at bounding box center [512, 465] width 380 height 19
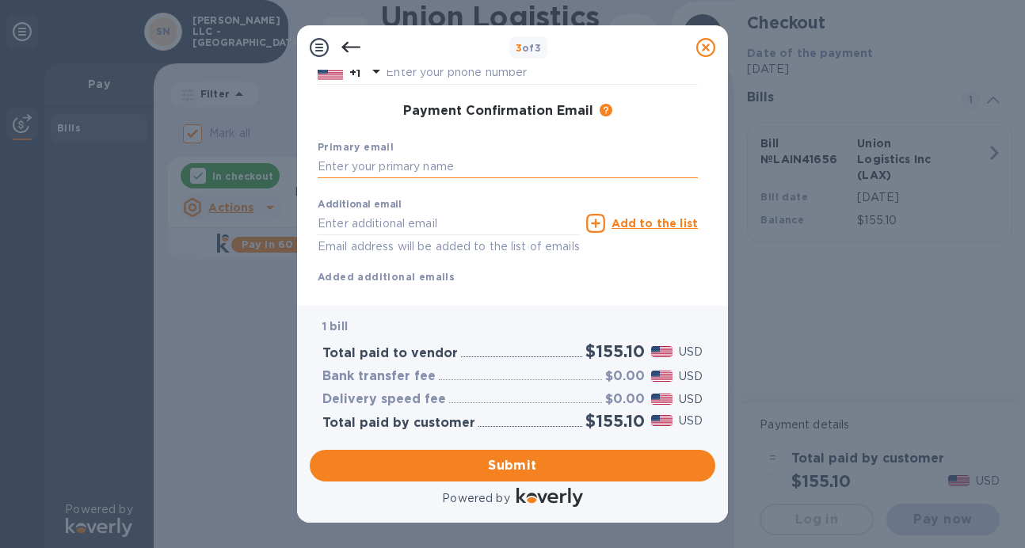
click at [424, 170] on input "text" at bounding box center [508, 167] width 380 height 24
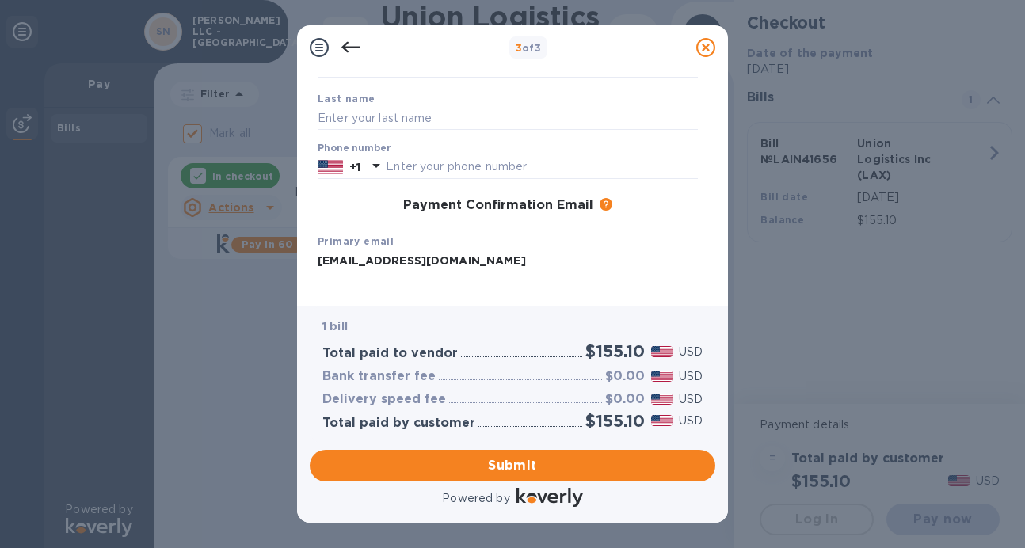
scroll to position [0, 0]
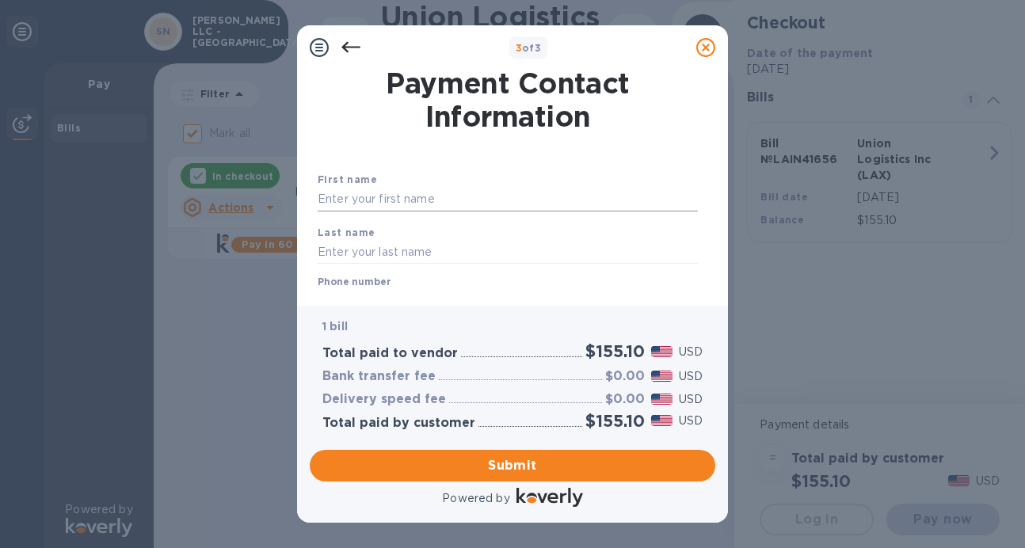
type input "[EMAIL_ADDRESS][DOMAIN_NAME]"
click at [432, 188] on input "text" at bounding box center [508, 200] width 380 height 24
type input "Ram"
type input "singh"
type input "6462507511"
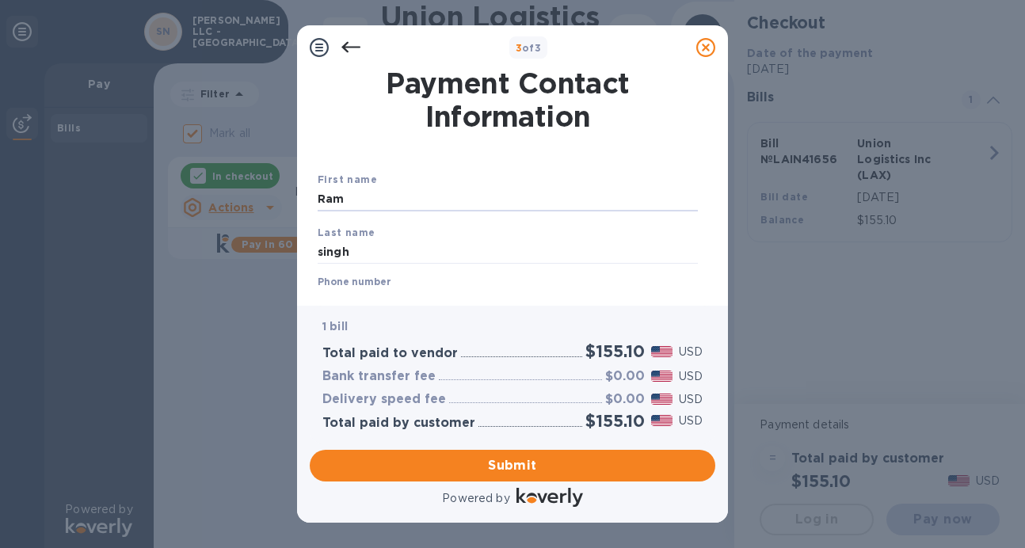
type input "[EMAIL_ADDRESS][DOMAIN_NAME]"
type input "[PERSON_NAME]"
drag, startPoint x: 459, startPoint y: 459, endPoint x: 465, endPoint y: 447, distance: 13.8
click at [464, 459] on span "Submit" at bounding box center [512, 465] width 380 height 19
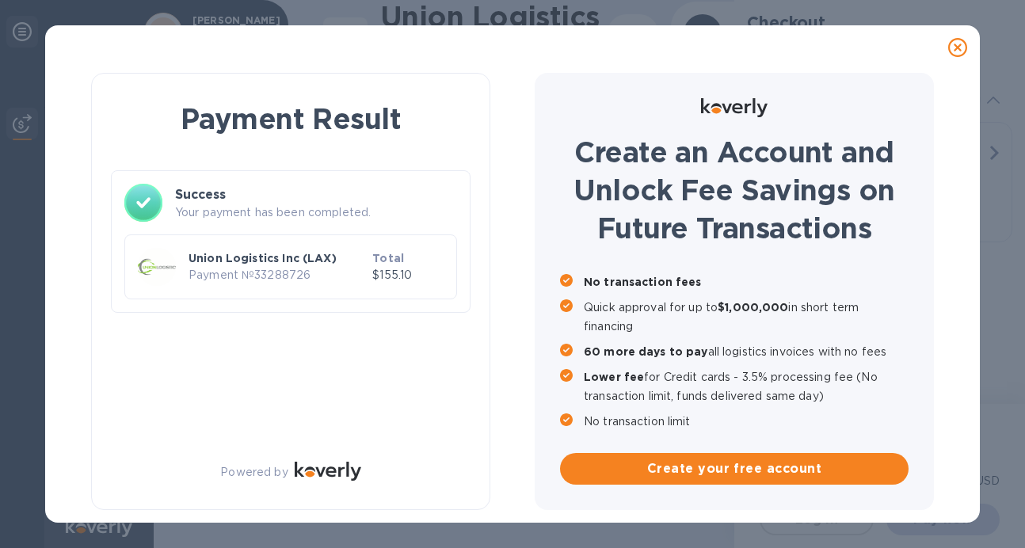
checkbox input "false"
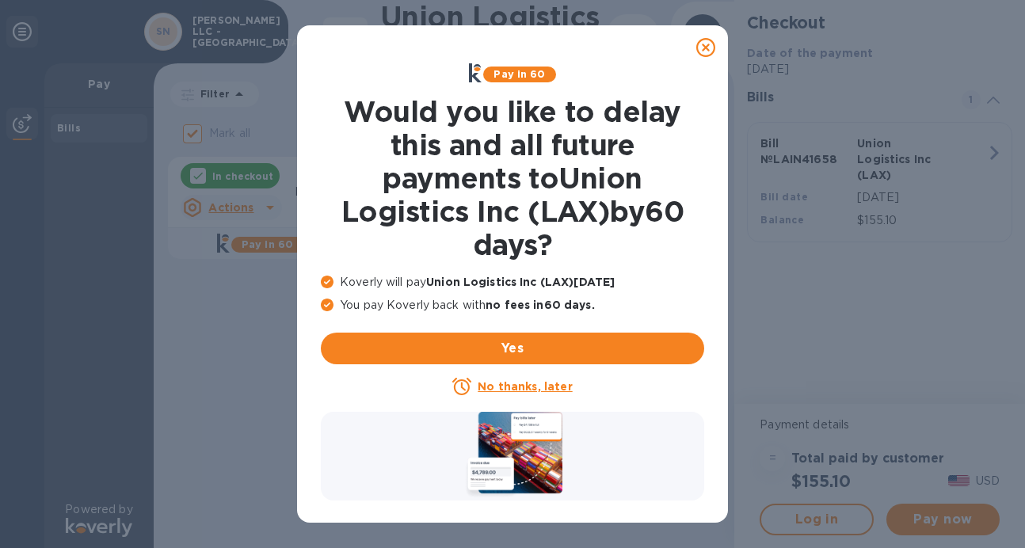
drag, startPoint x: 549, startPoint y: 384, endPoint x: 558, endPoint y: 385, distance: 8.8
click at [550, 383] on u "No thanks, later" at bounding box center [525, 386] width 94 height 13
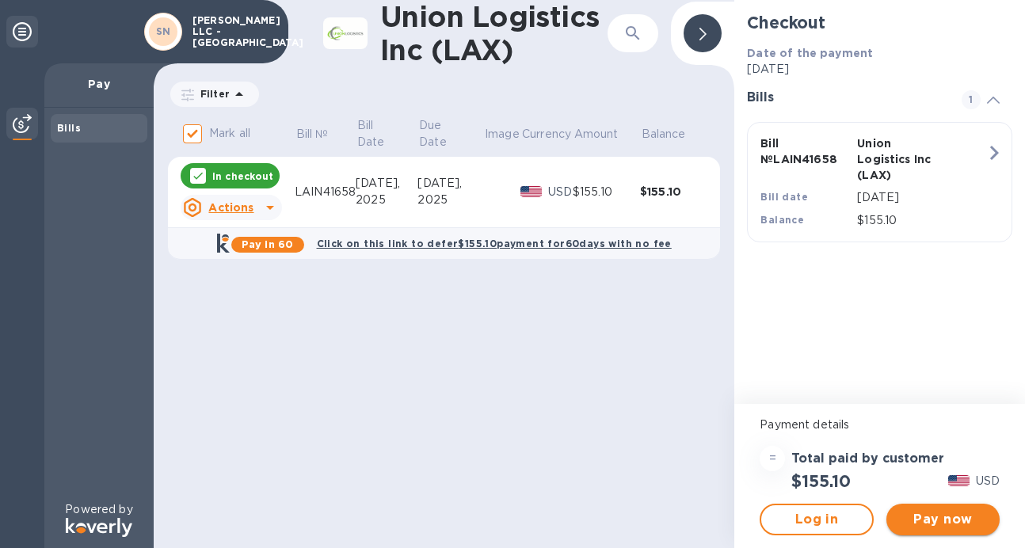
click at [933, 513] on span "Pay now" at bounding box center [943, 519] width 88 height 19
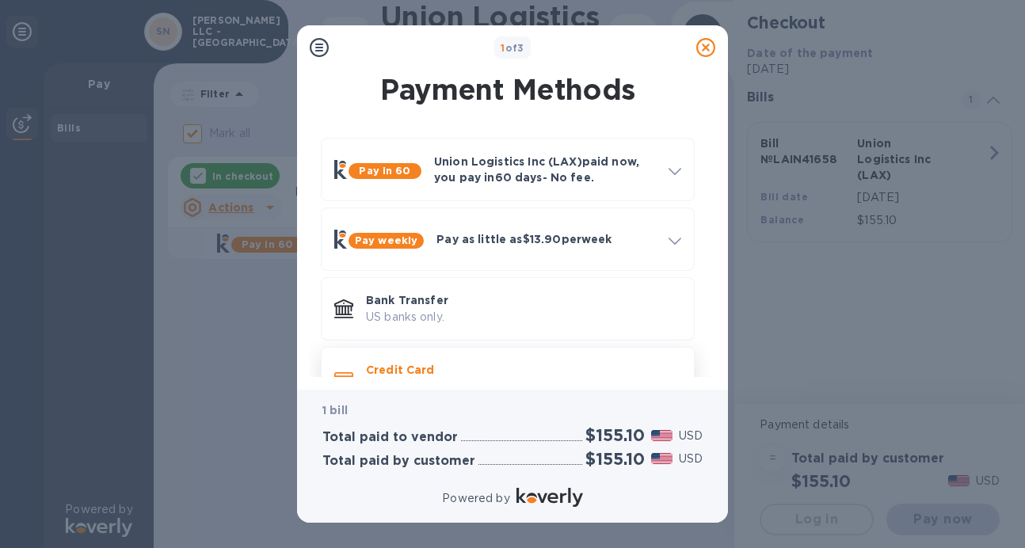
scroll to position [45, 0]
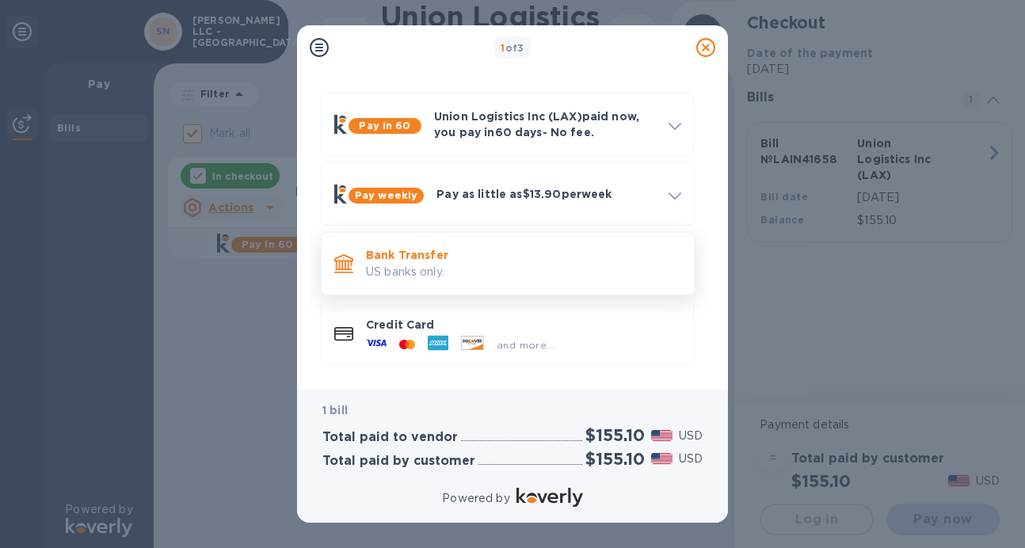
click at [529, 256] on p "Bank Transfer" at bounding box center [523, 255] width 315 height 16
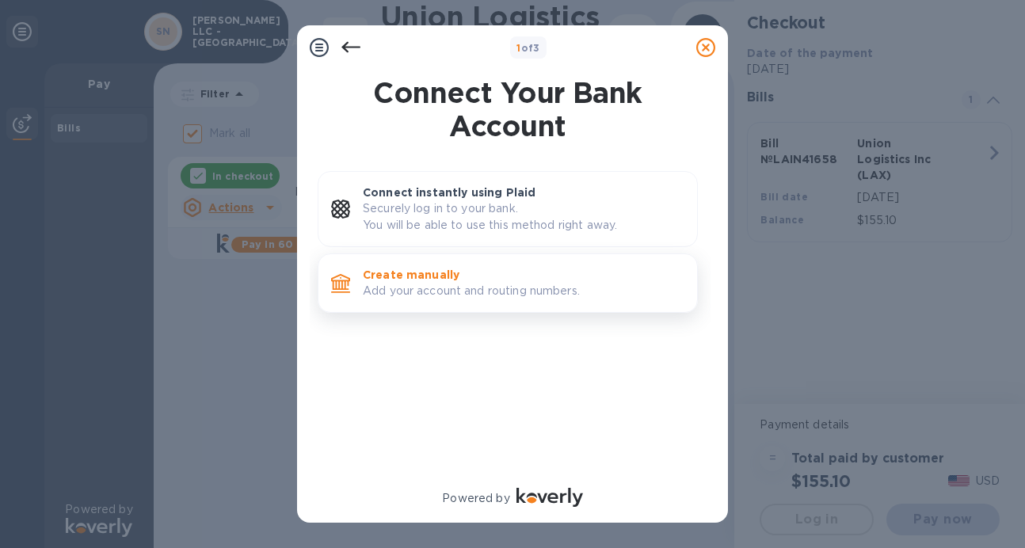
click at [528, 279] on p "Create manually" at bounding box center [524, 275] width 322 height 16
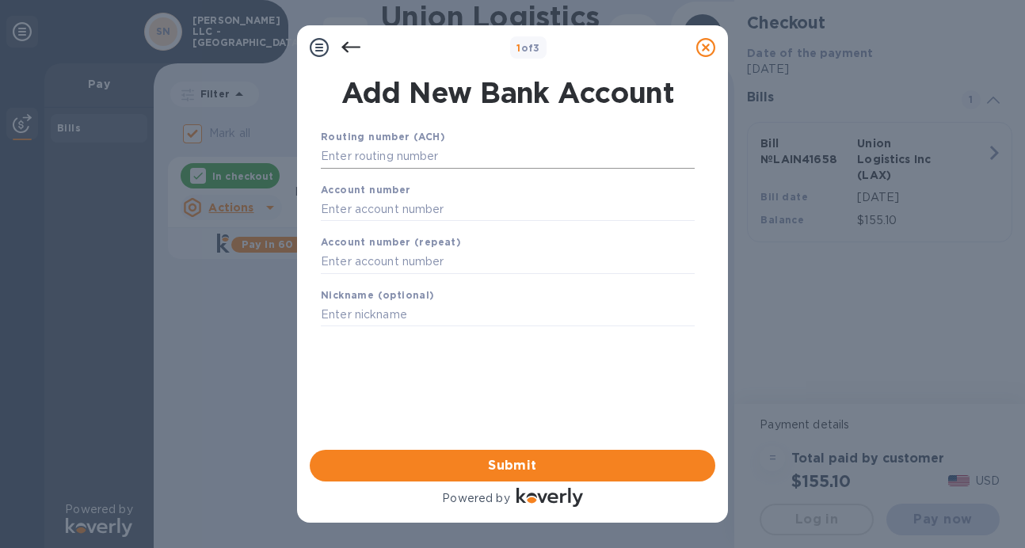
click at [482, 158] on input "text" at bounding box center [508, 157] width 374 height 24
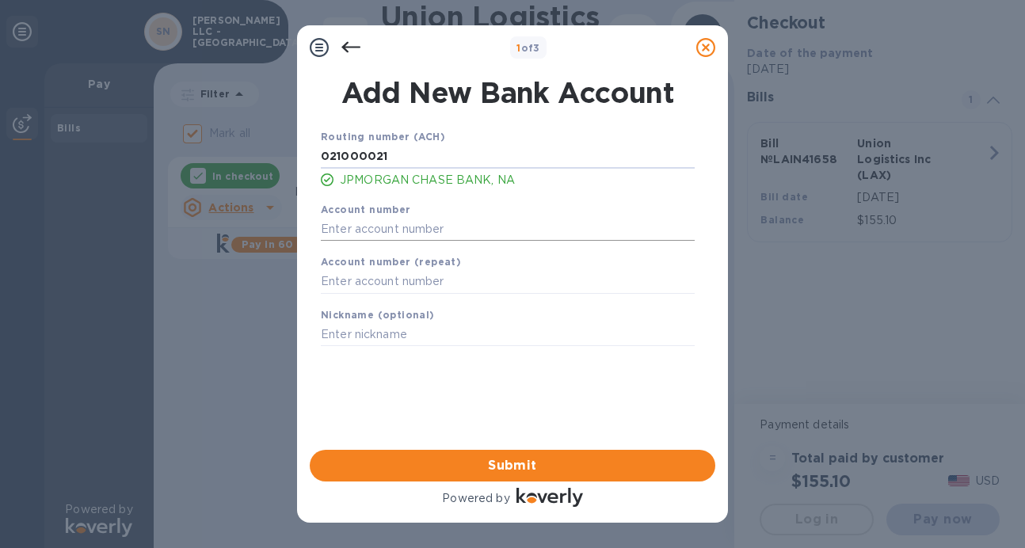
type input "021000021"
click at [461, 224] on input "text" at bounding box center [508, 229] width 374 height 24
type input "637995835"
click at [461, 283] on input "text" at bounding box center [508, 282] width 374 height 24
type input "637995835"
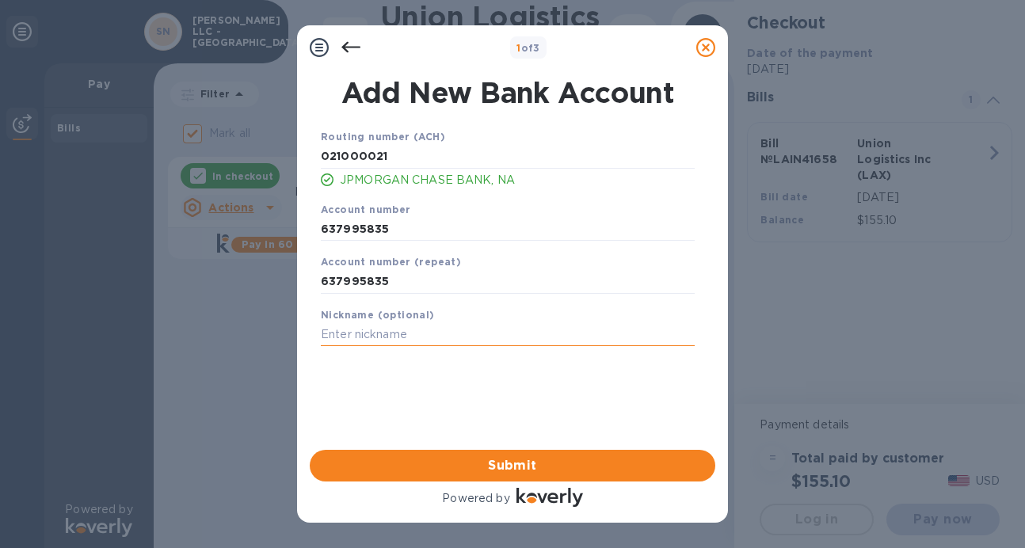
click at [476, 331] on input "text" at bounding box center [508, 335] width 374 height 24
type input "[PERSON_NAME]"
click at [516, 462] on span "Submit" at bounding box center [512, 465] width 380 height 19
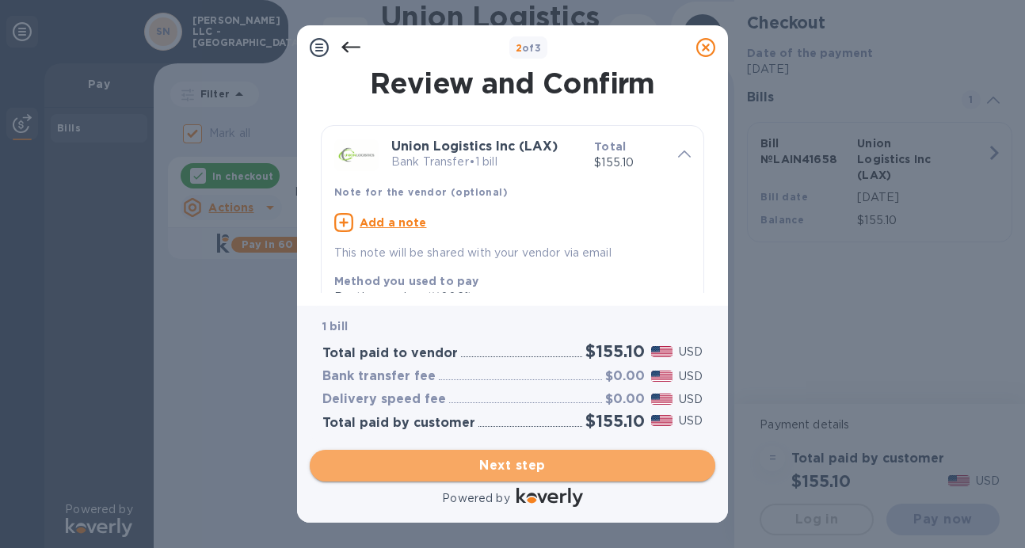
click at [543, 470] on span "Next step" at bounding box center [512, 465] width 380 height 19
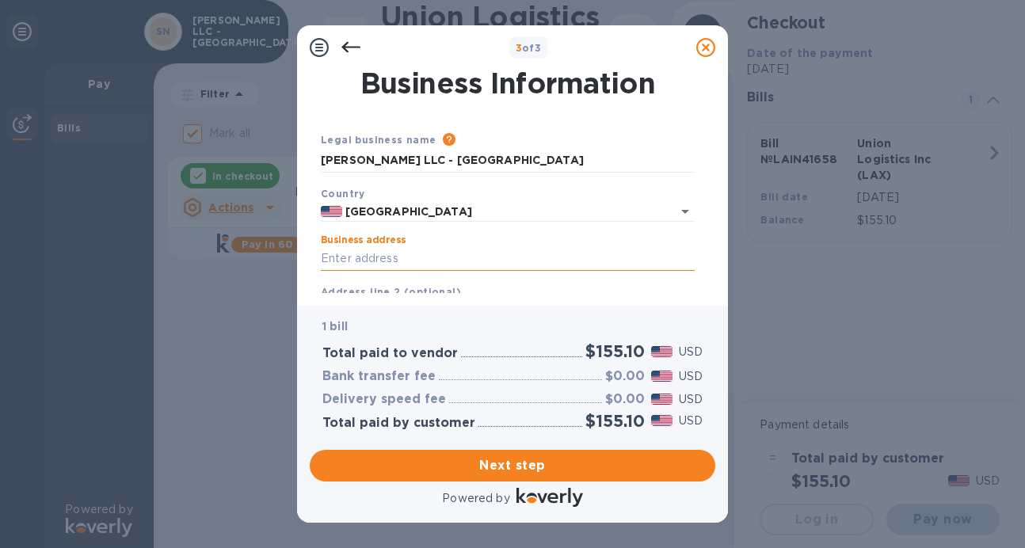
click at [440, 262] on input "Business address" at bounding box center [508, 259] width 374 height 24
type input "4 [PERSON_NAME] court"
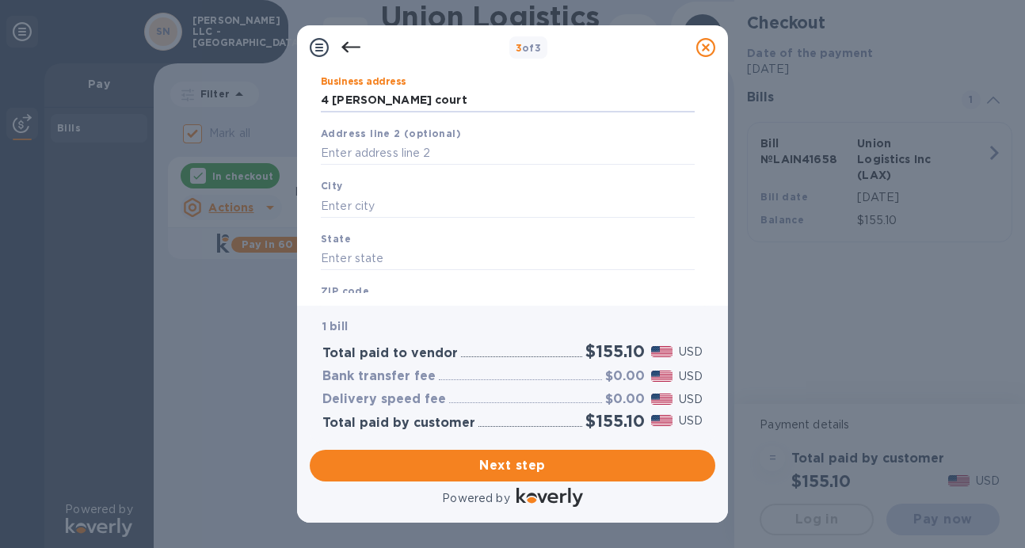
scroll to position [183, 0]
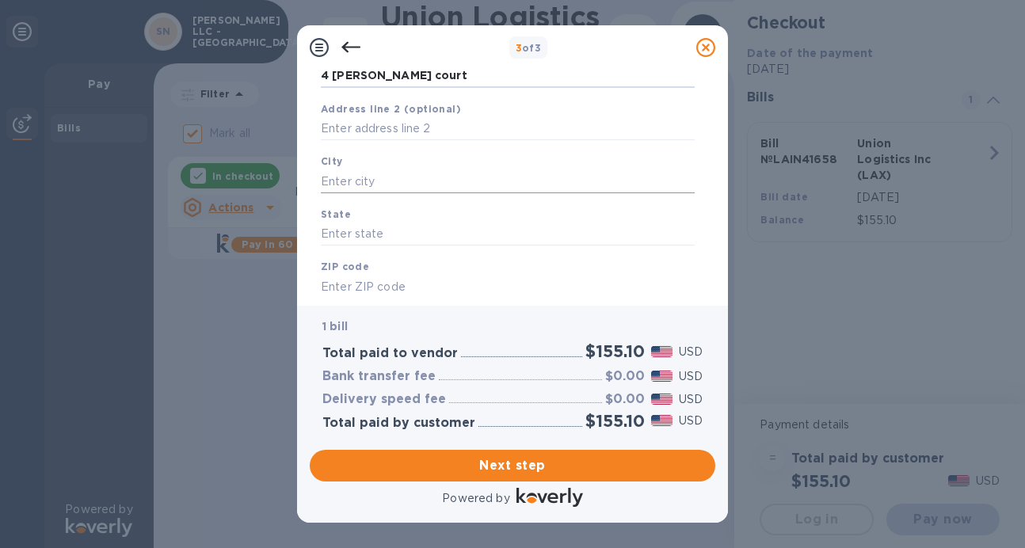
click at [425, 179] on input "text" at bounding box center [508, 182] width 374 height 24
type input "[GEOGRAPHIC_DATA]"
click at [429, 239] on input "text" at bounding box center [508, 235] width 374 height 24
type input "NJ"
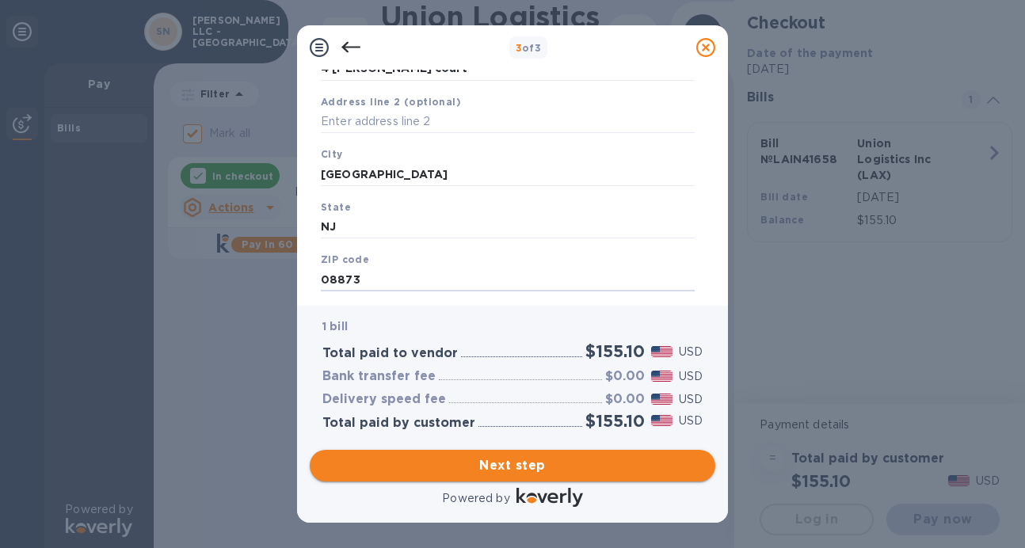
type input "08873"
click at [536, 467] on span "Next step" at bounding box center [512, 465] width 380 height 19
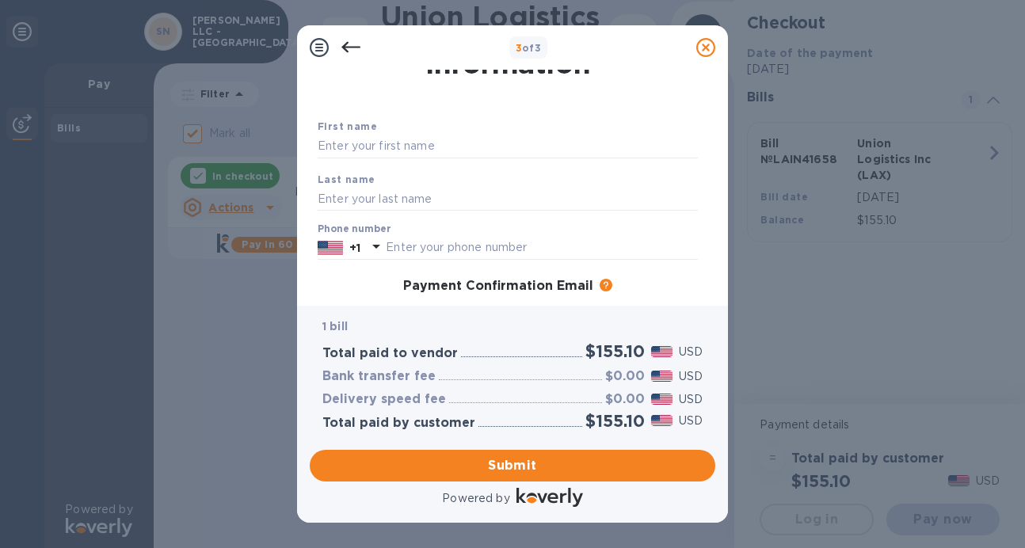
scroll to position [0, 0]
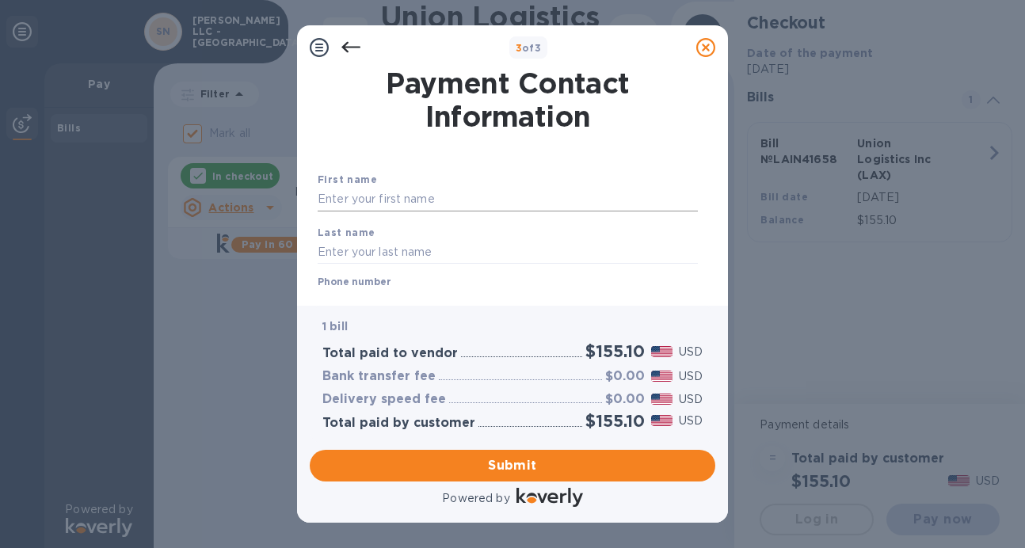
click at [433, 200] on input "text" at bounding box center [508, 200] width 380 height 24
type input "Ram"
type input "singh"
type input "6462507511"
type input "[EMAIL_ADDRESS][DOMAIN_NAME]"
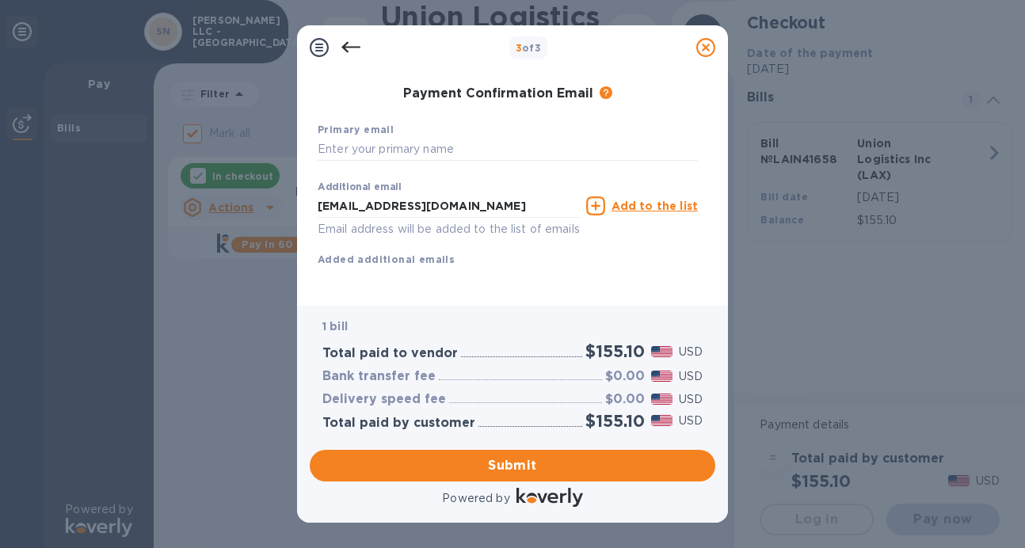
scroll to position [265, 0]
type input "[PERSON_NAME]"
click at [424, 138] on input "text" at bounding box center [508, 150] width 380 height 24
type input "[EMAIL_ADDRESS][DOMAIN_NAME]"
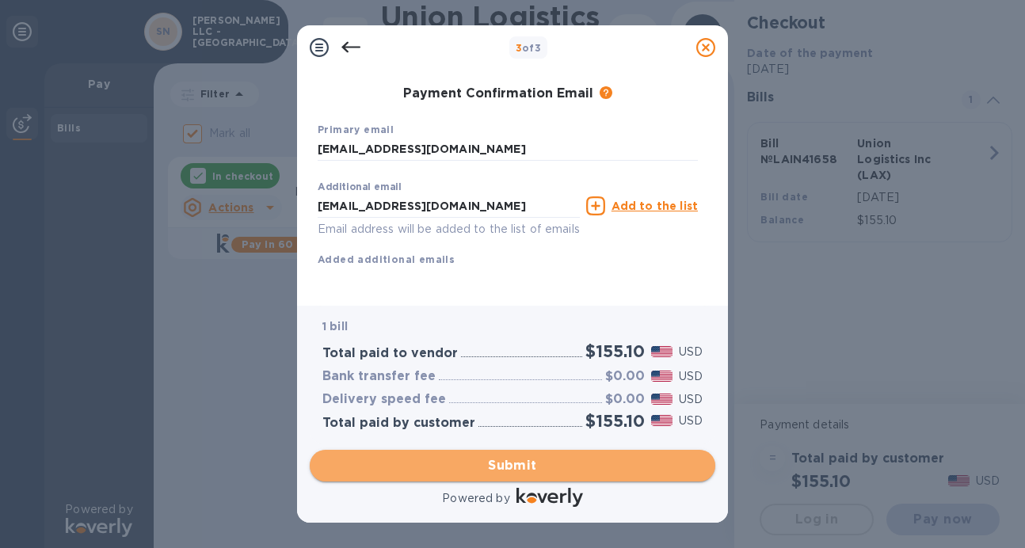
click at [463, 466] on span "Submit" at bounding box center [512, 465] width 380 height 19
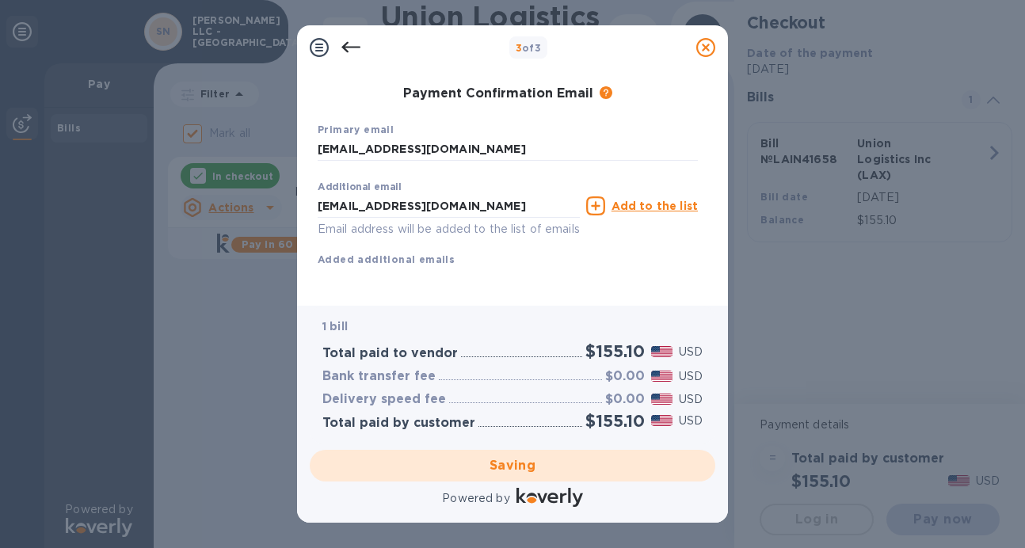
checkbox input "false"
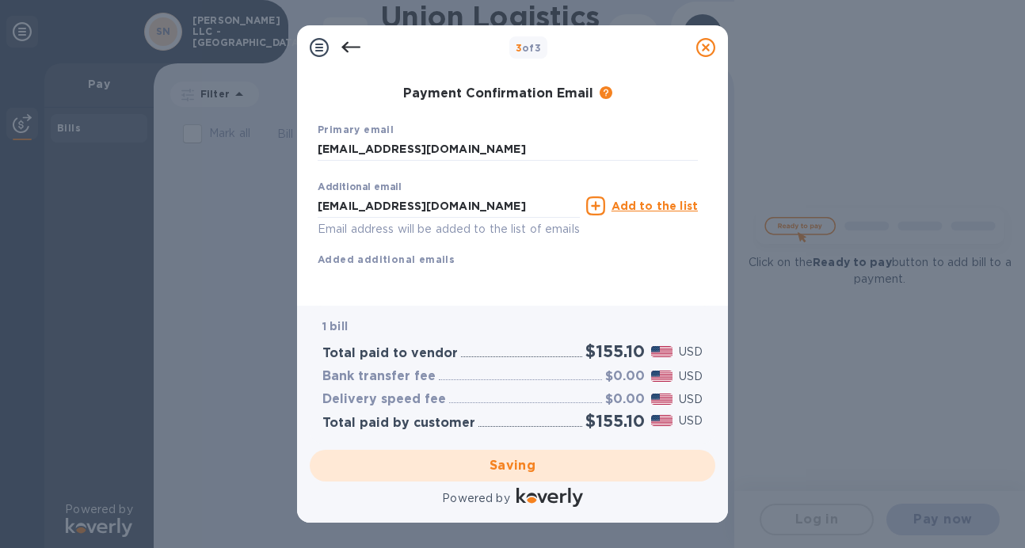
scroll to position [0, 0]
